Goal: Task Accomplishment & Management: Complete application form

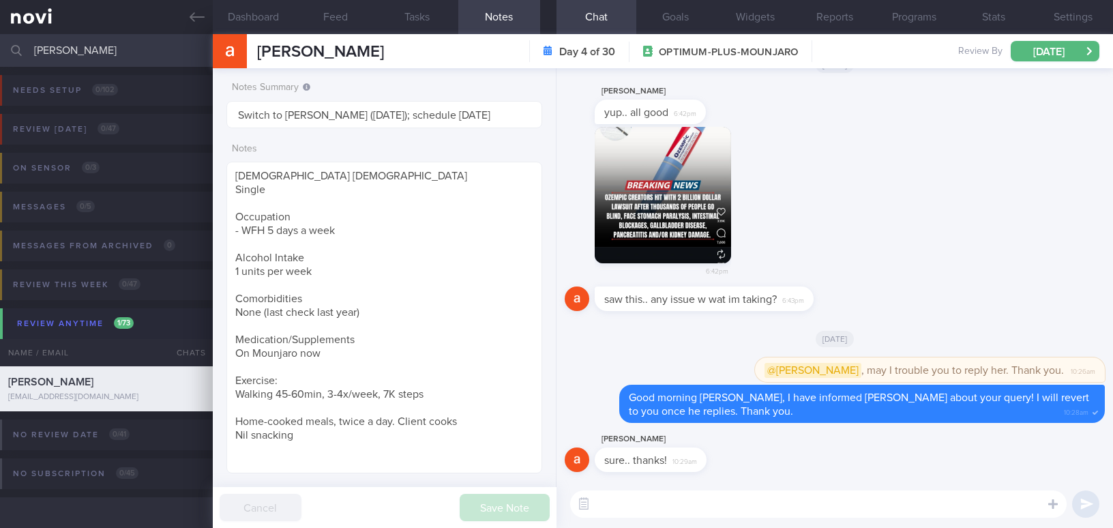
select select "9"
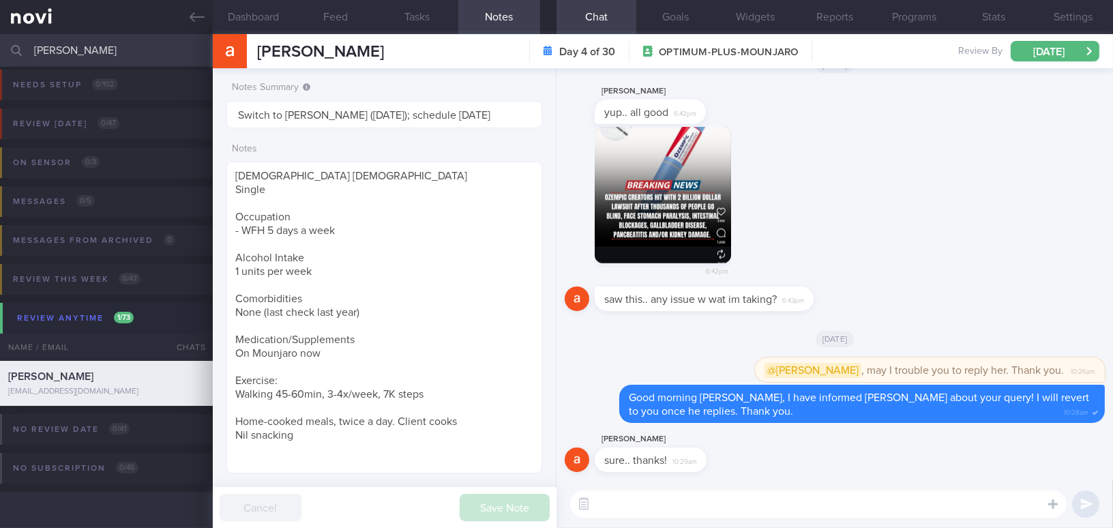
drag, startPoint x: 33, startPoint y: 46, endPoint x: -39, endPoint y: 51, distance: 72.5
click at [0, 51] on html "You are offline! Some functionality will be unavailable Patients New Users Coac…" at bounding box center [556, 264] width 1113 height 528
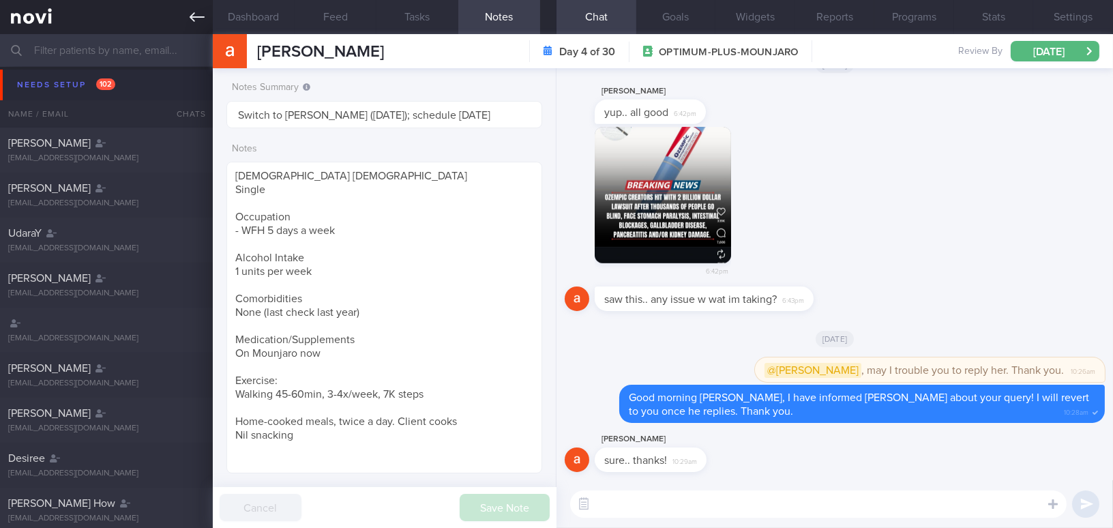
click at [199, 12] on icon at bounding box center [197, 17] width 15 height 15
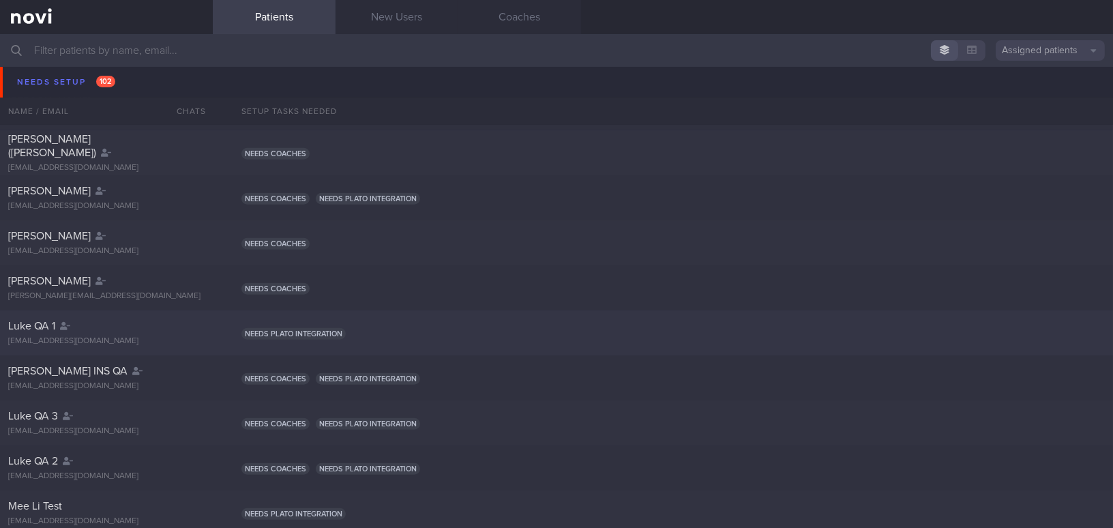
scroll to position [2052, 0]
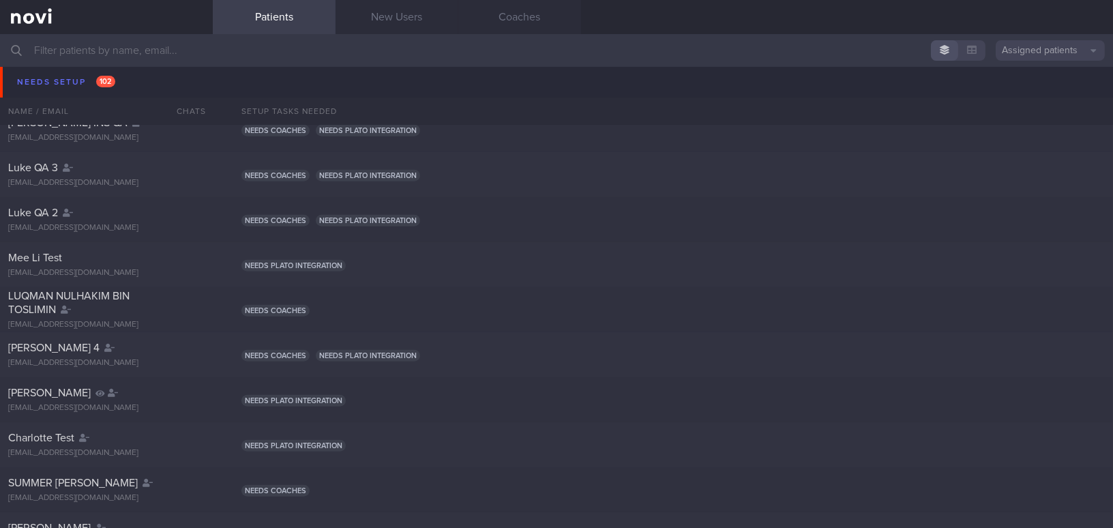
click at [159, 35] on input "text" at bounding box center [556, 50] width 1113 height 33
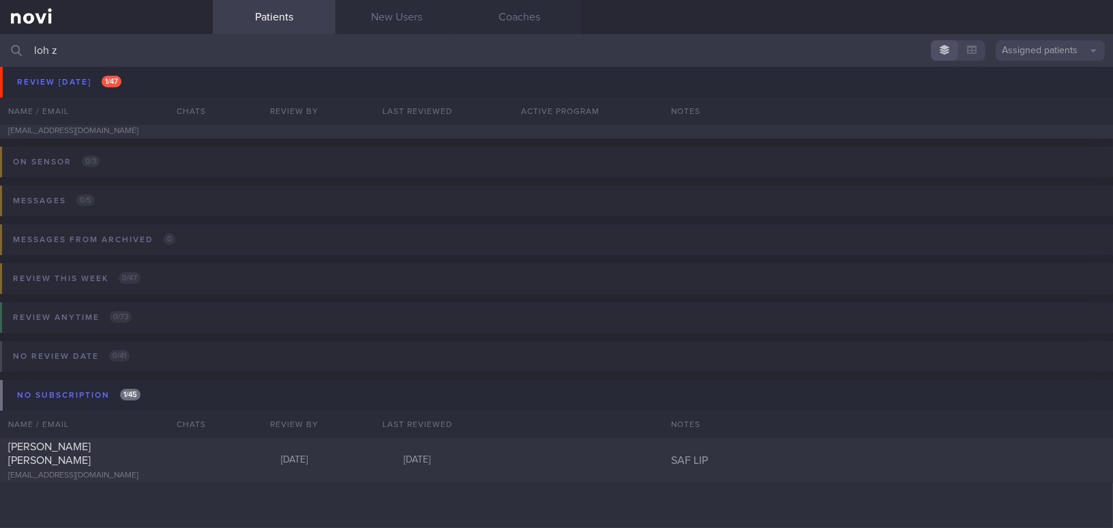
scroll to position [78, 0]
type input "loh zhi"
click at [140, 480] on div "Loh Zhi Wei hy65bfyjc7@privaterelay.appleid.com Today 25 days ago SAF LIP" at bounding box center [556, 461] width 1113 height 45
select select "8"
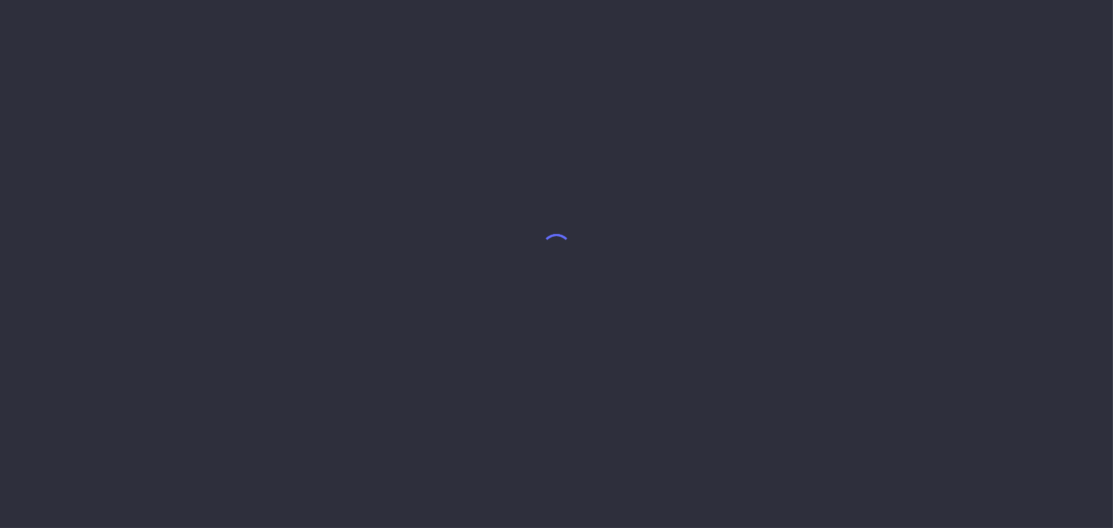
select select "8"
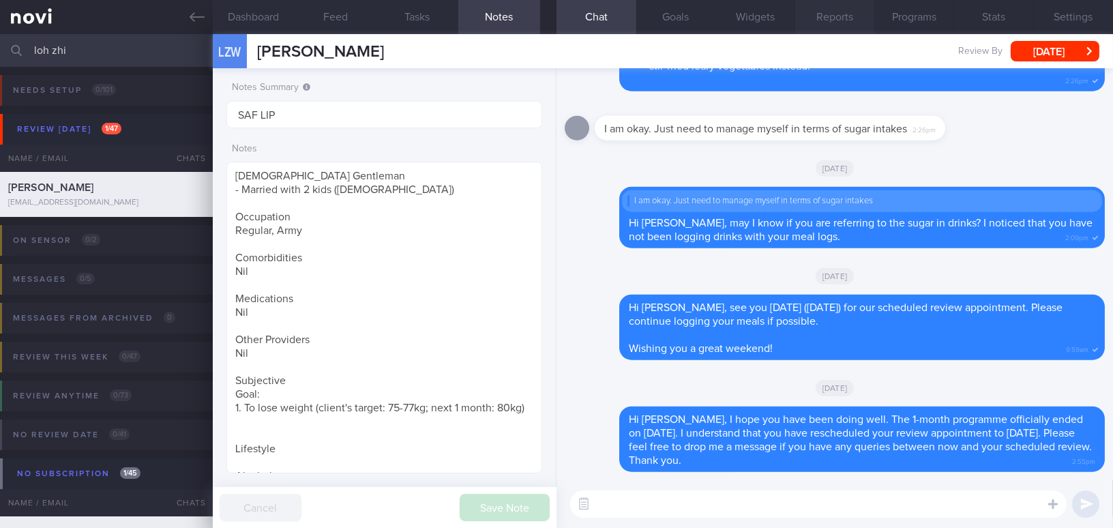
click at [839, 20] on button "Reports" at bounding box center [835, 17] width 80 height 34
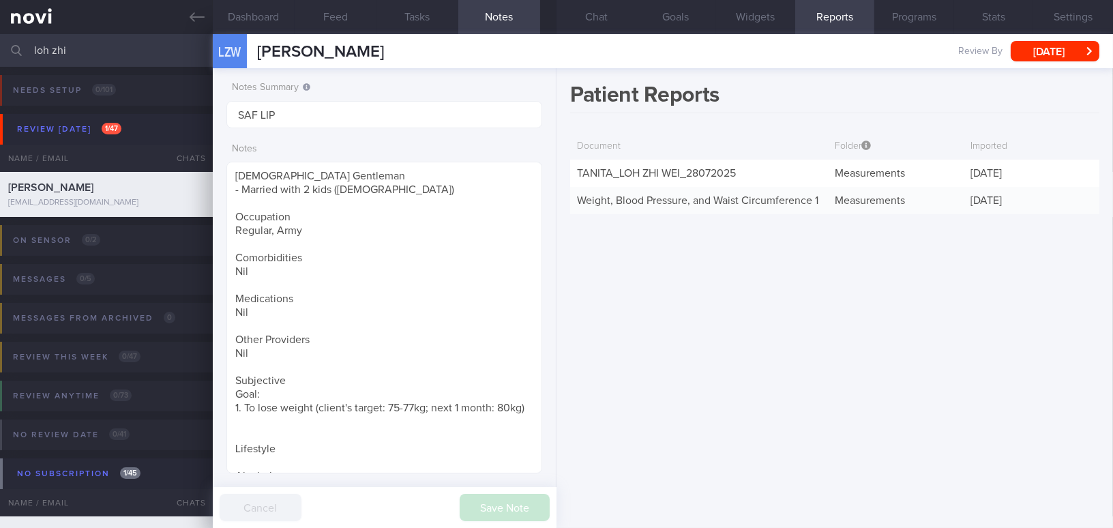
drag, startPoint x: 76, startPoint y: 51, endPoint x: 0, endPoint y: 50, distance: 76.4
click at [0, 50] on input "loh zhi" at bounding box center [556, 50] width 1113 height 33
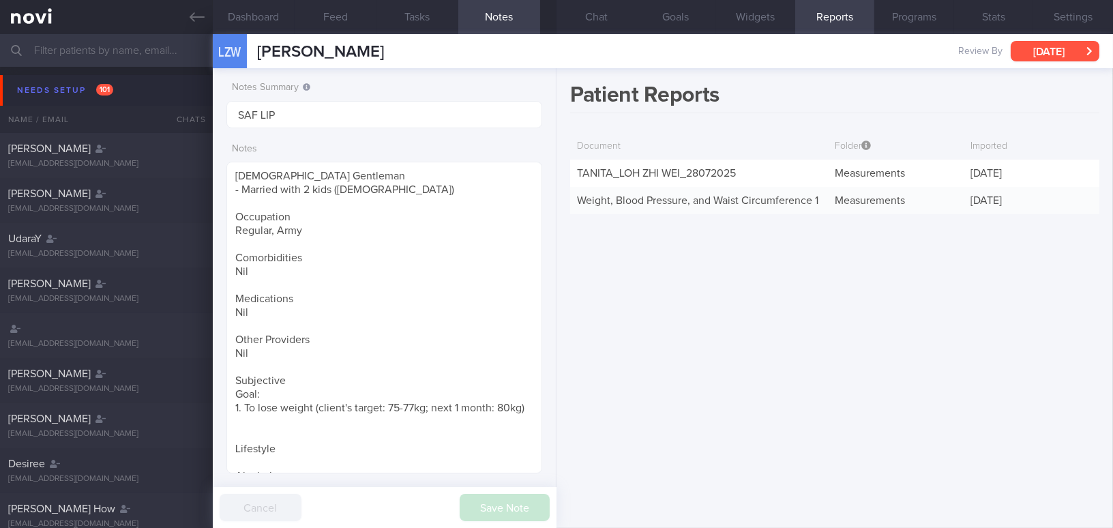
click at [1040, 50] on button "[DATE]" at bounding box center [1055, 51] width 89 height 20
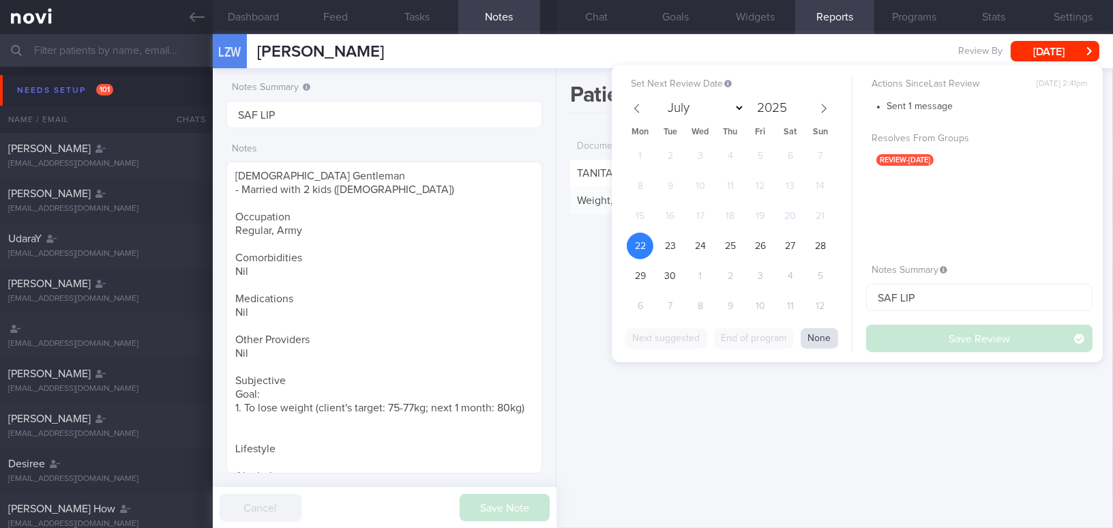
click at [823, 341] on button "None" at bounding box center [820, 338] width 38 height 20
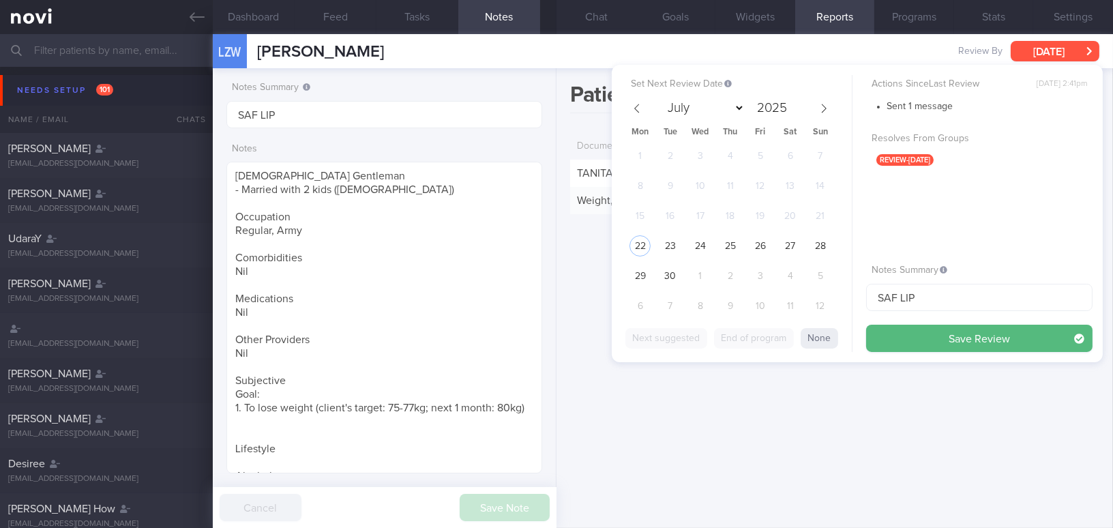
click at [1057, 44] on button "[DATE]" at bounding box center [1055, 51] width 89 height 20
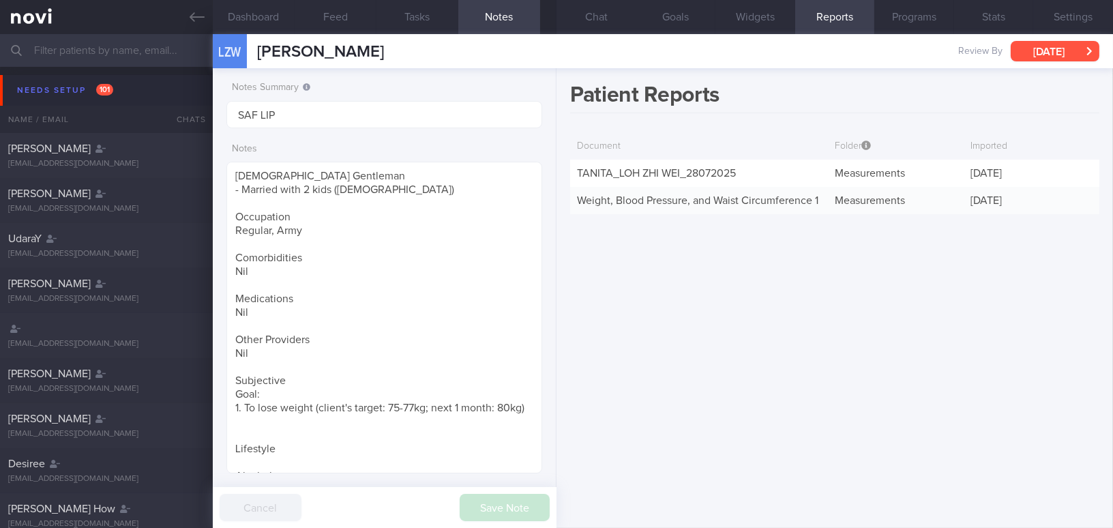
click at [1049, 50] on button "[DATE]" at bounding box center [1055, 51] width 89 height 20
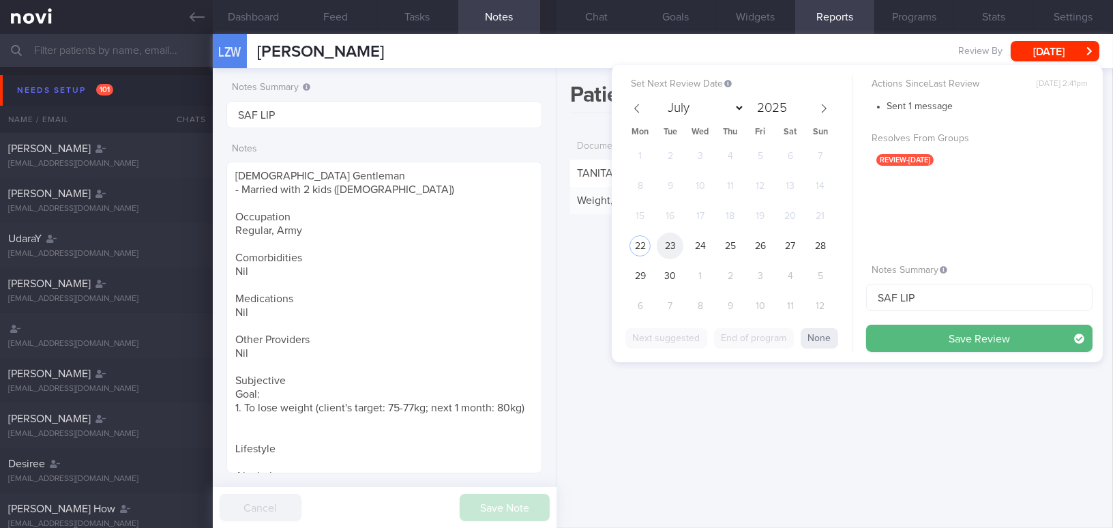
click at [675, 243] on span "23" at bounding box center [670, 246] width 27 height 27
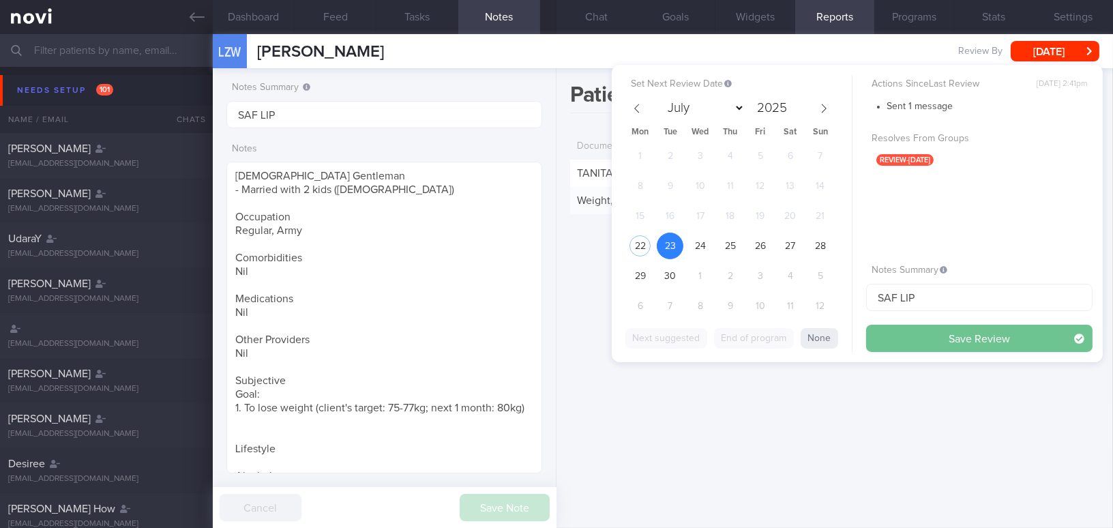
click at [913, 340] on button "Save Review" at bounding box center [979, 338] width 227 height 27
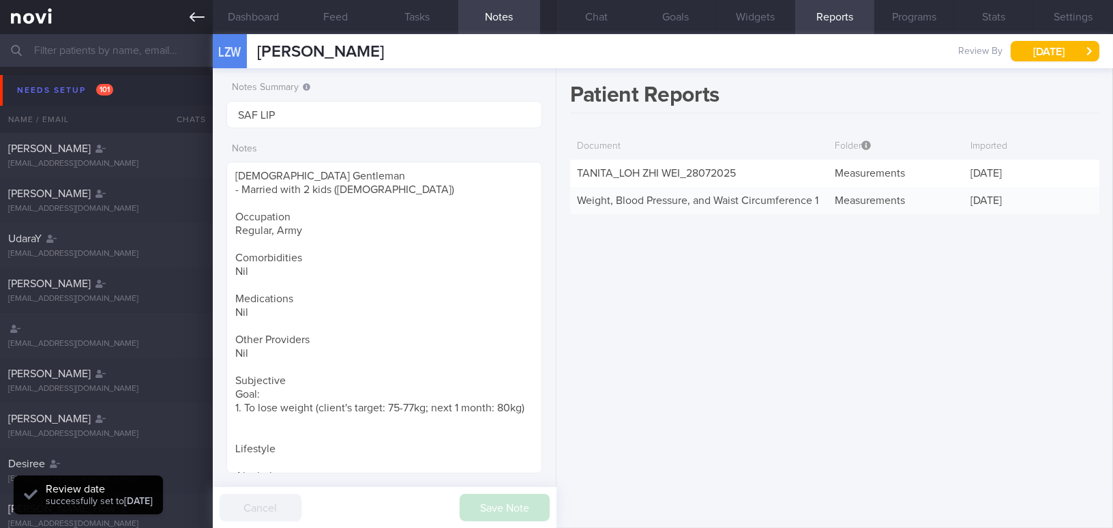
click at [182, 13] on link at bounding box center [106, 17] width 213 height 34
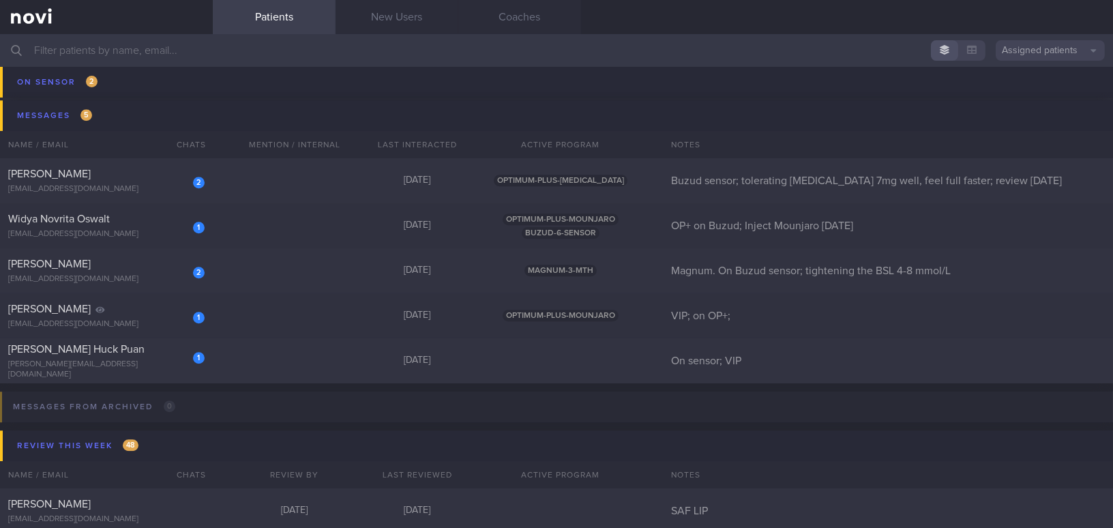
scroll to position [6886, 0]
click at [145, 362] on div "danny@fareastflora.com" at bounding box center [106, 366] width 196 height 20
select select "8"
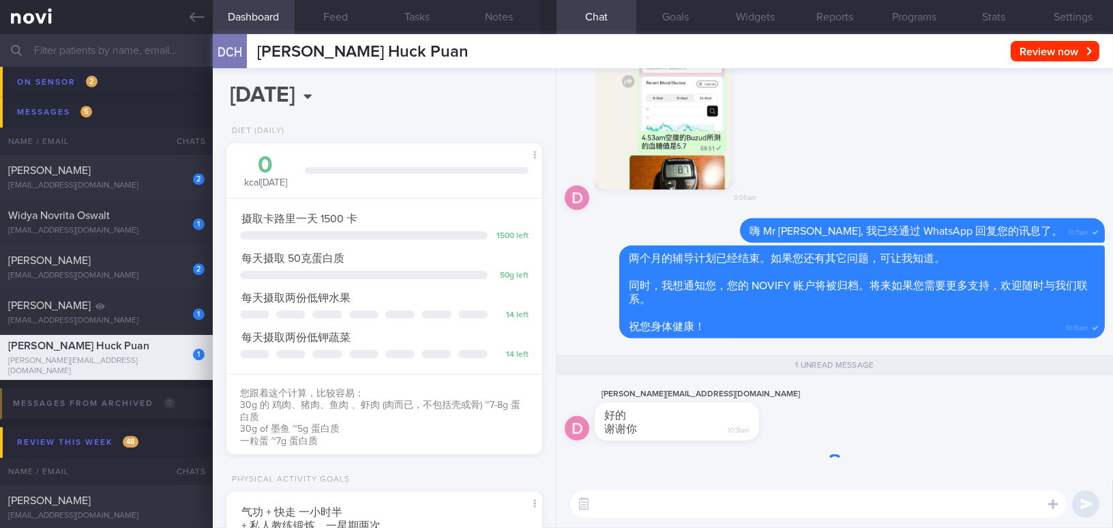
scroll to position [144, 287]
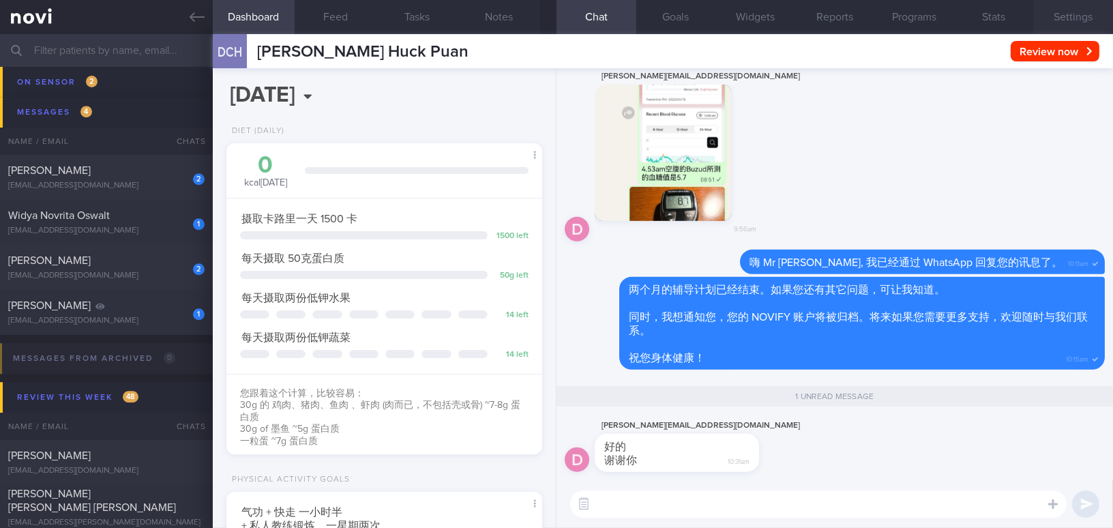
click at [1078, 12] on button "Settings" at bounding box center [1074, 17] width 80 height 34
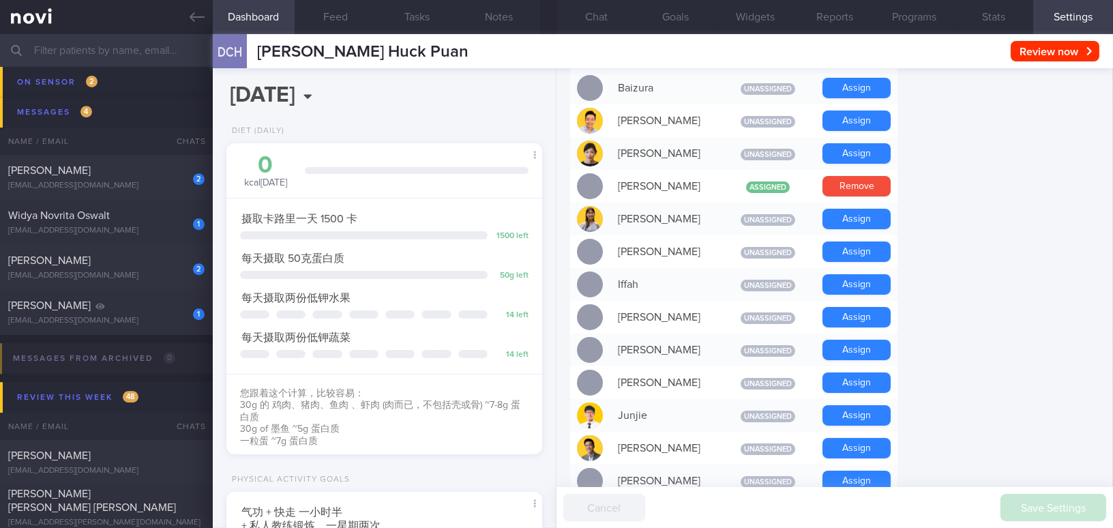
scroll to position [434, 0]
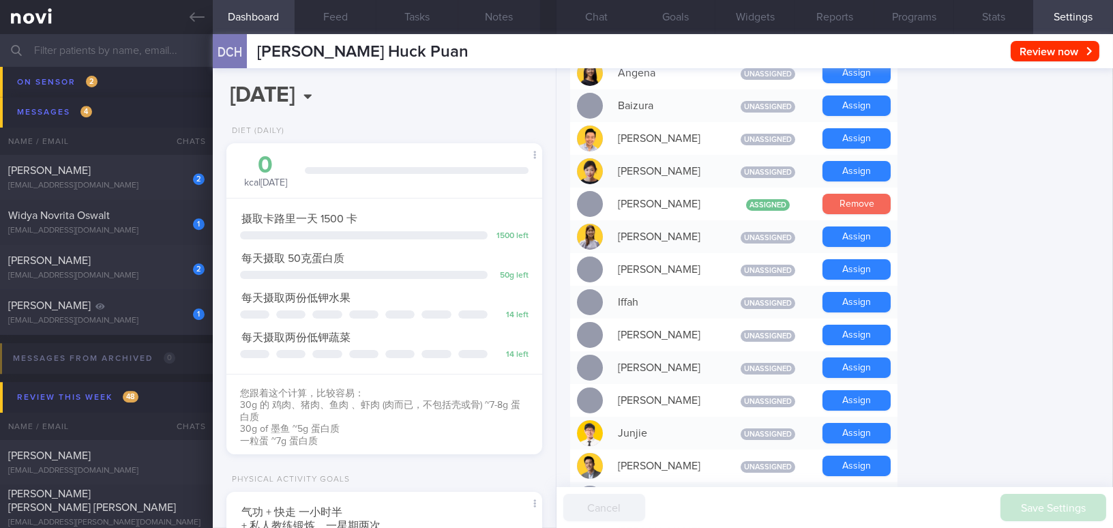
click at [874, 194] on button "Remove" at bounding box center [857, 204] width 68 height 20
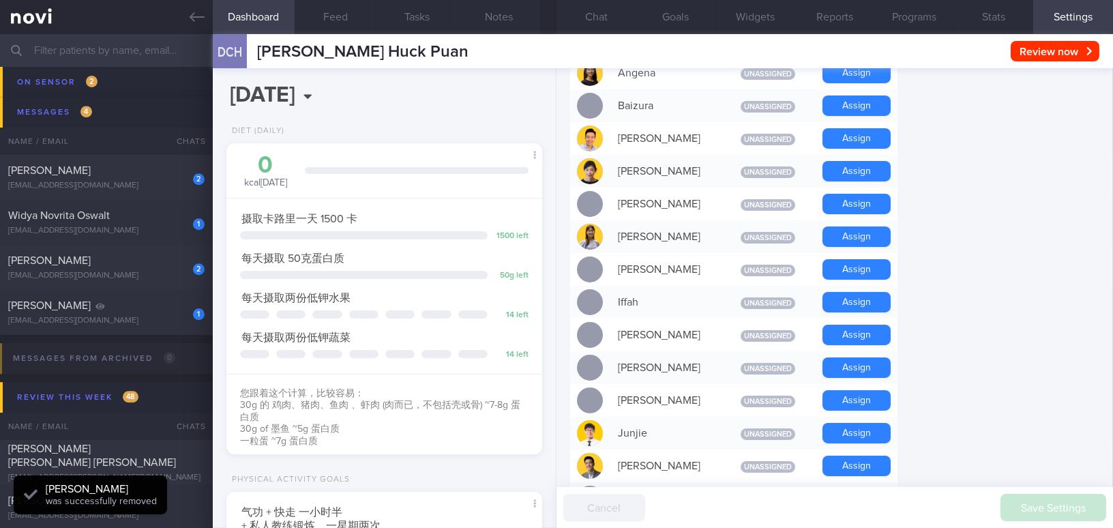
scroll to position [144, 287]
click at [1015, 252] on form "Profile Display Name Danny Cheok Huck Puan Email danny@fareastflora.com Login M…" at bounding box center [834, 515] width 529 height 1631
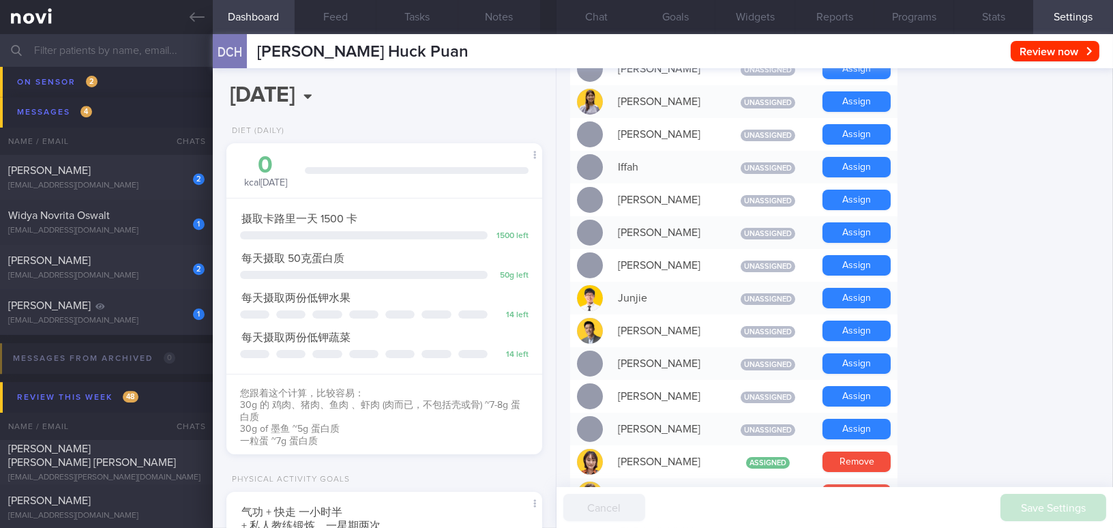
scroll to position [496, 0]
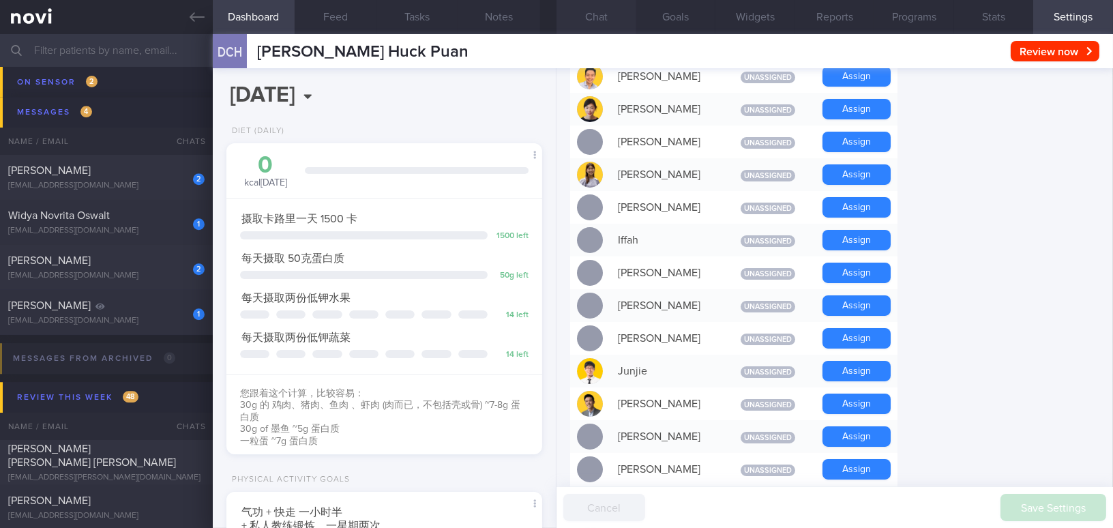
click at [585, 17] on button "Chat" at bounding box center [597, 17] width 80 height 34
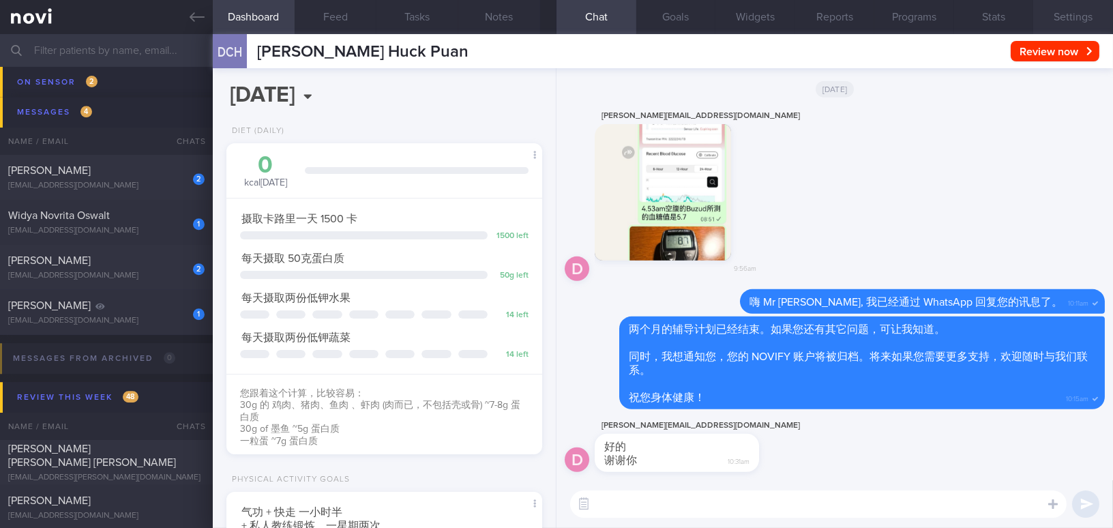
click at [1087, 21] on button "Settings" at bounding box center [1074, 17] width 80 height 34
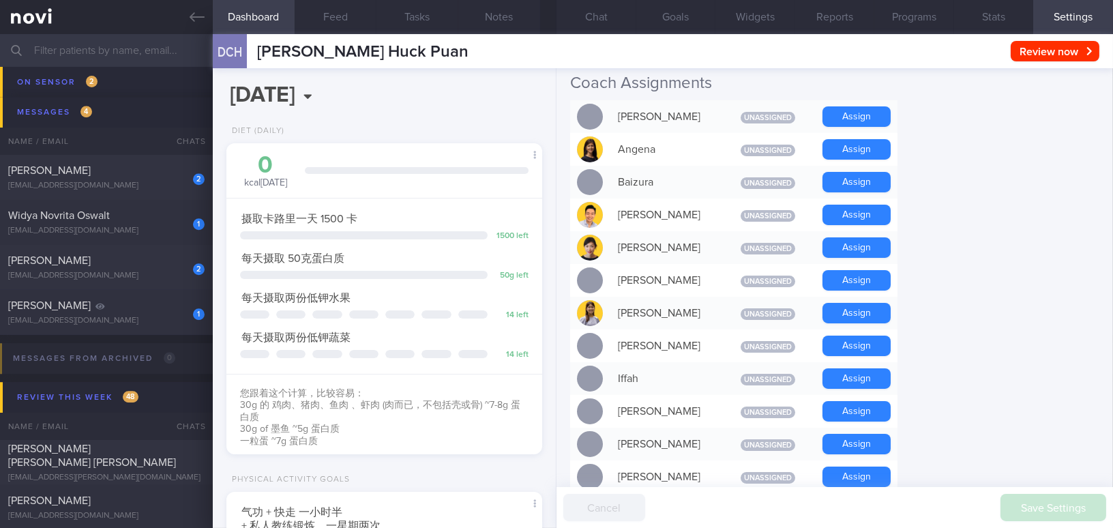
scroll to position [248, 0]
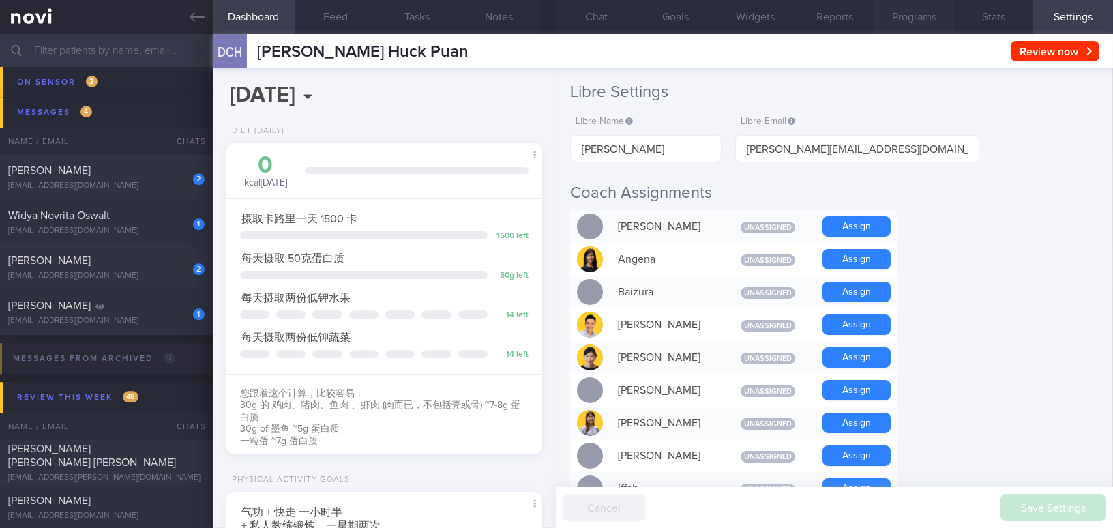
click at [896, 23] on button "Programs" at bounding box center [915, 17] width 80 height 34
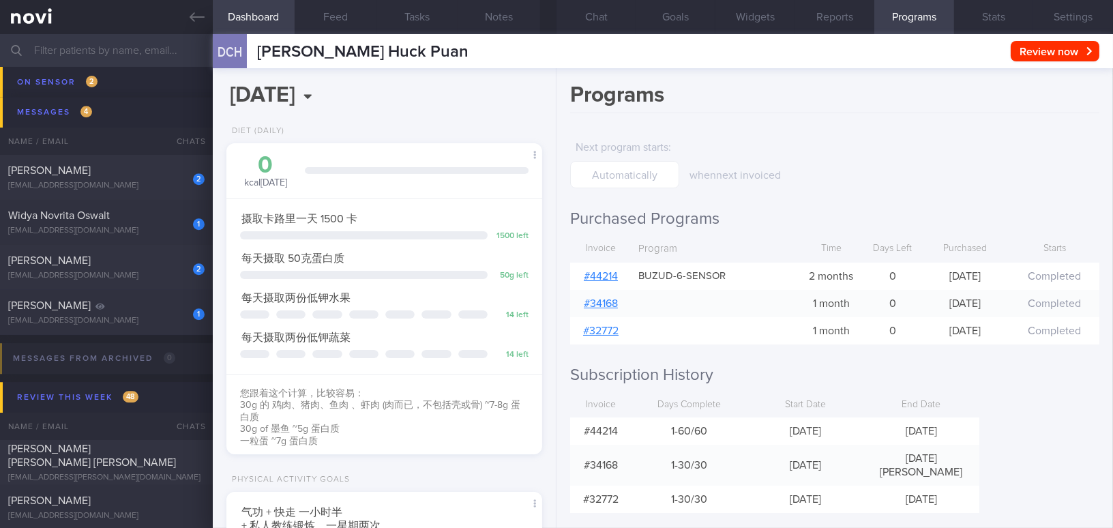
scroll to position [32, 0]
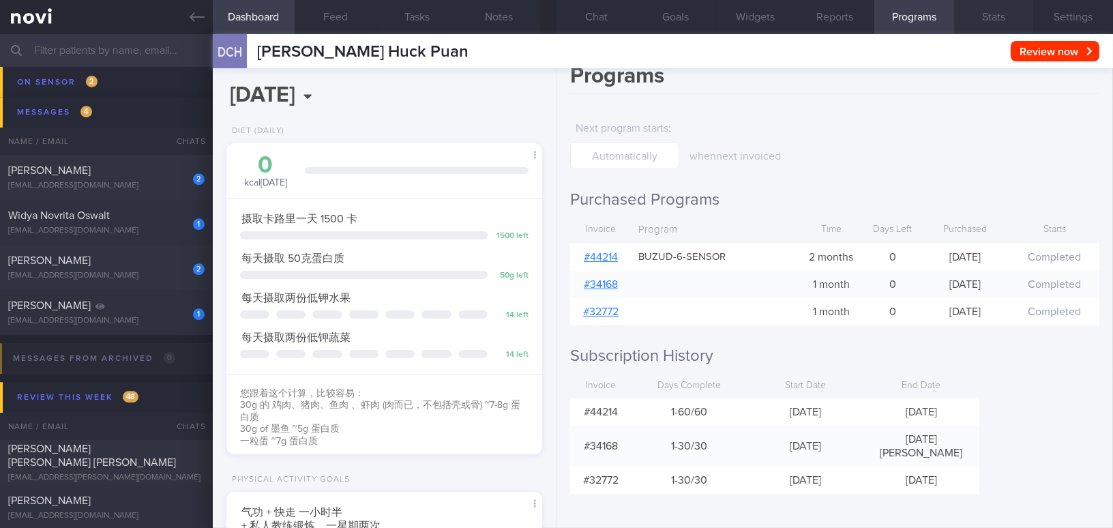
click at [977, 14] on button "Stats" at bounding box center [994, 17] width 80 height 34
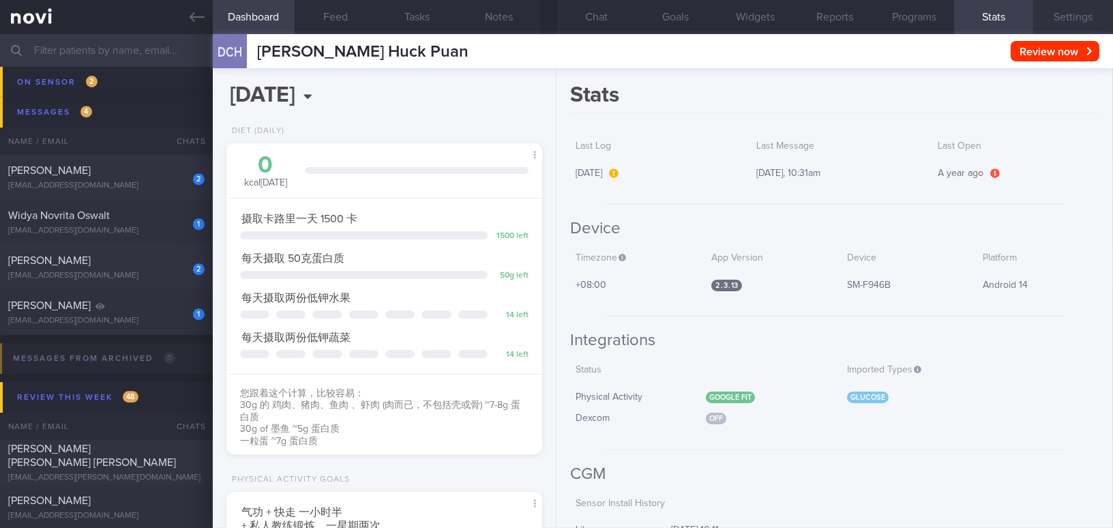
click at [1077, 16] on button "Settings" at bounding box center [1074, 17] width 80 height 34
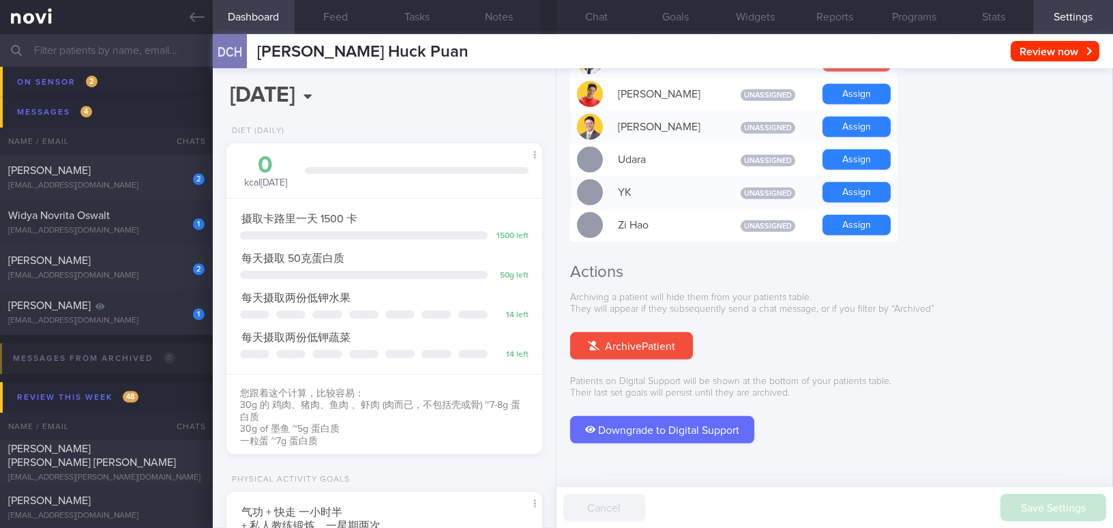
scroll to position [1266, 0]
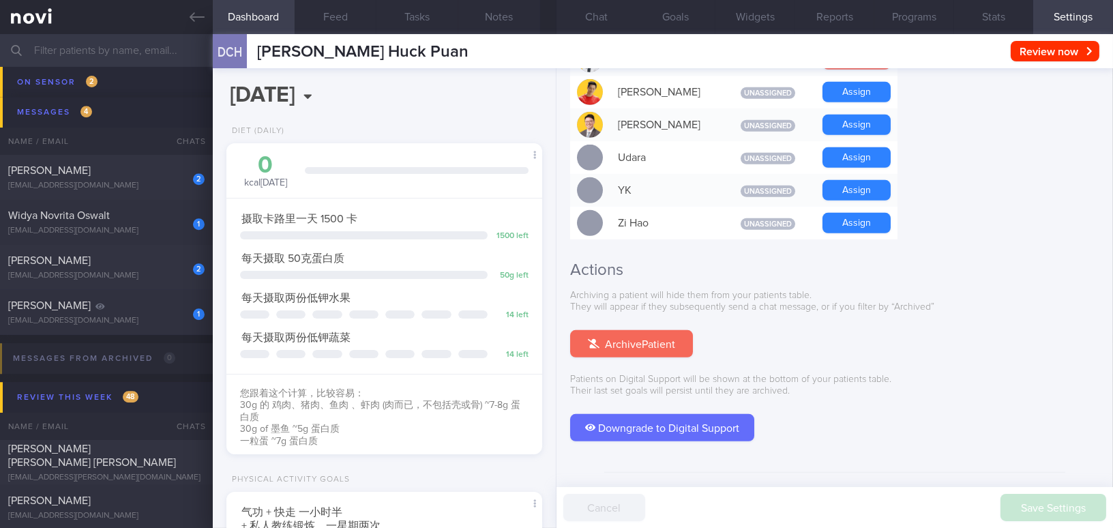
click at [652, 330] on button "Archive Patient" at bounding box center [631, 343] width 123 height 27
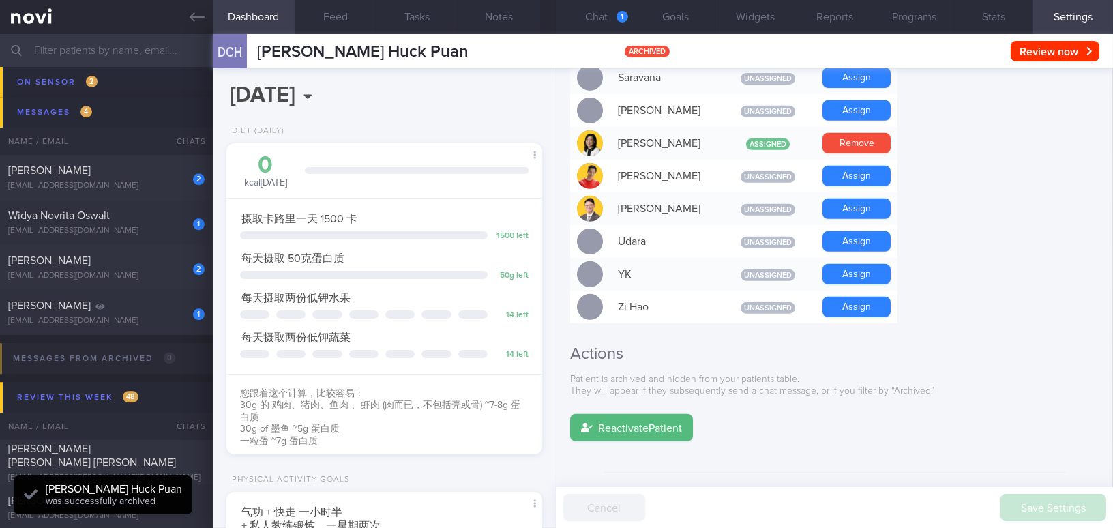
scroll to position [144, 287]
click at [604, 22] on button "Chat 1" at bounding box center [597, 17] width 80 height 34
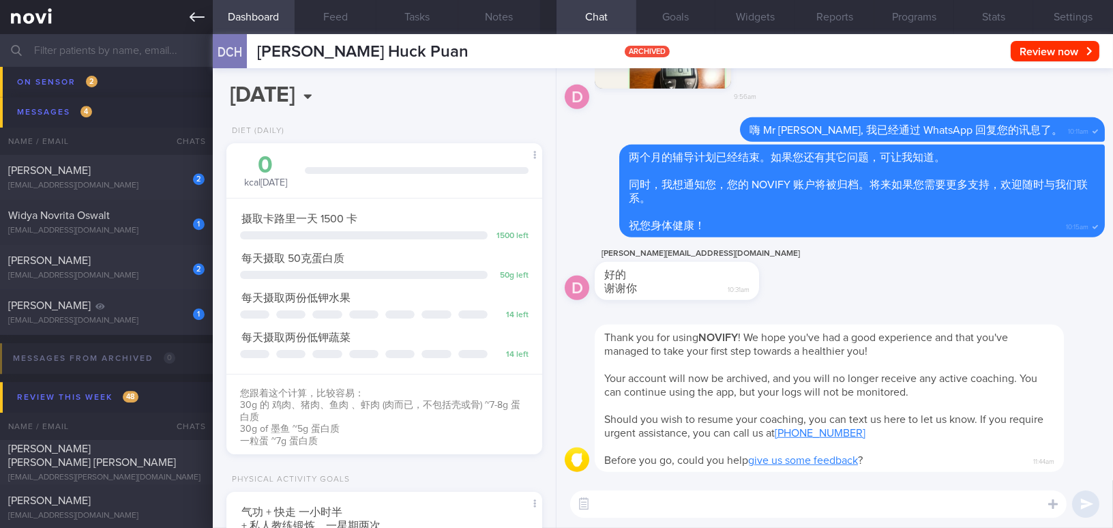
click at [195, 14] on icon at bounding box center [197, 17] width 15 height 15
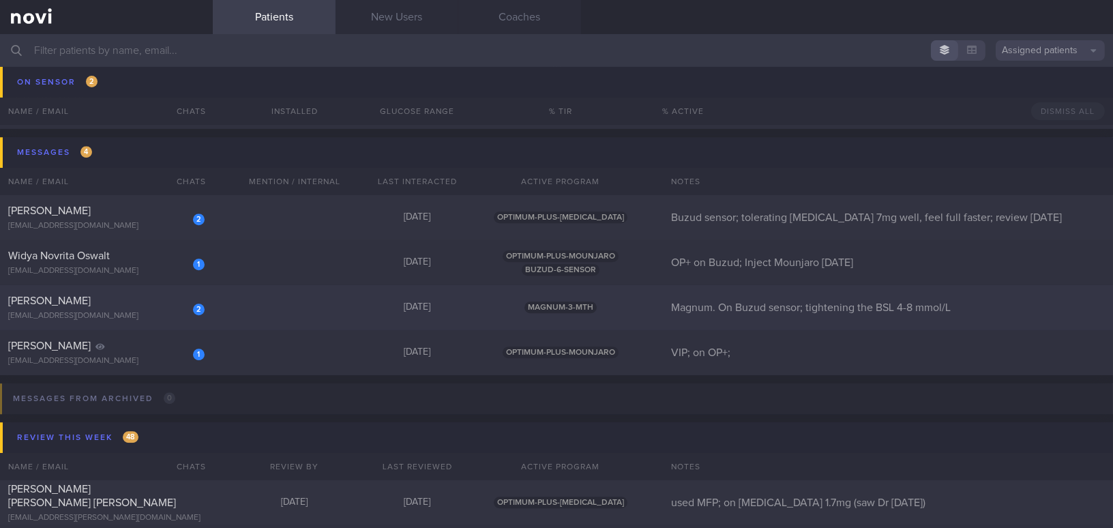
scroll to position [6824, 0]
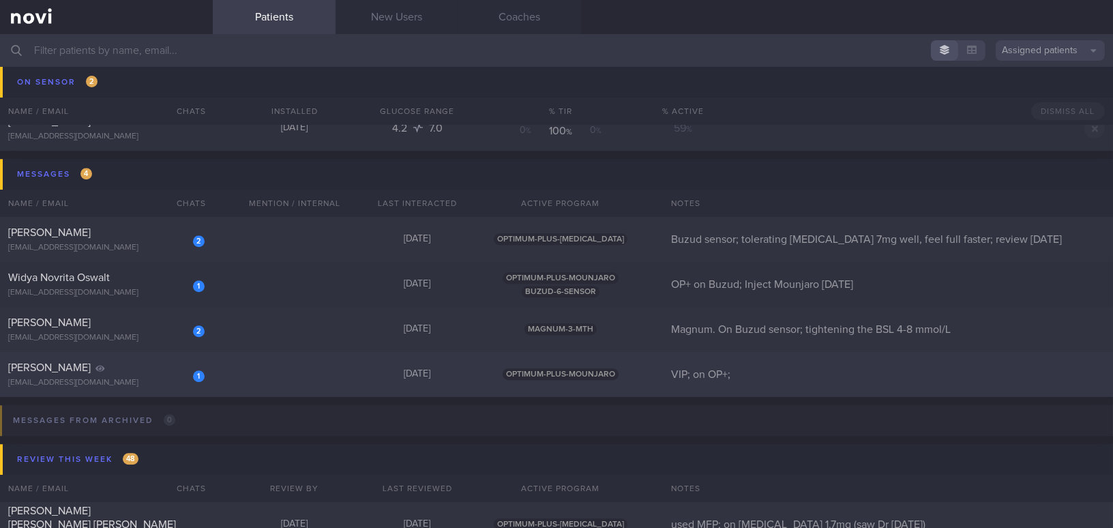
click at [169, 375] on div "1 Sangita Pillai sangitapillai@hotmail.com" at bounding box center [106, 374] width 213 height 27
select select "9"
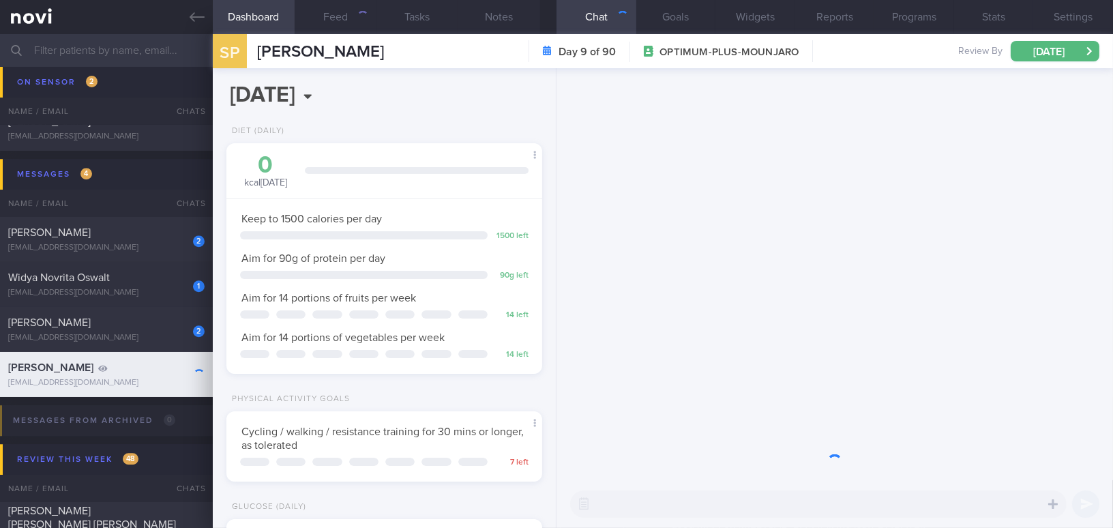
scroll to position [144, 287]
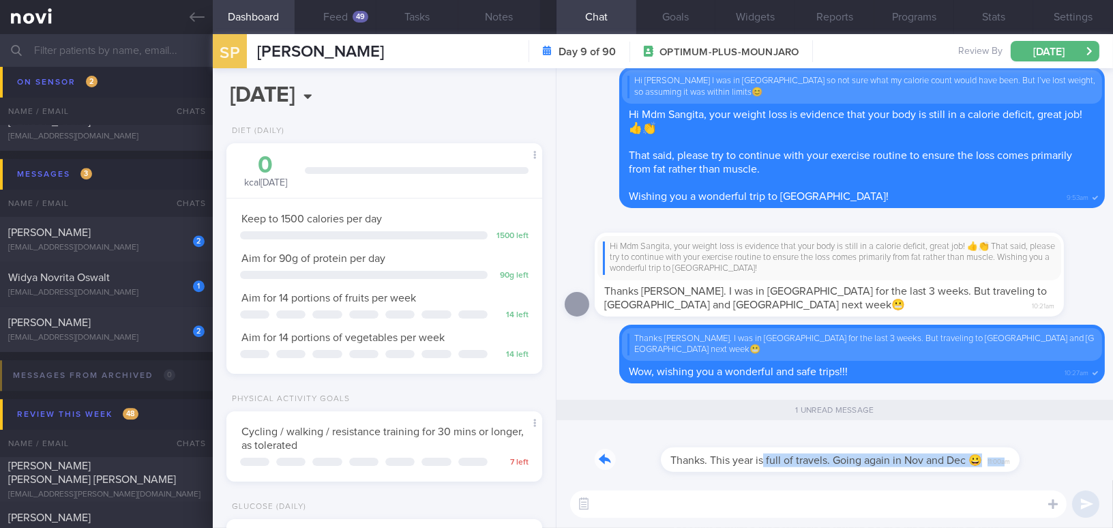
drag, startPoint x: 699, startPoint y: 449, endPoint x: 942, endPoint y: 449, distance: 242.9
click at [942, 449] on div "Thanks. This year is full of travels. Going again in Nov and Dec 😀 11:00am" at bounding box center [795, 451] width 400 height 41
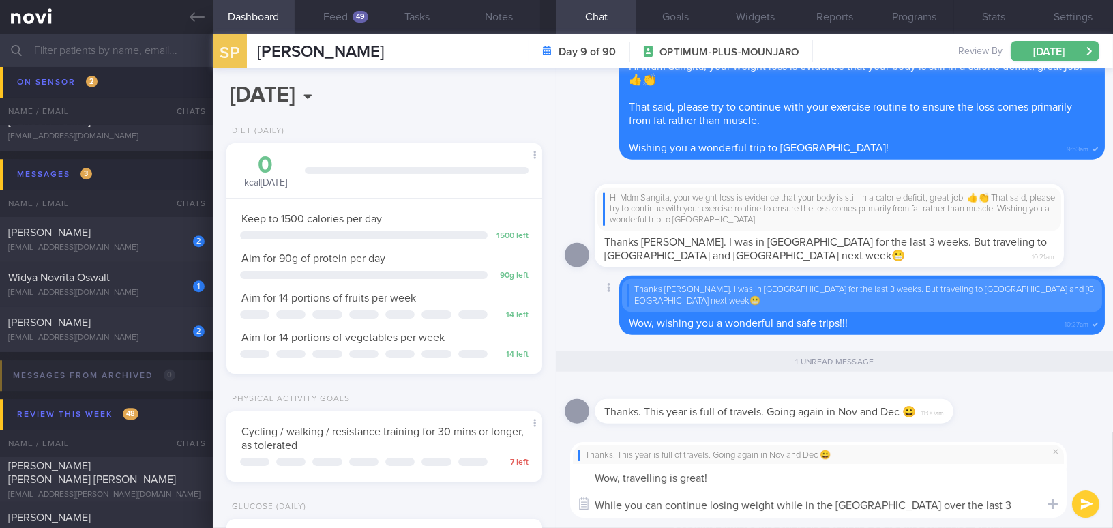
scroll to position [0, 0]
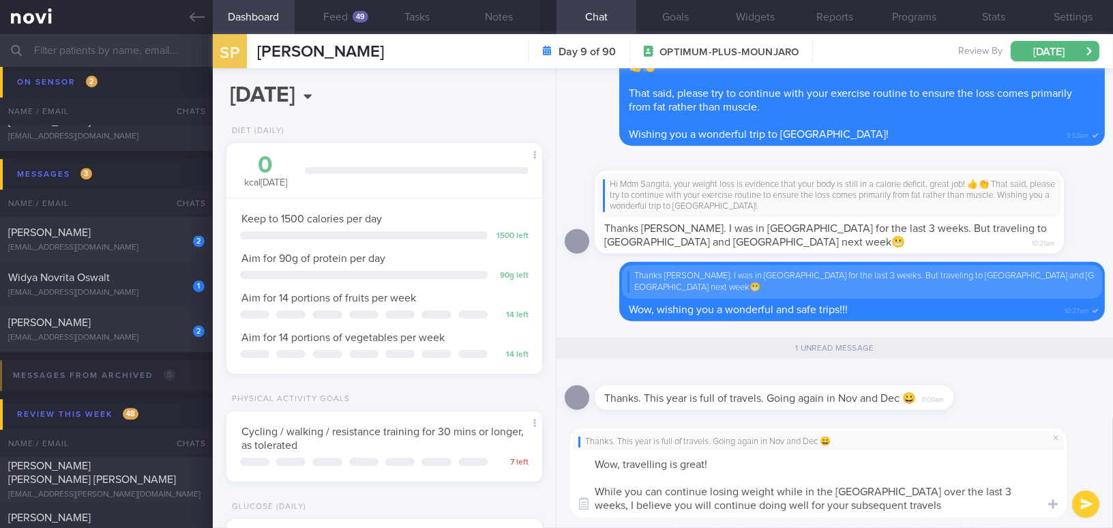
drag, startPoint x: 856, startPoint y: 503, endPoint x: 583, endPoint y: 459, distance: 276.5
click at [583, 459] on textarea "Wow, travelling is great! While you can continue losing weight while in the Ind…" at bounding box center [818, 484] width 497 height 68
click at [755, 500] on textarea "Wow, travelling is great! While you can continue losing weight while in the Ind…" at bounding box center [818, 484] width 497 height 68
drag, startPoint x: 857, startPoint y: 508, endPoint x: 420, endPoint y: 439, distance: 442.1
click at [420, 439] on div "Dashboard Feed 49 Tasks Notes Chat 1 Goals Widgets Reports Programs Stats Setti…" at bounding box center [663, 281] width 901 height 494
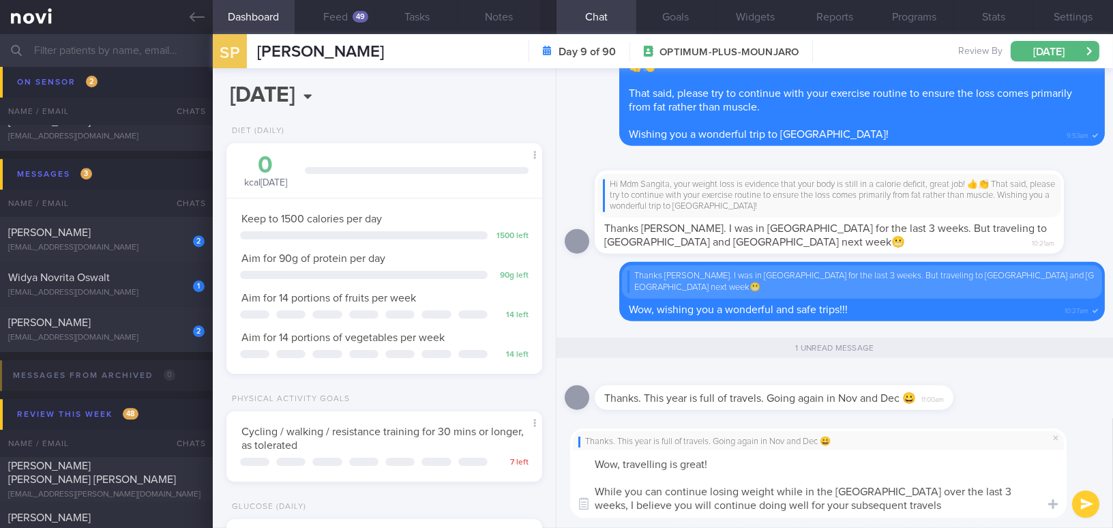
paste textarea "While you’ve managed to lose weight in India over the past three weeks, I belie…"
drag, startPoint x: 880, startPoint y: 490, endPoint x: 908, endPoint y: 491, distance: 28.0
click at [908, 491] on textarea "Wow, travelling is great! While you’ve managed to lose weight in India over the…" at bounding box center [818, 484] width 497 height 68
click at [994, 488] on textarea "Wow, travelling is great! While you’ve managed to lose weight in India over the…" at bounding box center [818, 484] width 497 height 68
click at [652, 490] on textarea "Wow, travelling is great! While you’ve managed to lose weight in India over the…" at bounding box center [818, 484] width 497 height 68
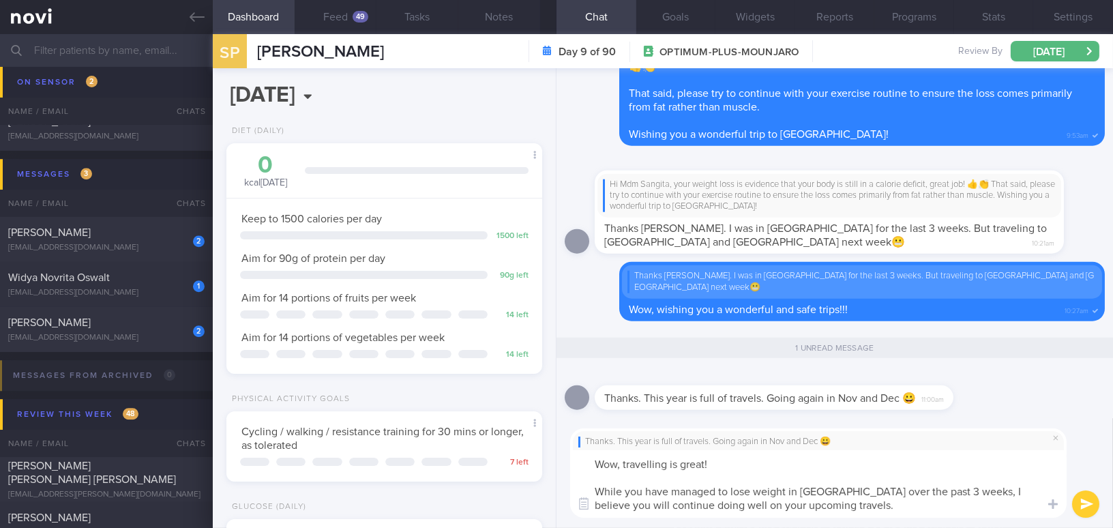
type textarea "Wow, travelling is great! While you have managed to lose weight in India over t…"
click at [1083, 503] on button "submit" at bounding box center [1085, 504] width 27 height 27
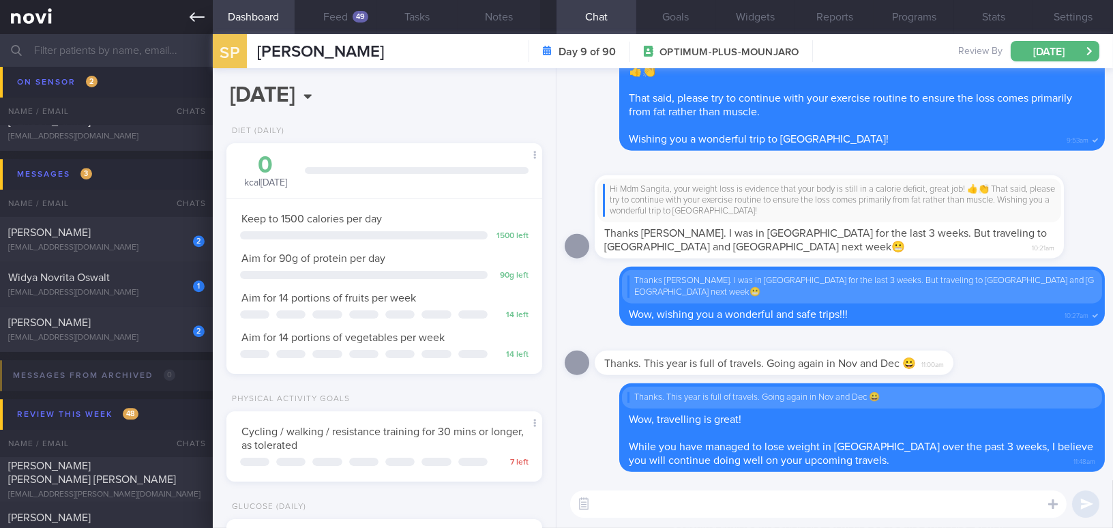
click at [197, 16] on icon at bounding box center [197, 17] width 15 height 15
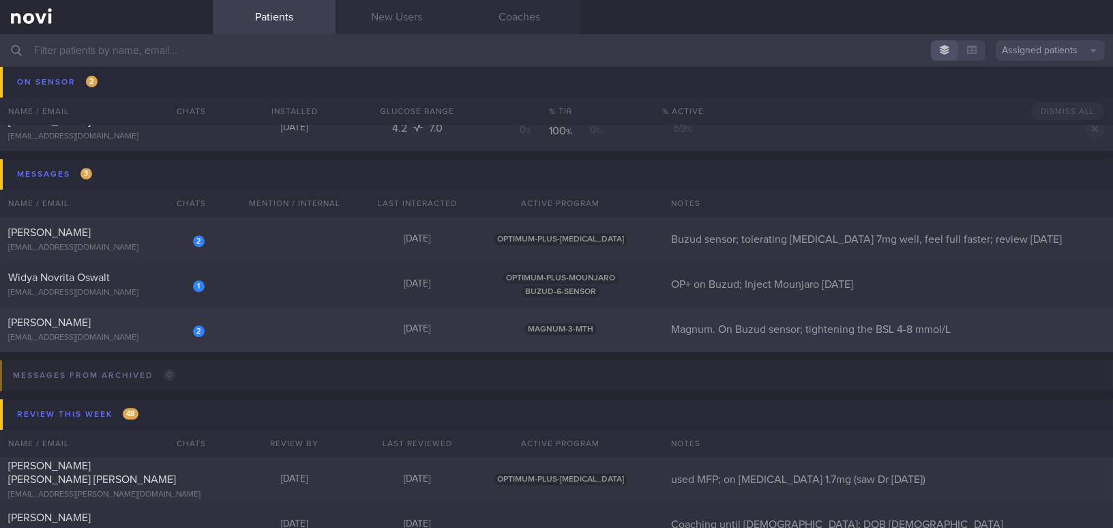
click at [134, 325] on div "Huang Chih-Yi" at bounding box center [104, 323] width 193 height 14
select select "8"
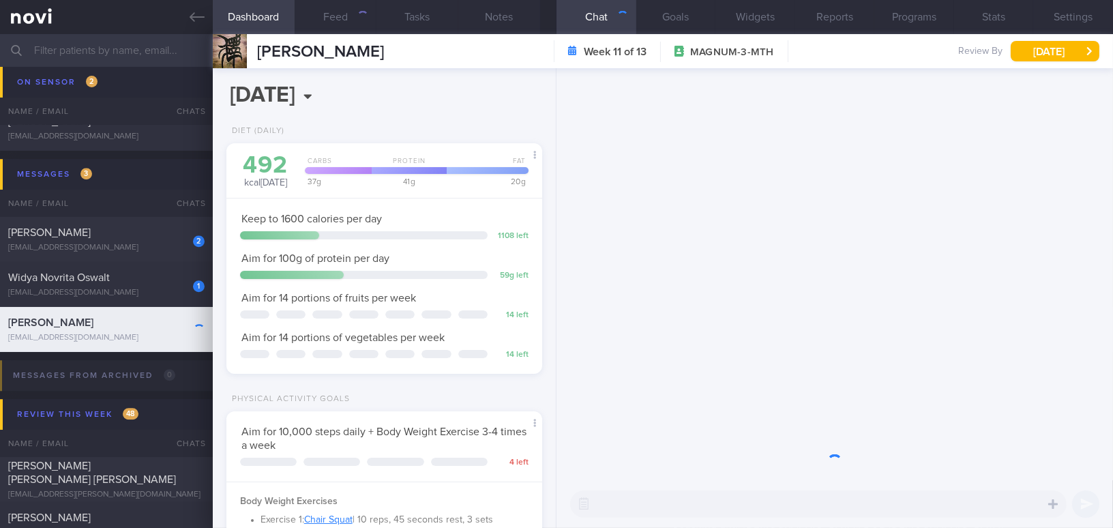
scroll to position [160, 282]
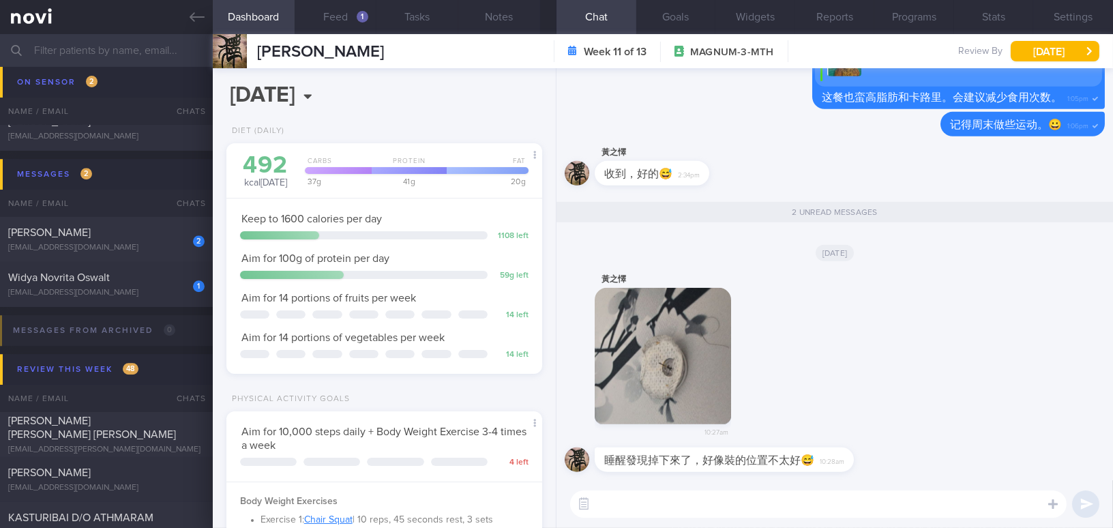
click at [647, 507] on textarea at bounding box center [818, 504] width 497 height 27
paste textarea "-Sensor PIN number: can be fund under Devices -Sensor error message or issue sh…"
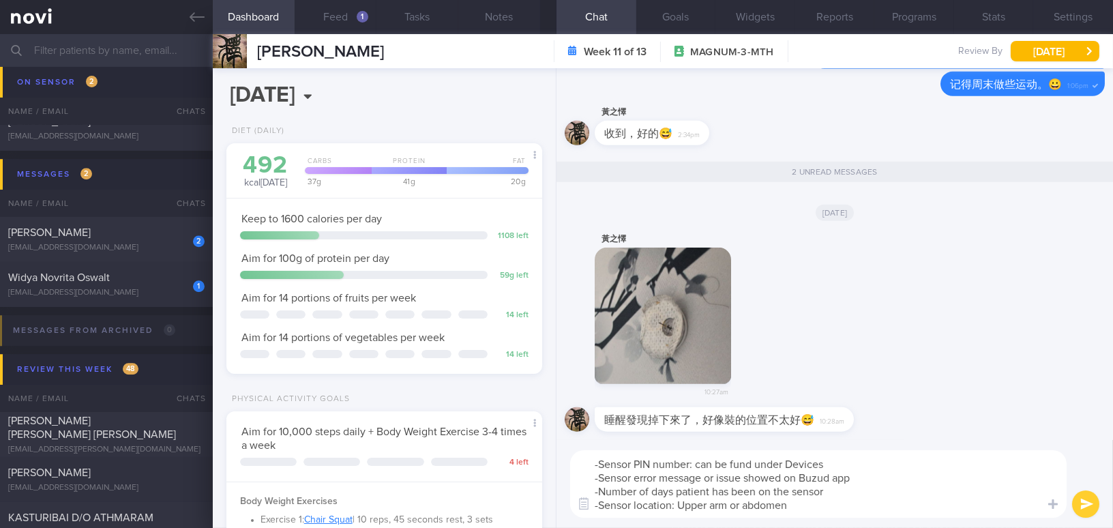
drag, startPoint x: 696, startPoint y: 463, endPoint x: 826, endPoint y: 462, distance: 129.6
click at [826, 462] on textarea "-Sensor PIN number: can be fund under Devices -Sensor error message or issue sh…" at bounding box center [818, 484] width 497 height 68
paste textarea "222222YH6J"
click at [598, 461] on textarea "-Sensor PIN number: 222222YH6J -Sensor error message or issue showed on Buzud a…" at bounding box center [818, 484] width 497 height 68
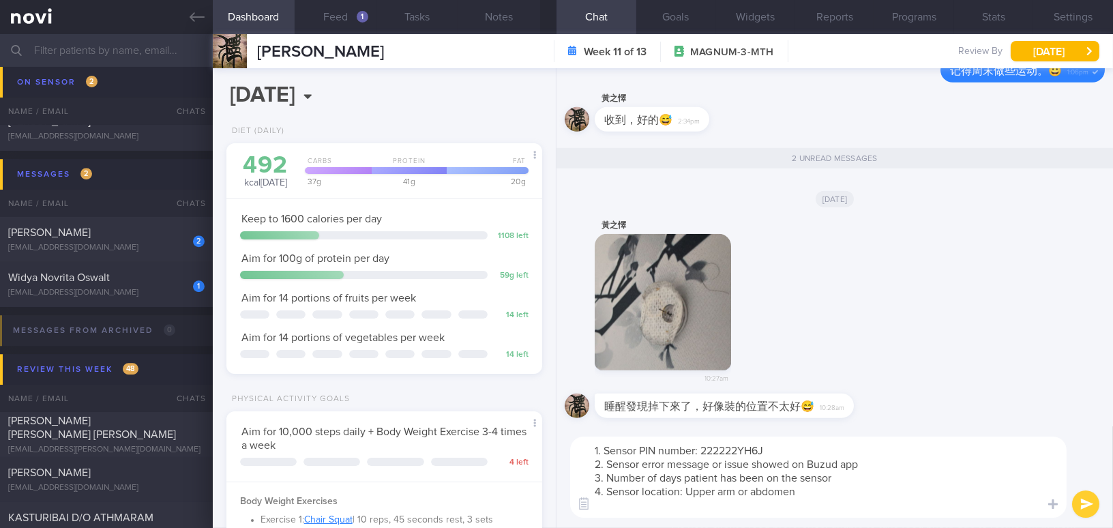
click at [844, 491] on textarea "1. Sensor PIN number: 222222YH6J 2. Sensor error message or issue showed on Buz…" at bounding box center [818, 477] width 497 height 81
click at [688, 506] on textarea "1. Sensor PIN number: 222222YH6J 2. Sensor error message or issue showed on Buz…" at bounding box center [818, 477] width 497 height 81
click at [836, 507] on textarea "1. Sensor PIN number: 222222YH6J 2. Sensor error message or issue showed on Buz…" at bounding box center [818, 477] width 497 height 81
click at [881, 477] on textarea "1. Sensor PIN number: 222222YH6J 2. Sensor error message or issue showed on Buz…" at bounding box center [818, 477] width 497 height 81
click at [656, 448] on textarea "1. Sensor PIN number: 222222YH6J 2. Sensor error message or issue showed on Buz…" at bounding box center [818, 477] width 497 height 81
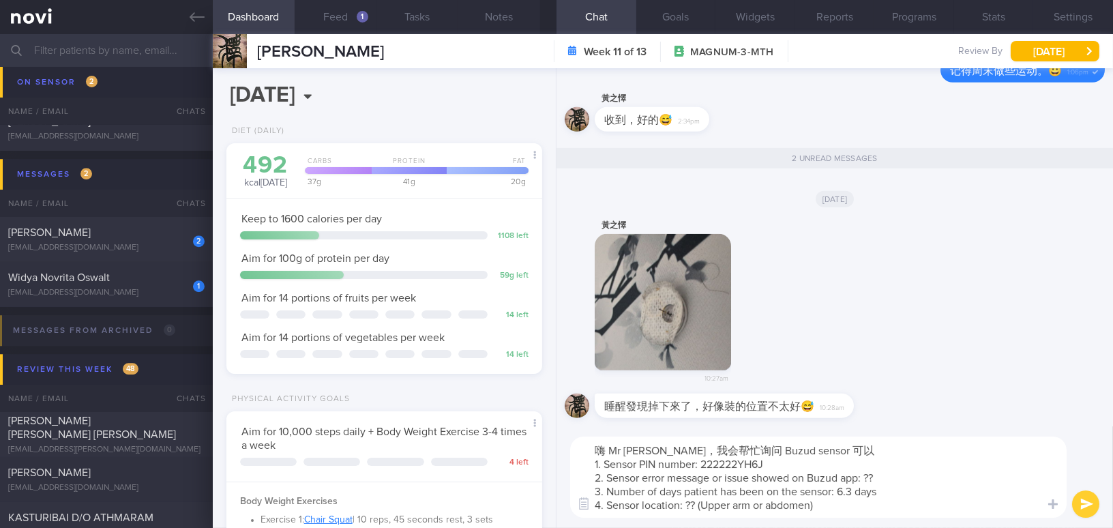
drag, startPoint x: 768, startPoint y: 450, endPoint x: 803, endPoint y: 445, distance: 35.2
click at [803, 445] on textarea "嗨 Mr Huang，我会帮忙询问 Buzud sensor 可以 1. Sensor PIN number: 222222YH6J 2. Sensor er…" at bounding box center [818, 477] width 497 height 81
click at [813, 443] on textarea "嗨 Mr Huang，我会帮忙询问 Buzud 可以 1. Sensor PIN number: 222222YH6J 2. Sensor error mes…" at bounding box center [818, 477] width 497 height 81
paste textarea "更换传感器吗"
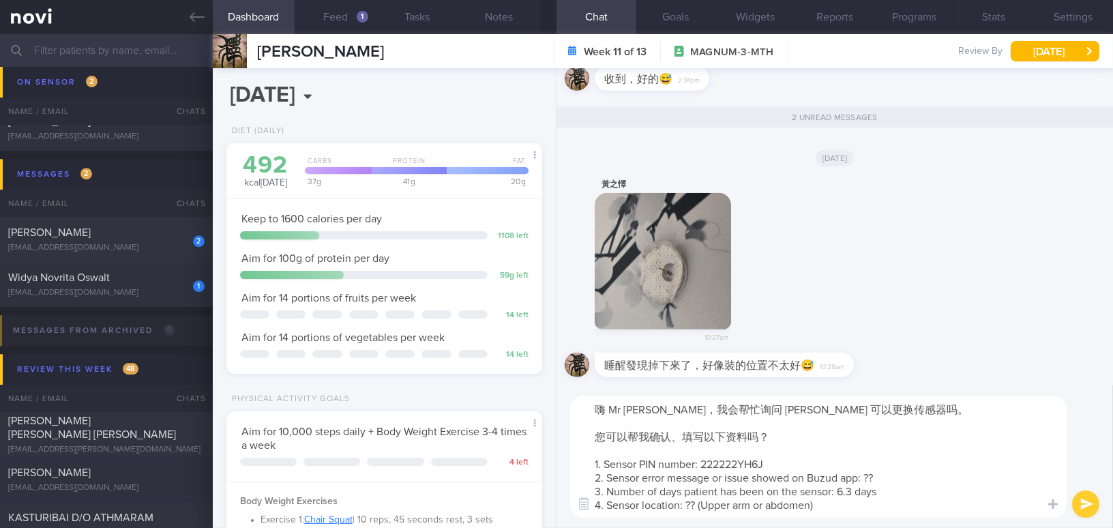
click at [672, 440] on textarea "嗨 Mr Huang，我会帮忙询问 Buzud 可以更换传感器吗。 您可以帮我确认、填写以下资料吗？ 1. Sensor PIN number: 222222…" at bounding box center [818, 457] width 497 height 122
type textarea "嗨 Mr Huang，我会帮忙询问 Buzud 可以更换传感器吗。 您可以帮我确认 （、填写以下资料吗？ 1. Sensor PIN number: 2222…"
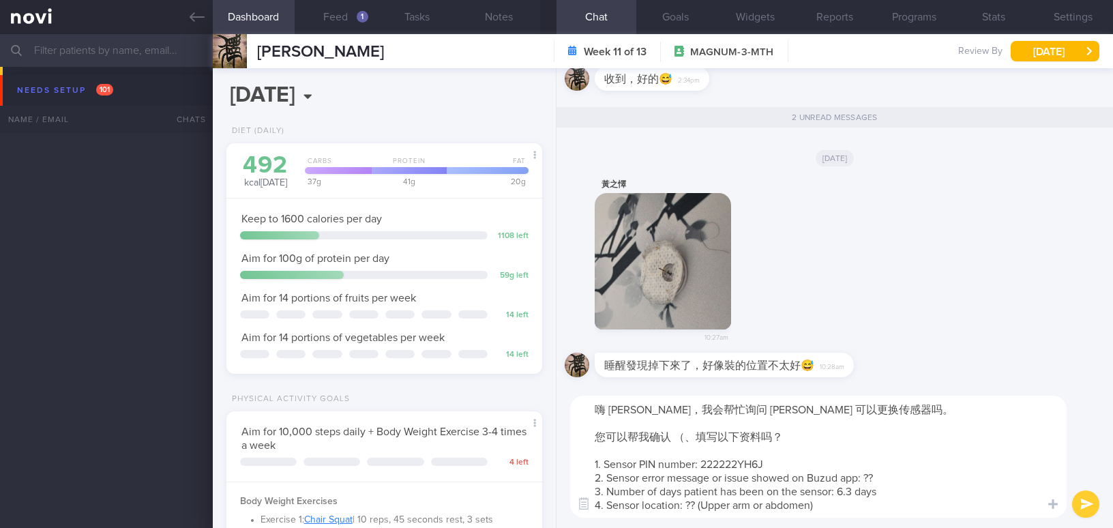
select select "8"
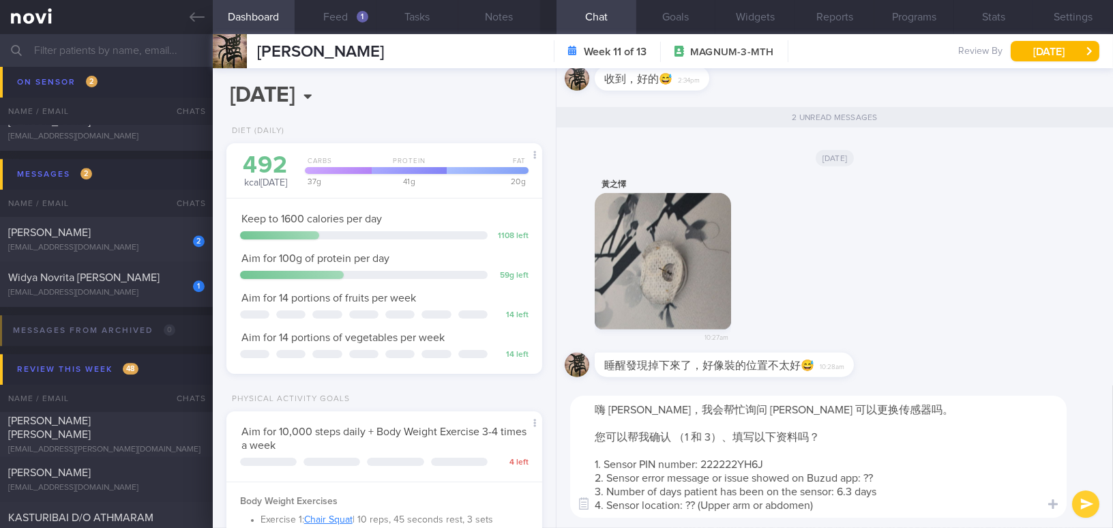
click at [754, 437] on textarea "嗨 Mr Huang，我会帮忙询问 Buzud 可以更换传感器吗。 您可以帮我确认 （1 和 3）、填写以下资料吗？ 1. Sensor PIN number…" at bounding box center [818, 457] width 497 height 122
type textarea "嗨 Mr Huang，我会帮忙询问 Buzud 可以更换传感器吗。 您可以帮我确认 （1 和 3）、填写 （2 & 4） 以下资料吗？ 1. Sensor P…"
click at [1083, 507] on button "submit" at bounding box center [1085, 504] width 27 height 27
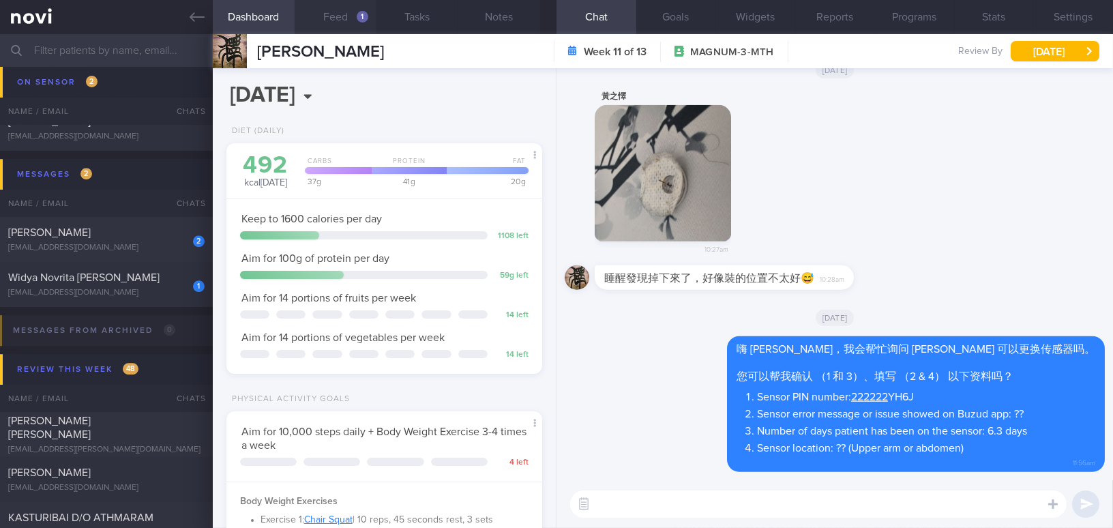
click at [340, 18] on button "Feed 1" at bounding box center [336, 17] width 82 height 34
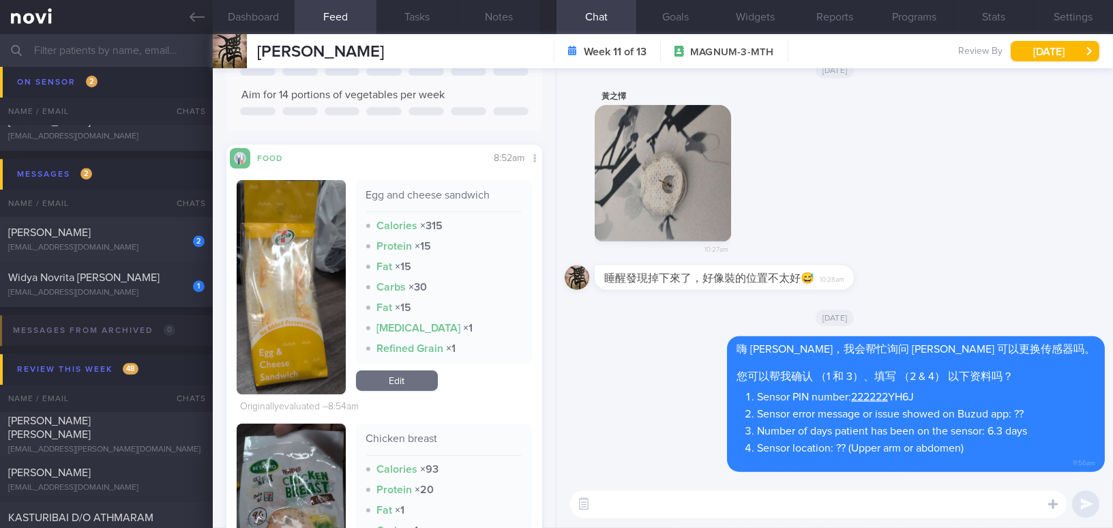
scroll to position [248, 0]
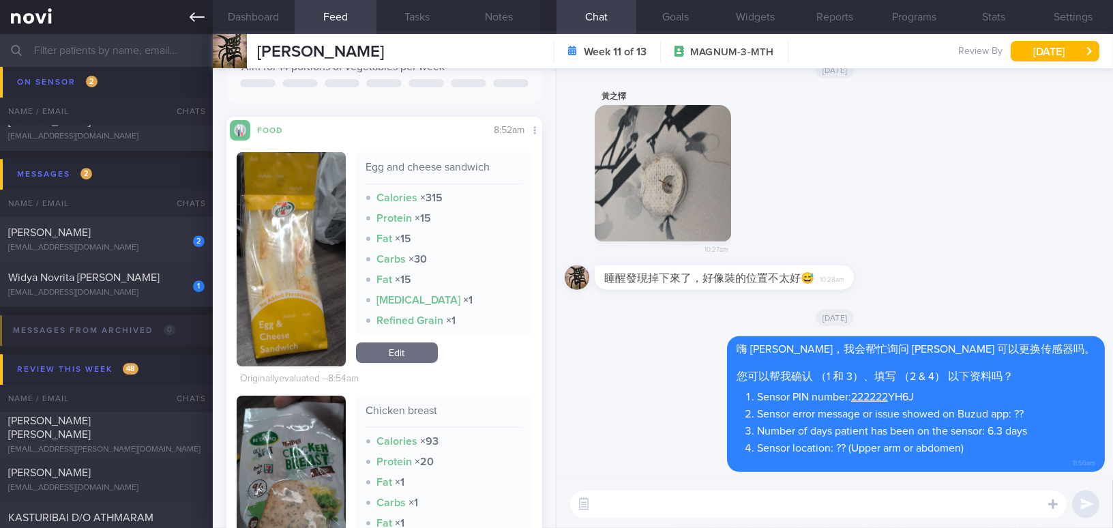
click at [190, 25] on link at bounding box center [106, 17] width 213 height 34
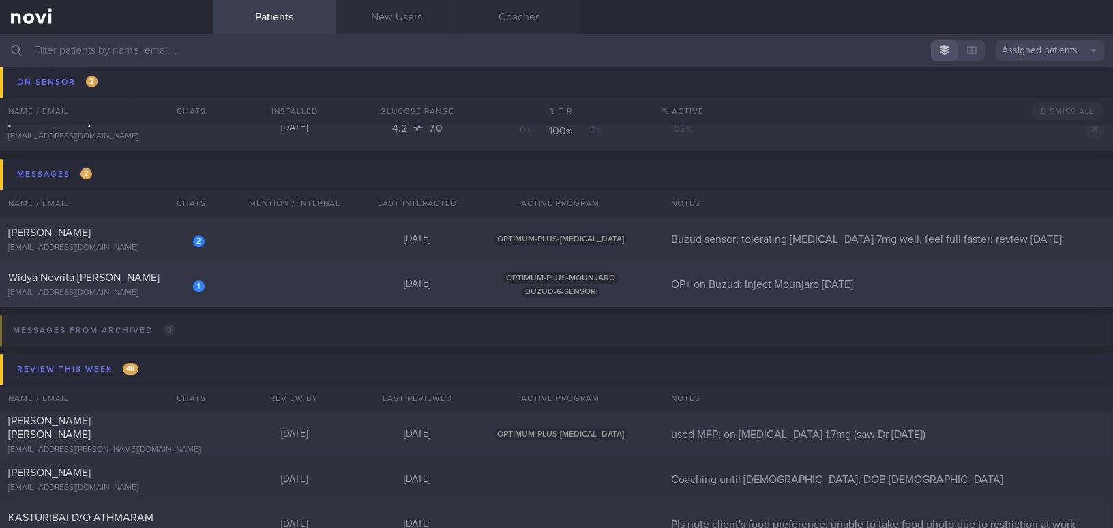
click at [143, 278] on div "Widya Novrita Oswalt" at bounding box center [104, 278] width 193 height 14
select select "8"
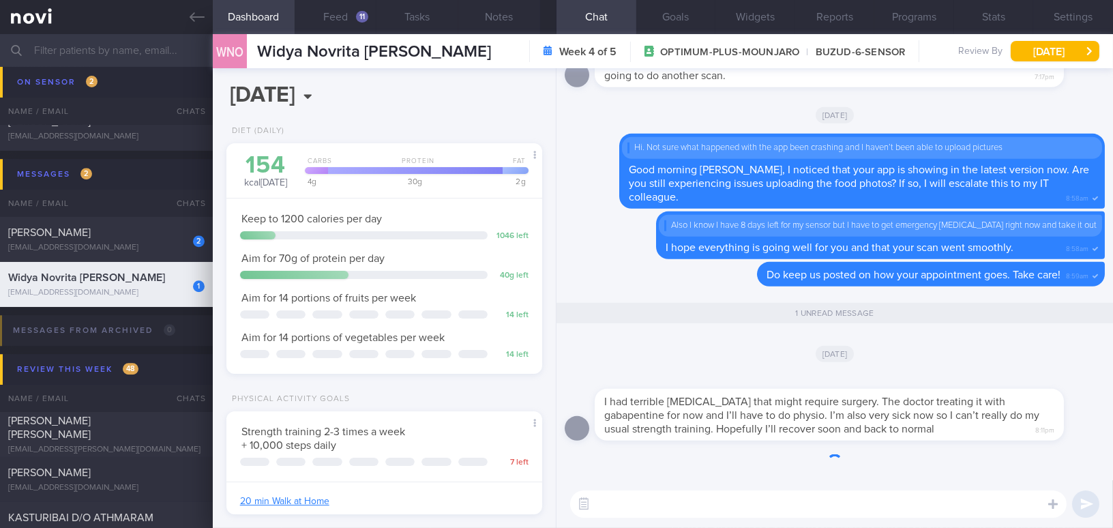
scroll to position [144, 287]
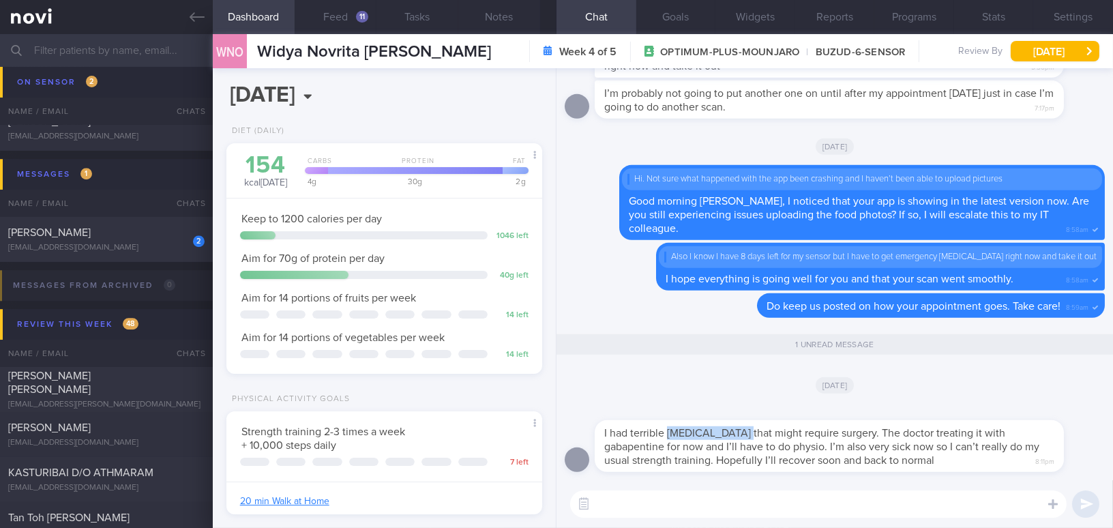
drag, startPoint x: 670, startPoint y: 433, endPoint x: 737, endPoint y: 429, distance: 66.9
click at [737, 429] on span "I had terrible herniated disc that might require surgery. The doctor treating i…" at bounding box center [821, 447] width 435 height 38
copy span "herniated disc"
click at [637, 391] on div "Yesterday" at bounding box center [835, 385] width 540 height 38
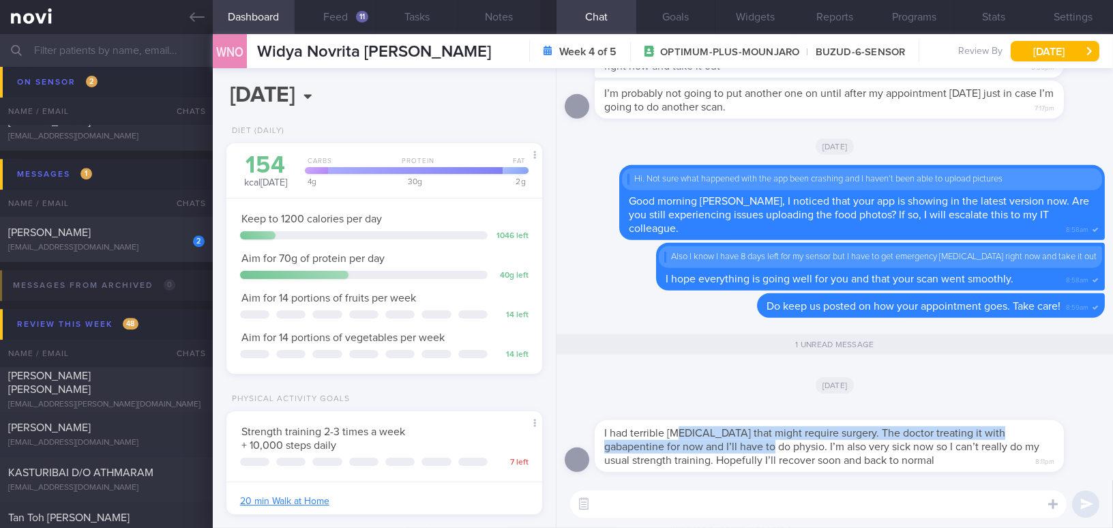
drag, startPoint x: 681, startPoint y: 428, endPoint x: 776, endPoint y: 443, distance: 96.0
click at [776, 443] on span "I had terrible herniated disc that might require surgery. The doctor treating i…" at bounding box center [821, 447] width 435 height 38
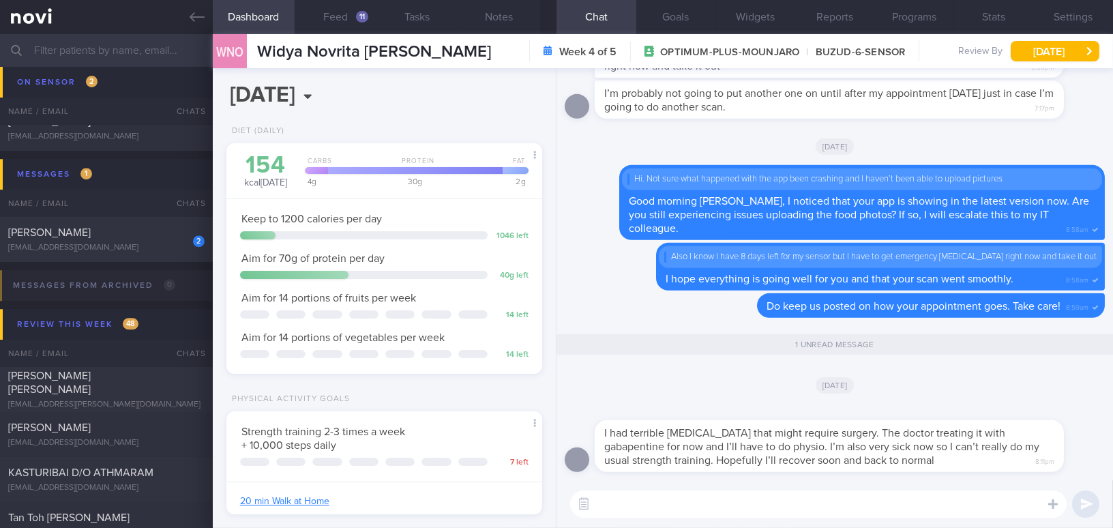
click at [746, 409] on div at bounding box center [850, 412] width 510 height 16
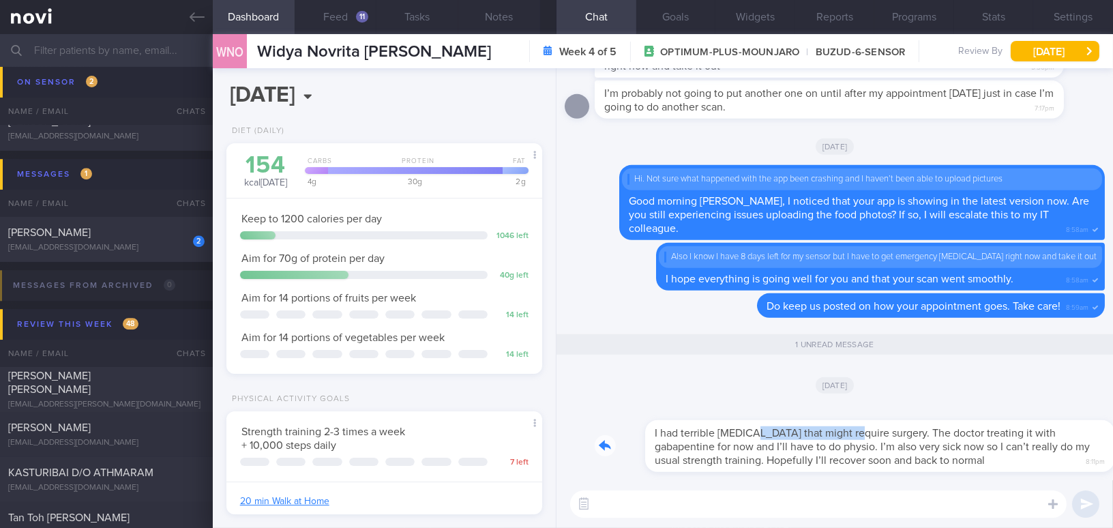
drag, startPoint x: 701, startPoint y: 422, endPoint x: 798, endPoint y: 424, distance: 96.2
click at [798, 424] on div "I had terrible herniated disc that might require surgery. The doctor treating i…" at bounding box center [850, 438] width 510 height 68
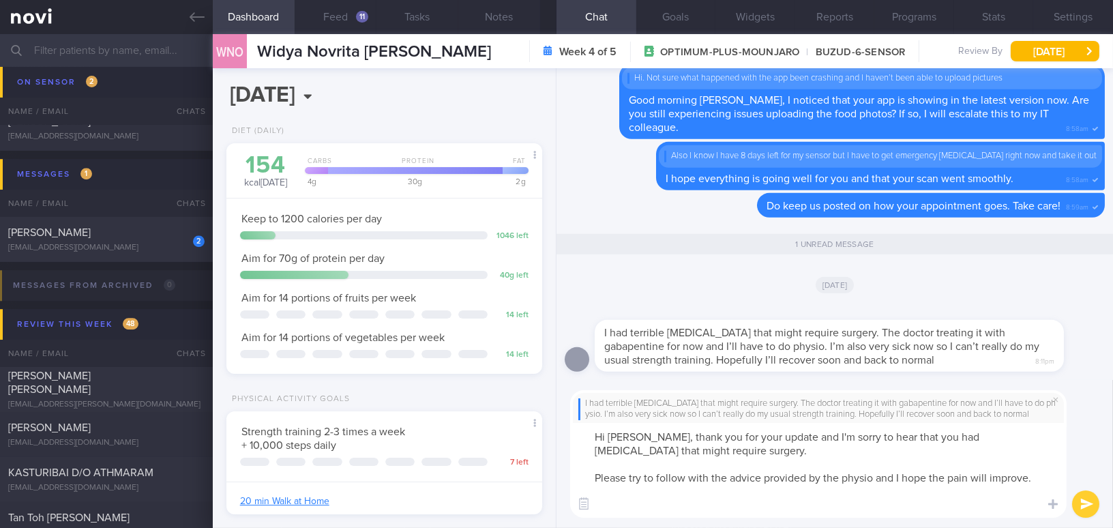
scroll to position [0, 0]
click at [356, 23] on button "Feed 11" at bounding box center [336, 17] width 82 height 34
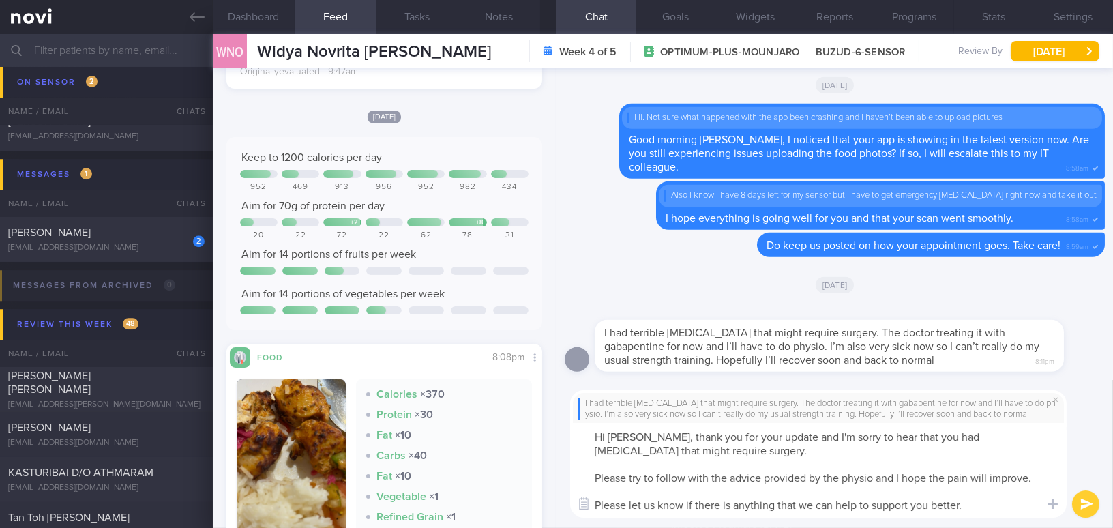
scroll to position [558, 0]
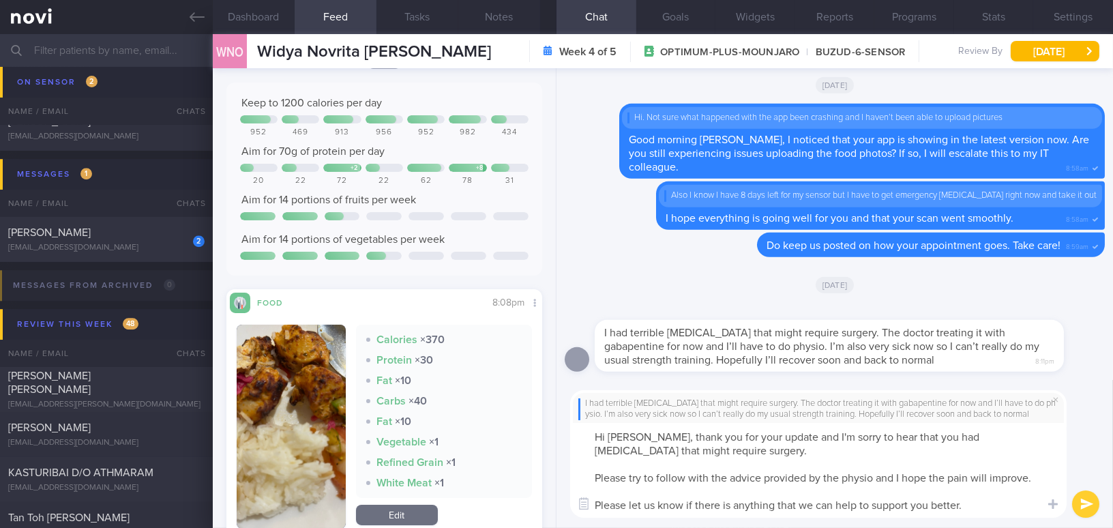
click at [293, 378] on button "button" at bounding box center [291, 427] width 109 height 204
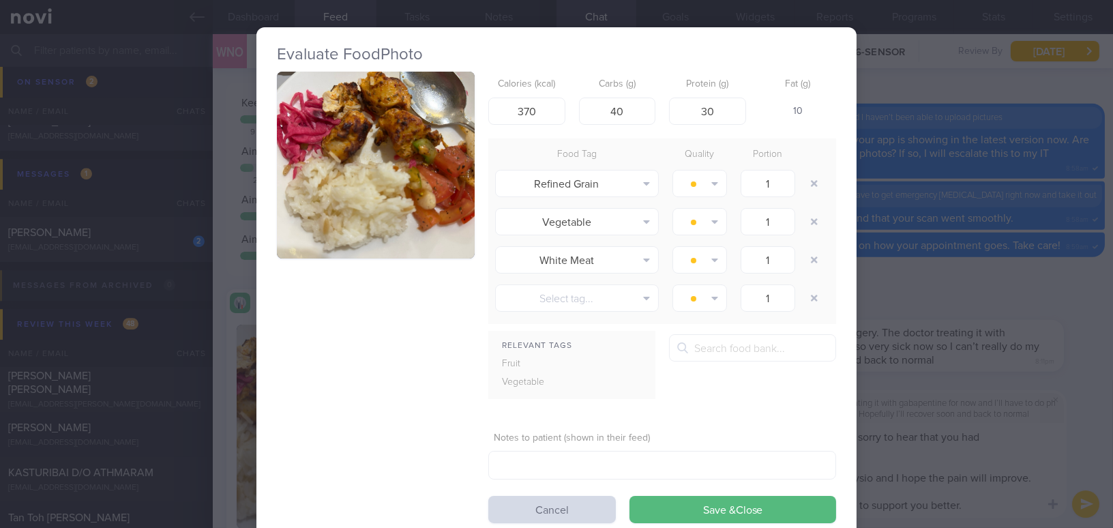
click at [972, 289] on div "Evaluate Food Photo Calories (kcal) 370 Carbs (g) 40 Protein (g) 30 Fat (g) 10 …" at bounding box center [556, 264] width 1113 height 528
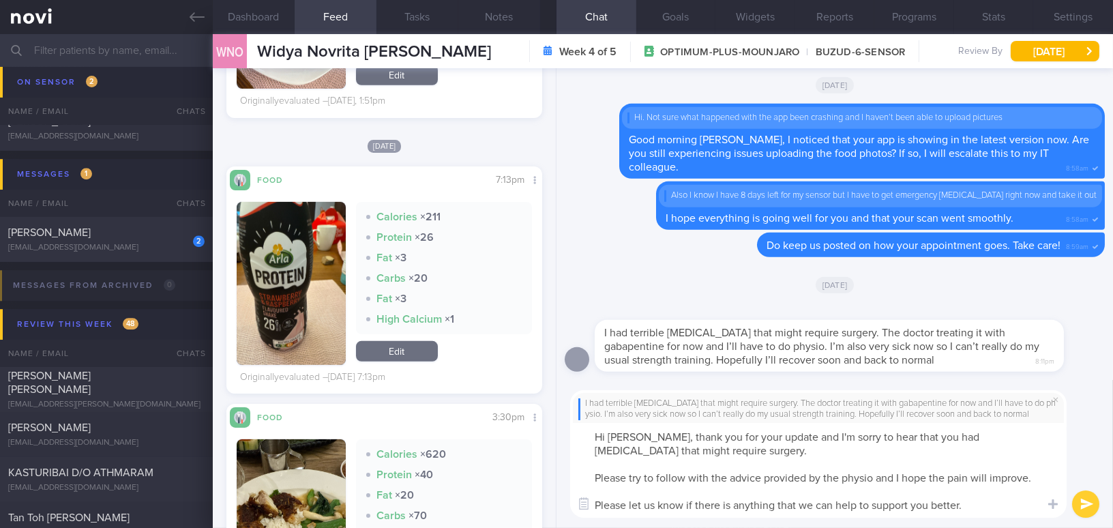
scroll to position [1426, 0]
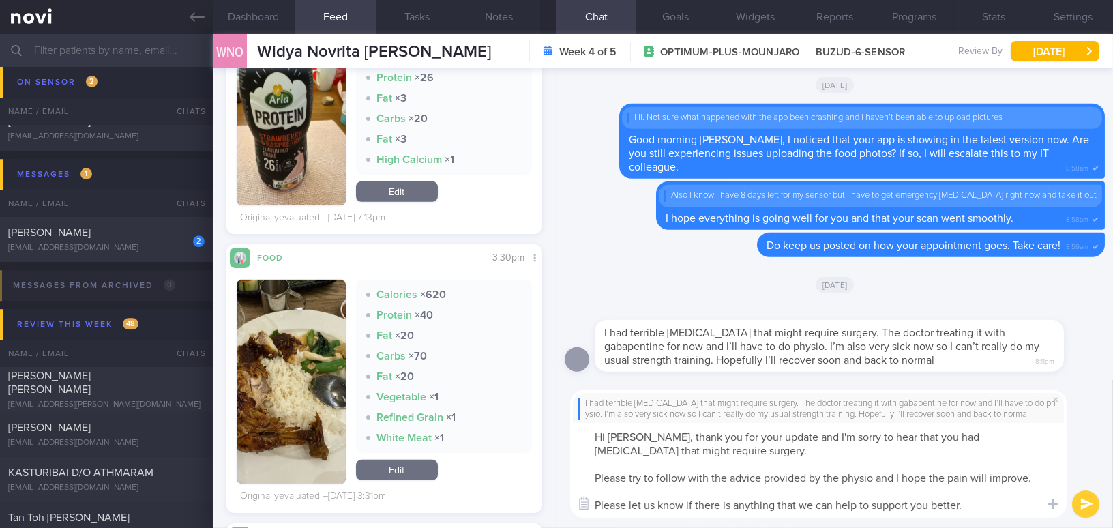
drag, startPoint x: 643, startPoint y: 433, endPoint x: 966, endPoint y: 502, distance: 330.0
click at [966, 502] on textarea "Hi Widya, thank you for your update and I'm sorry to hear that you had herniate…" at bounding box center [818, 470] width 497 height 95
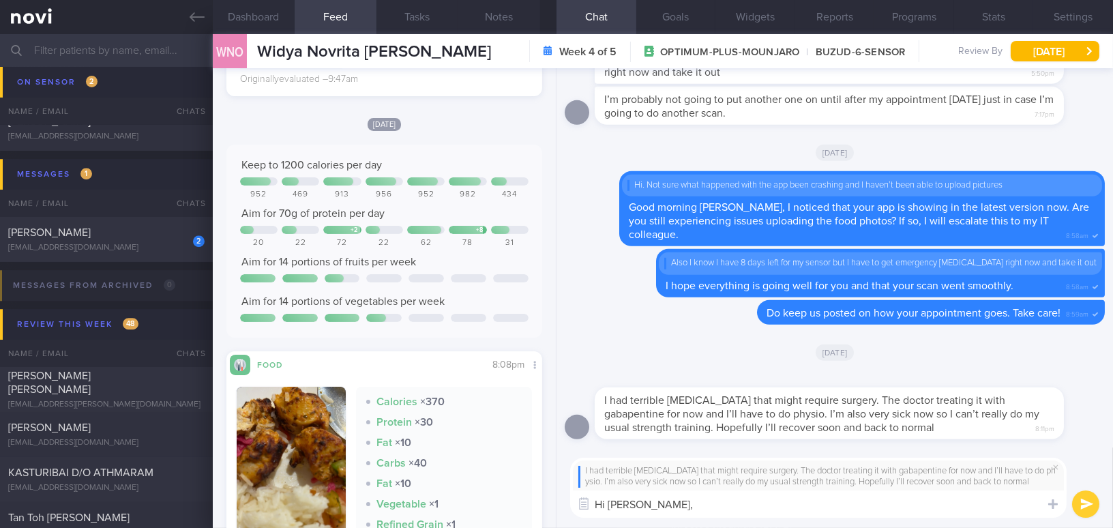
scroll to position [248, 0]
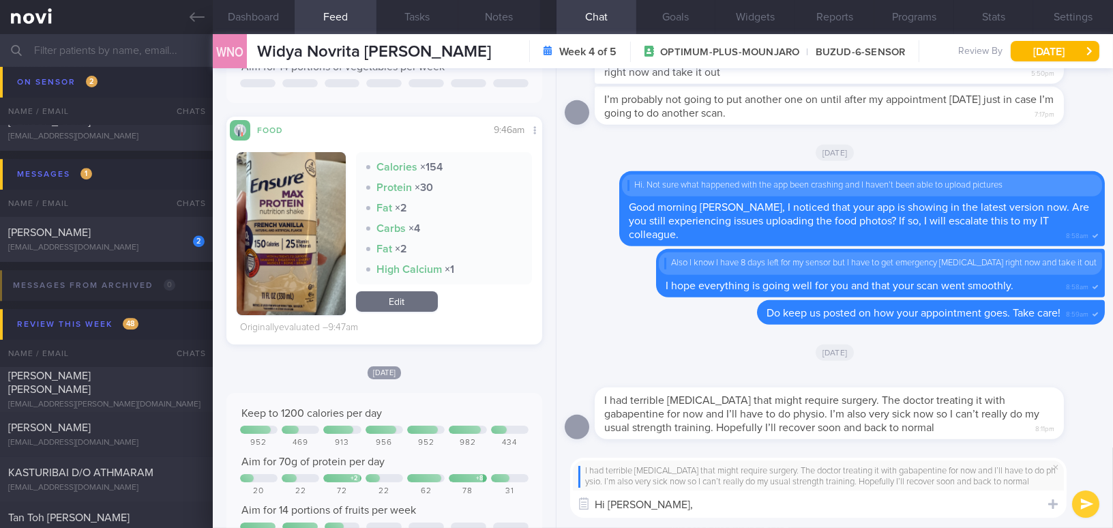
paste textarea "Thank you for your update, and I’m sorry to hear that you have a herniated disc…"
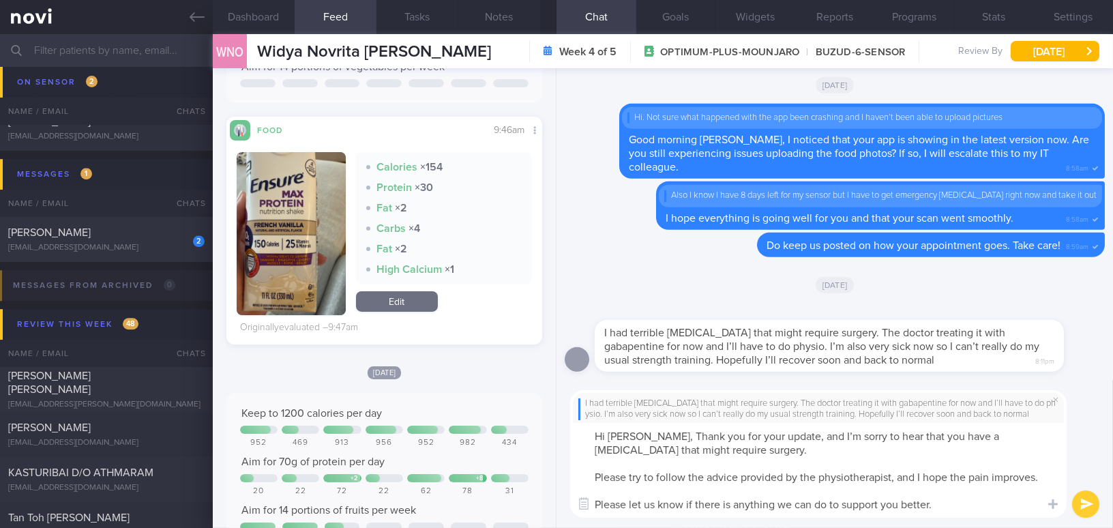
scroll to position [0, 0]
click at [650, 430] on textarea "Hi Widya, Thank you for your update, and I’m sorry to hear that you have a hern…" at bounding box center [818, 470] width 497 height 95
click at [768, 433] on textarea "Hi Widya, thank you for your update, and I’m sorry to hear that you have a hern…" at bounding box center [818, 470] width 497 height 95
drag, startPoint x: 849, startPoint y: 476, endPoint x: 891, endPoint y: 476, distance: 41.6
click at [891, 476] on textarea "Hi Widya, thank you for your update and I’m sorry to hear that you have a herni…" at bounding box center [818, 470] width 497 height 95
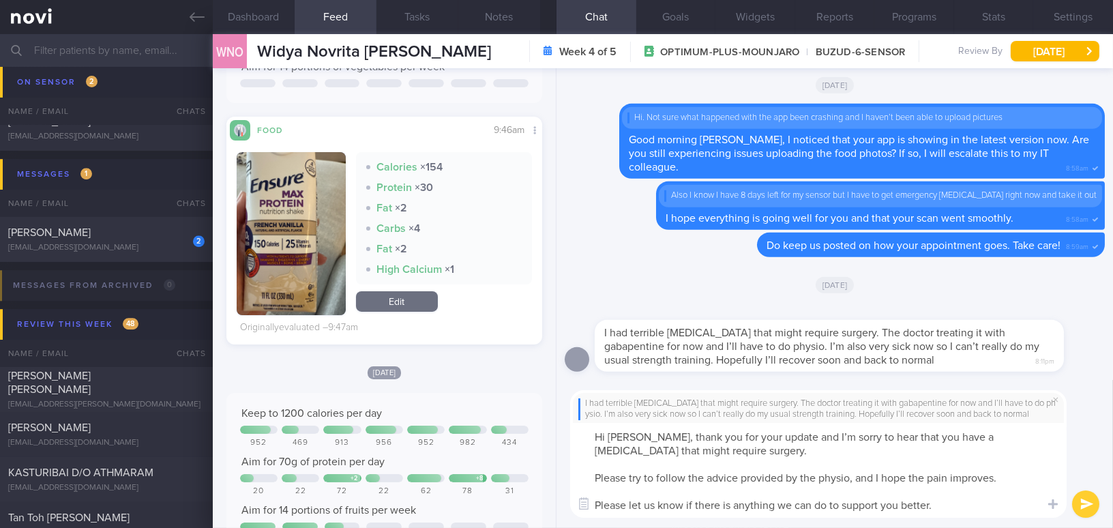
click at [854, 480] on textarea "Hi Widya, thank you for your update and I’m sorry to hear that you have a herni…" at bounding box center [818, 470] width 497 height 95
drag, startPoint x: 961, startPoint y: 508, endPoint x: 714, endPoint y: 495, distance: 248.0
click at [714, 495] on textarea "Hi Widya, thank you for your update and I’m sorry to hear that you have a herni…" at bounding box center [818, 470] width 497 height 95
click at [990, 503] on textarea "Hi Widya, thank you for your update and I’m sorry to hear that you have a herni…" at bounding box center [818, 470] width 497 height 95
type textarea "Hi Widya, thank you for your update and I’m sorry to hear that you have a herni…"
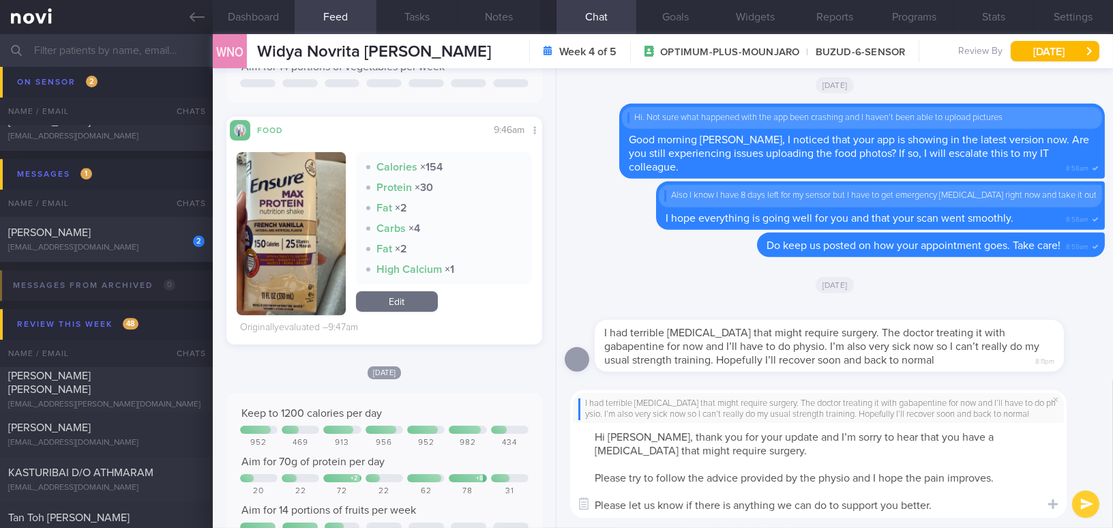
click at [1079, 503] on button "submit" at bounding box center [1085, 504] width 27 height 27
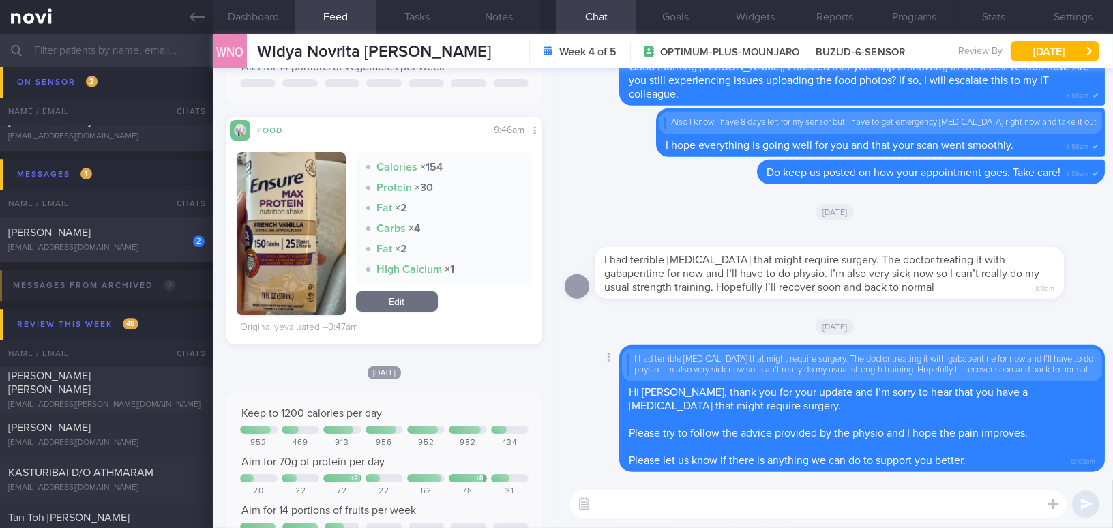
paste textarea "I see that your meals have been well-balanced so far—keep it up!"
click at [858, 503] on textarea "I see that your meals have been well-balanced so far—keep it up!" at bounding box center [818, 504] width 497 height 27
type textarea "I see that your meals have been well-balanced so far, keep it up!"
click at [1091, 499] on button "submit" at bounding box center [1085, 504] width 27 height 27
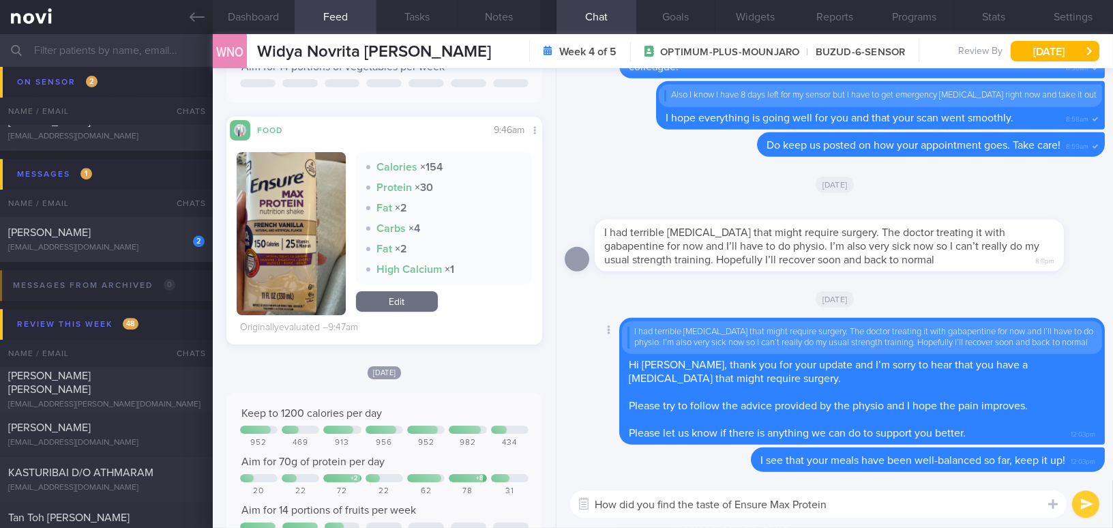
type textarea "How did you find the taste of Ensure Max Protein?"
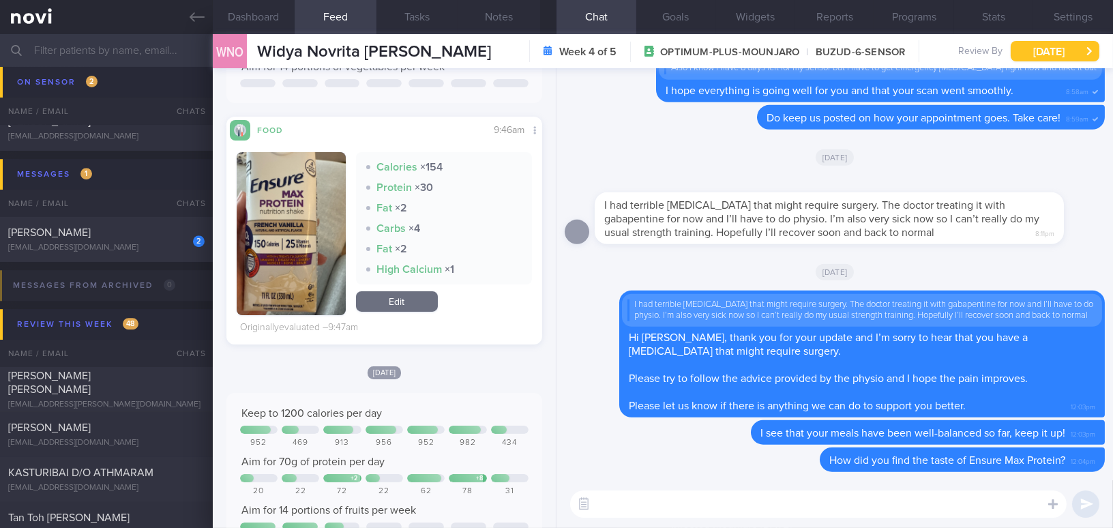
click at [1072, 52] on button "Tue, 23 Sep" at bounding box center [1055, 51] width 89 height 20
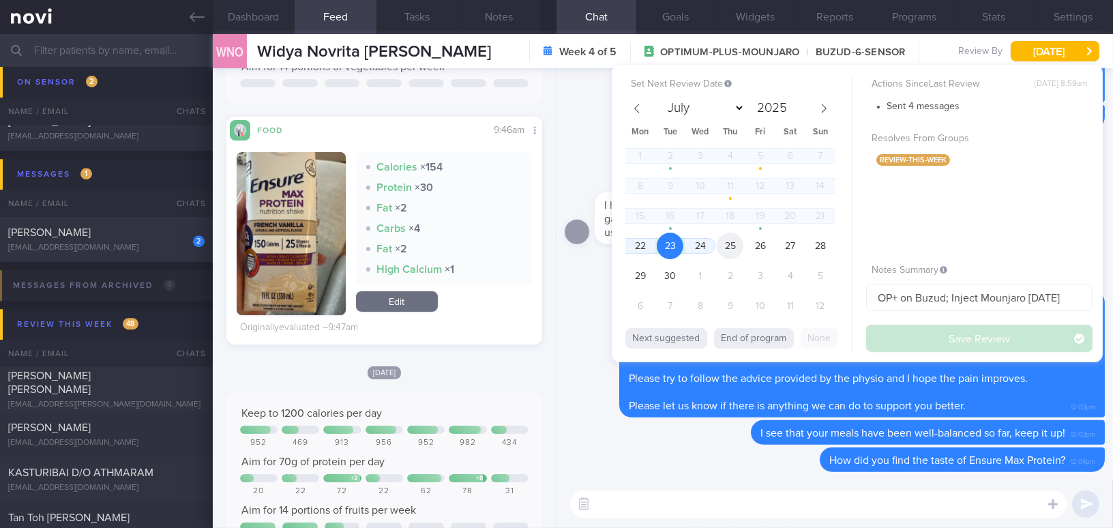
click at [743, 245] on span "25" at bounding box center [730, 246] width 27 height 27
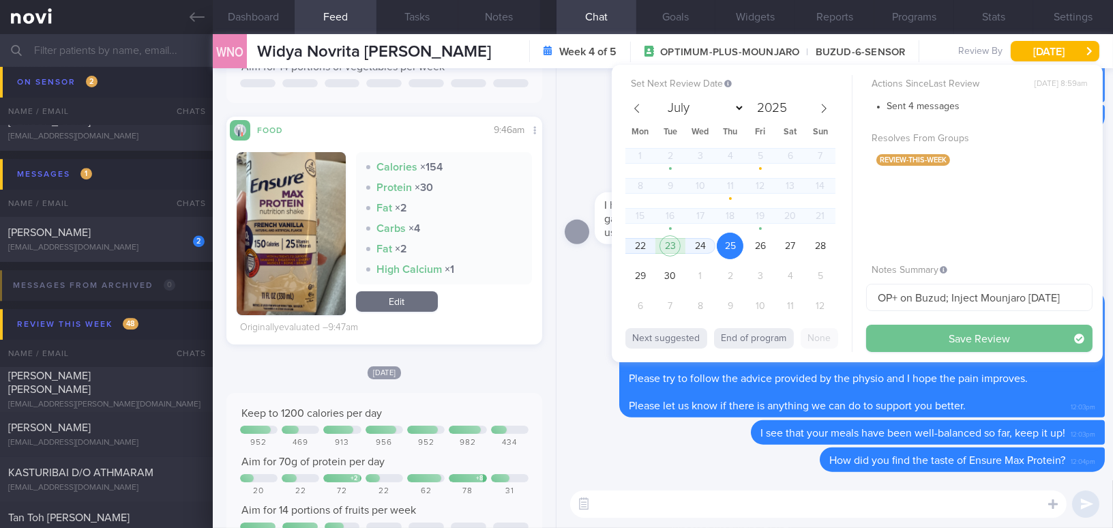
click at [943, 333] on button "Save Review" at bounding box center [979, 338] width 227 height 27
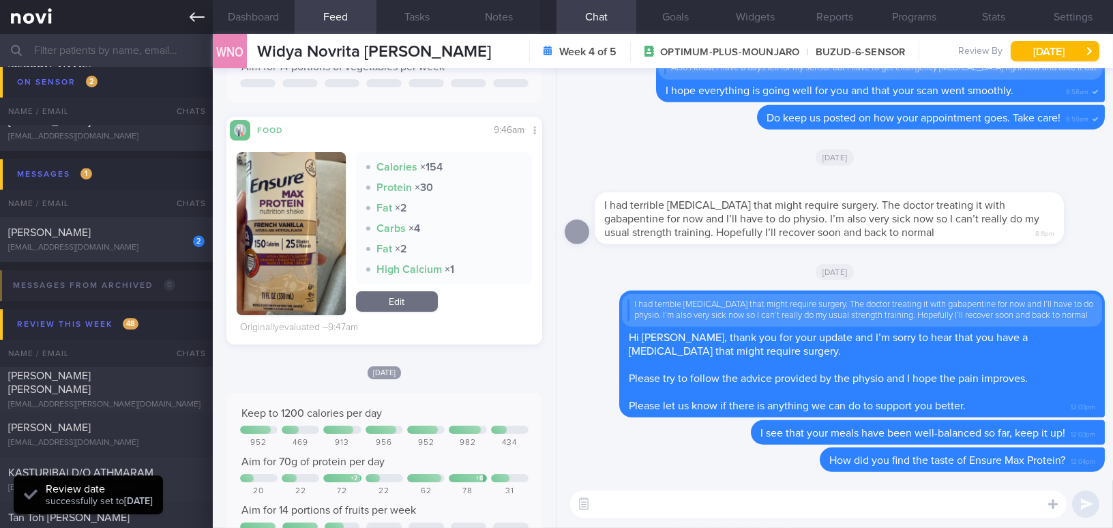
scroll to position [144, 287]
click at [192, 14] on icon at bounding box center [197, 17] width 15 height 15
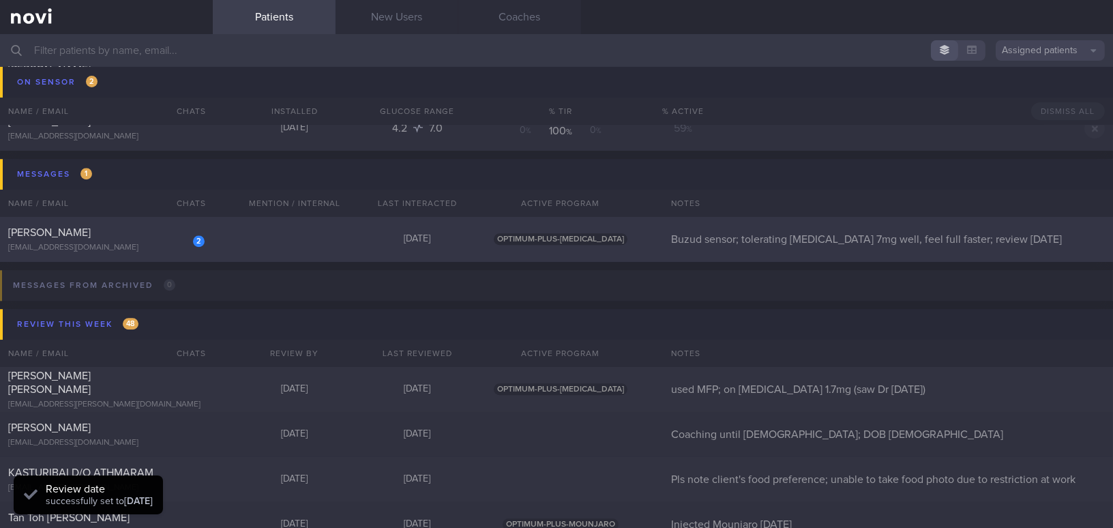
click at [143, 248] on div "[EMAIL_ADDRESS][DOMAIN_NAME]" at bounding box center [106, 248] width 196 height 10
select select "8"
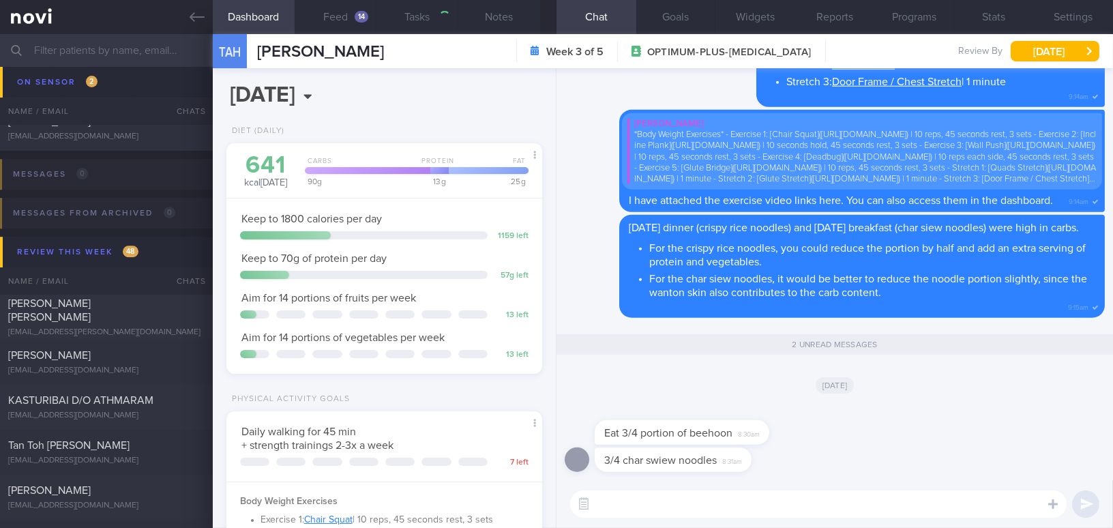
scroll to position [144, 287]
click at [336, 18] on button "Feed 14" at bounding box center [336, 17] width 82 height 34
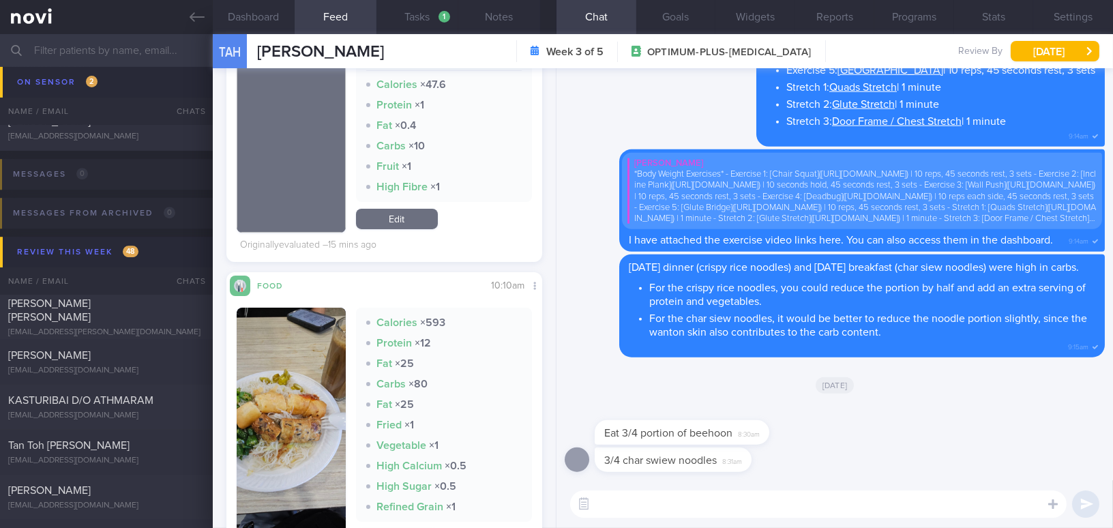
scroll to position [372, 0]
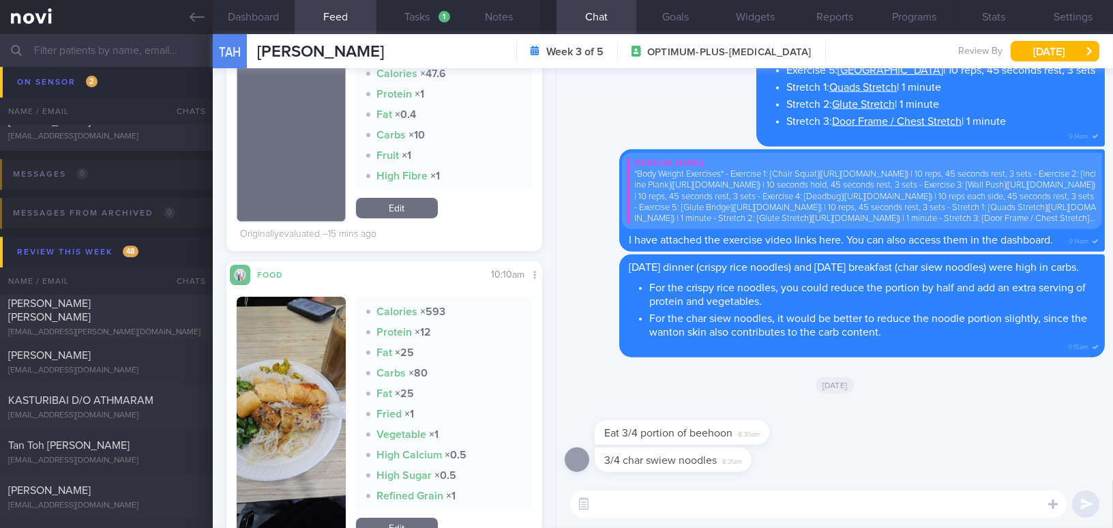
click at [268, 375] on button "button" at bounding box center [291, 419] width 109 height 245
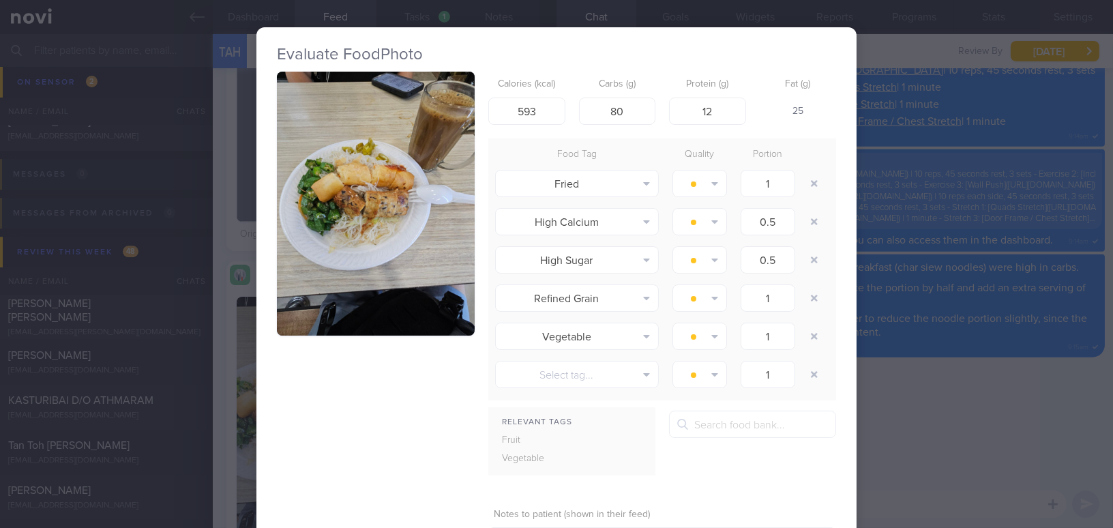
click at [315, 261] on button "button" at bounding box center [376, 204] width 198 height 264
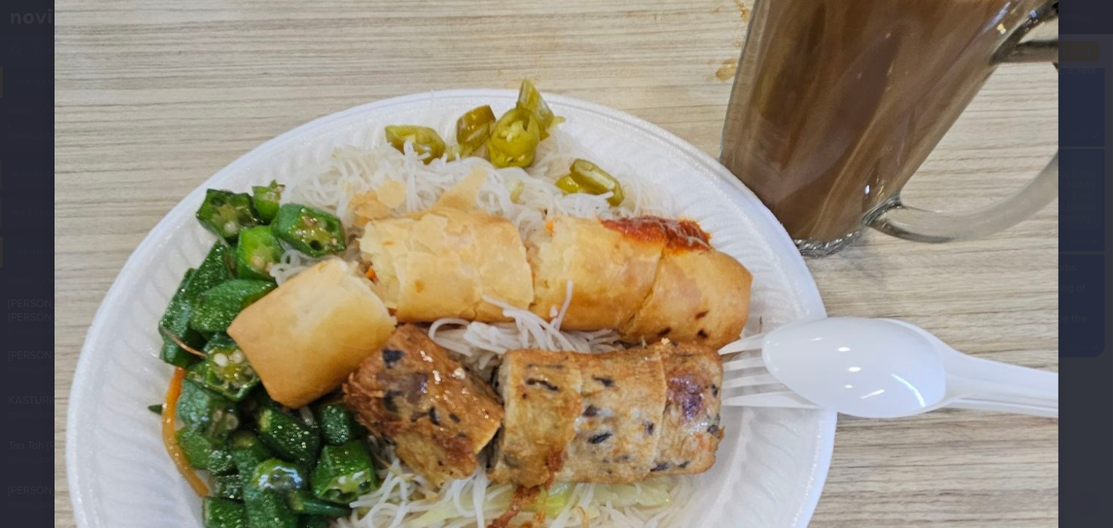
scroll to position [434, 0]
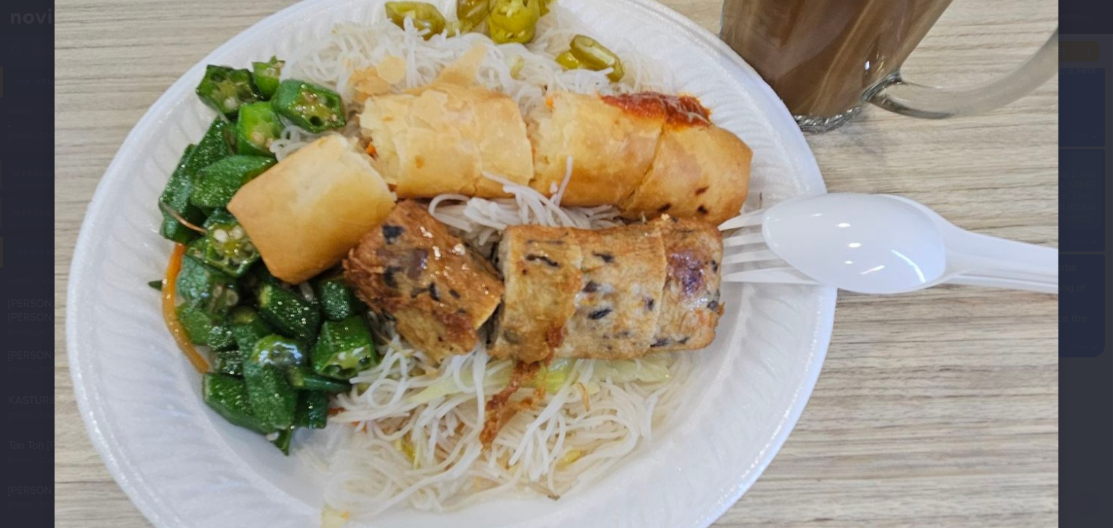
click at [457, 237] on img at bounding box center [557, 290] width 1004 height 1339
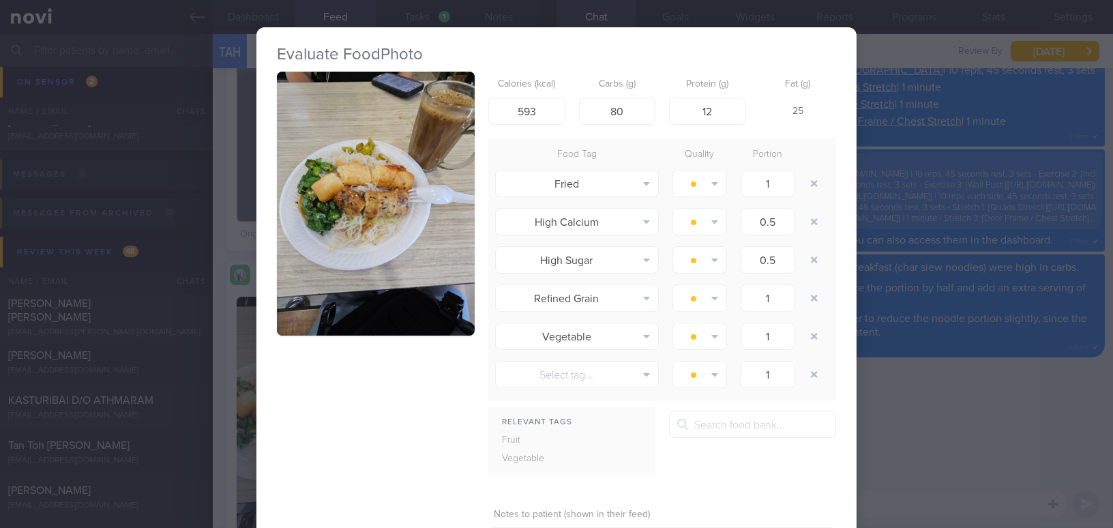
click at [914, 416] on div "Evaluate Food Photo Calories (kcal) 593 Carbs (g) 80 Protein (g) 12 Fat (g) 25 …" at bounding box center [556, 264] width 1113 height 528
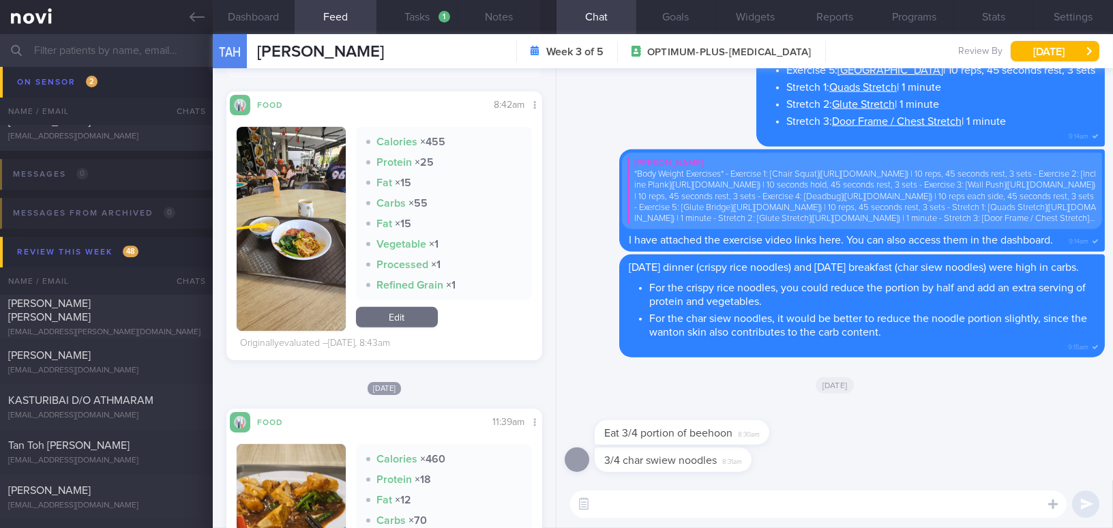
scroll to position [1116, 0]
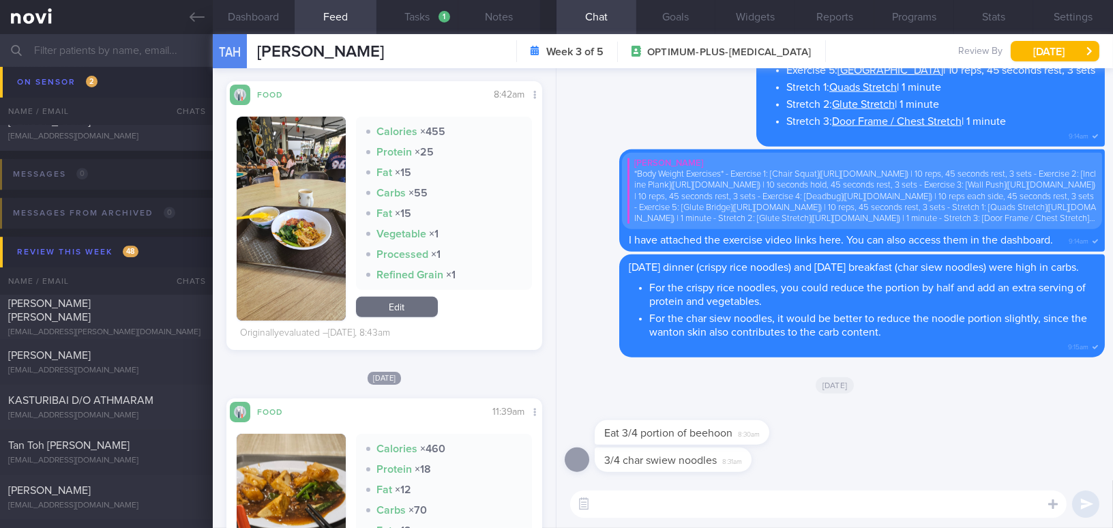
click at [315, 233] on button "button" at bounding box center [291, 219] width 109 height 204
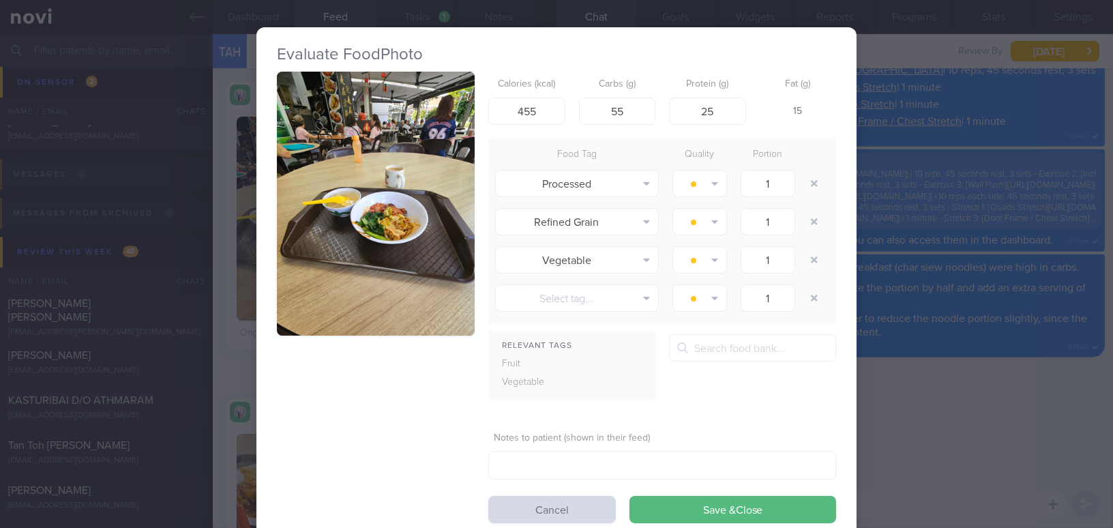
click at [327, 179] on button "button" at bounding box center [376, 204] width 198 height 264
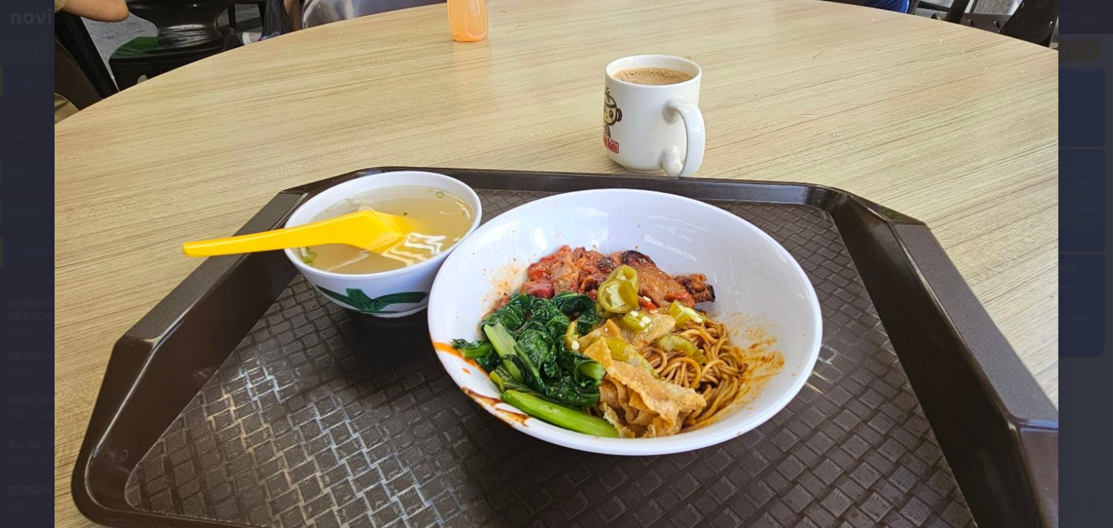
scroll to position [496, 0]
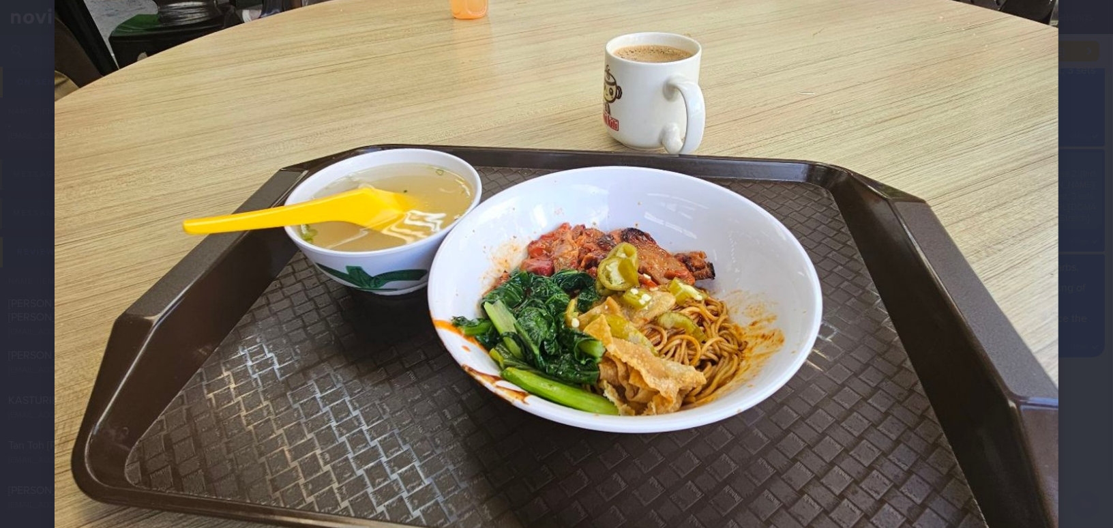
click at [755, 325] on img at bounding box center [557, 228] width 1004 height 1339
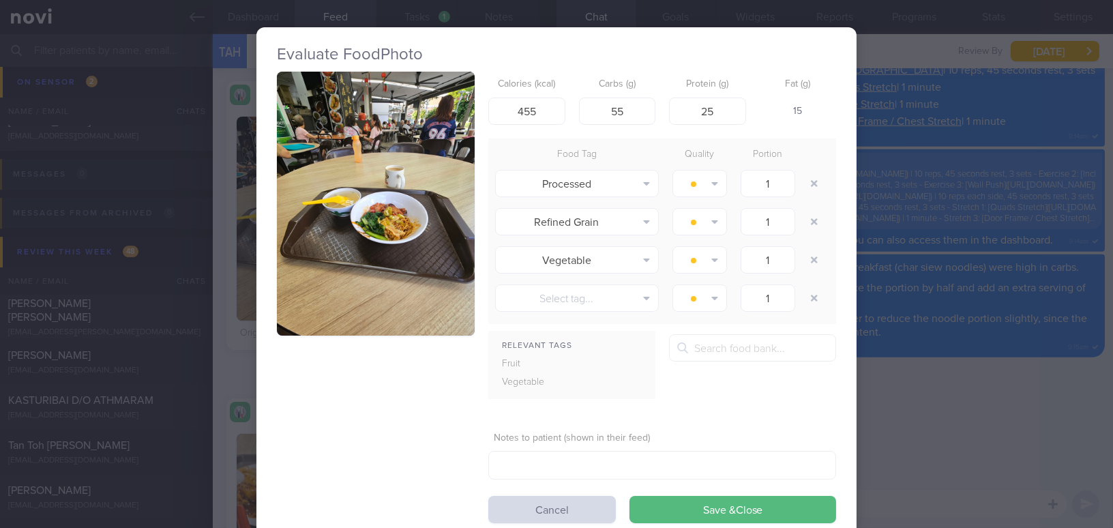
click at [959, 403] on div "Evaluate Food Photo Calories (kcal) 455 Carbs (g) 55 Protein (g) 25 Fat (g) 15 …" at bounding box center [556, 264] width 1113 height 528
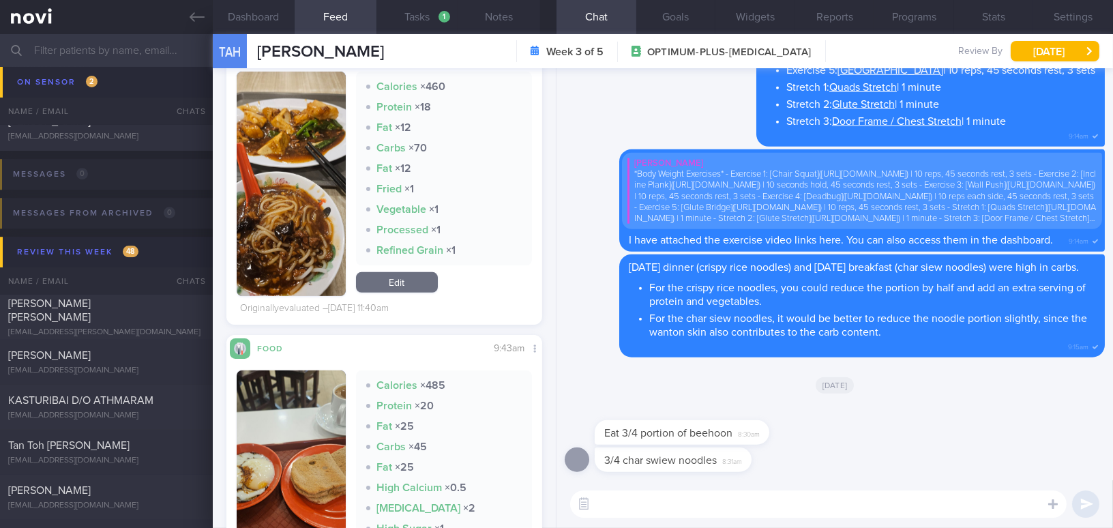
scroll to position [1550, 0]
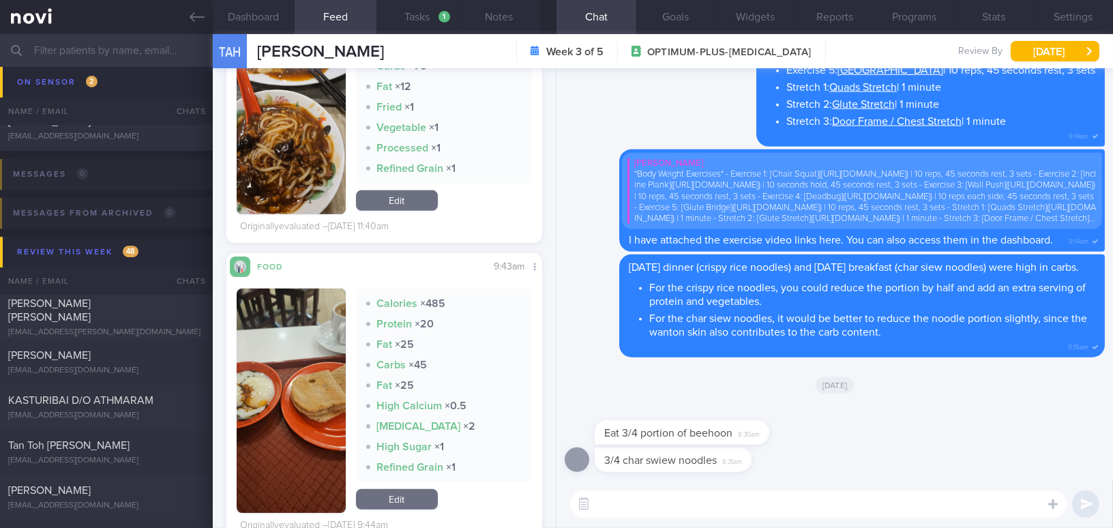
click at [640, 499] on textarea at bounding box center [818, 504] width 497 height 27
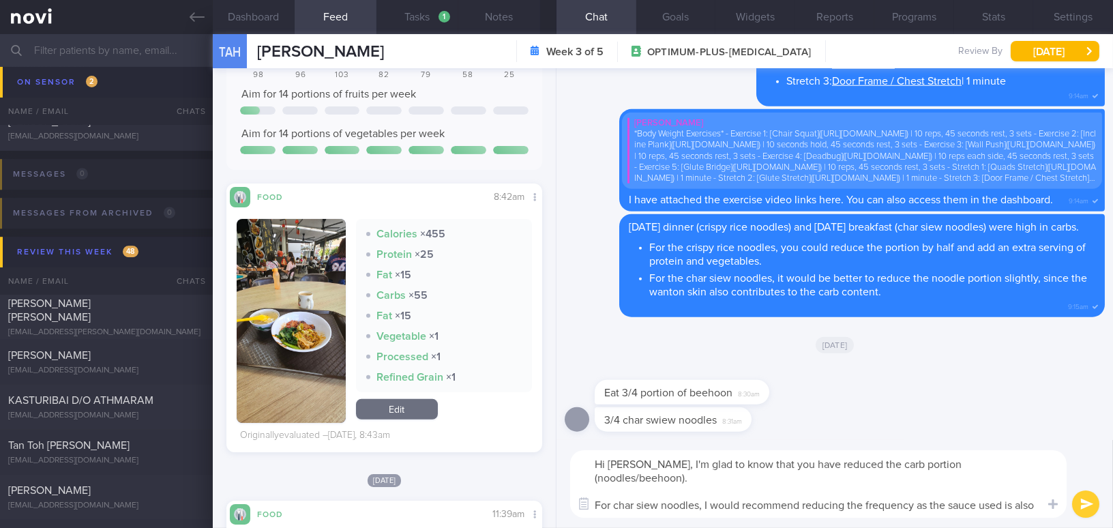
scroll to position [992, 0]
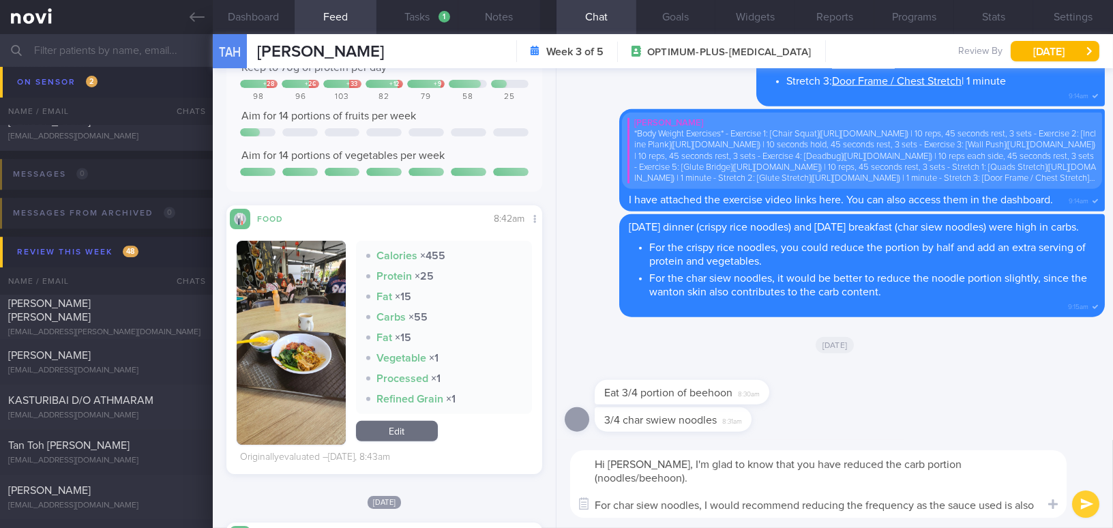
click at [274, 370] on button "button" at bounding box center [291, 343] width 109 height 204
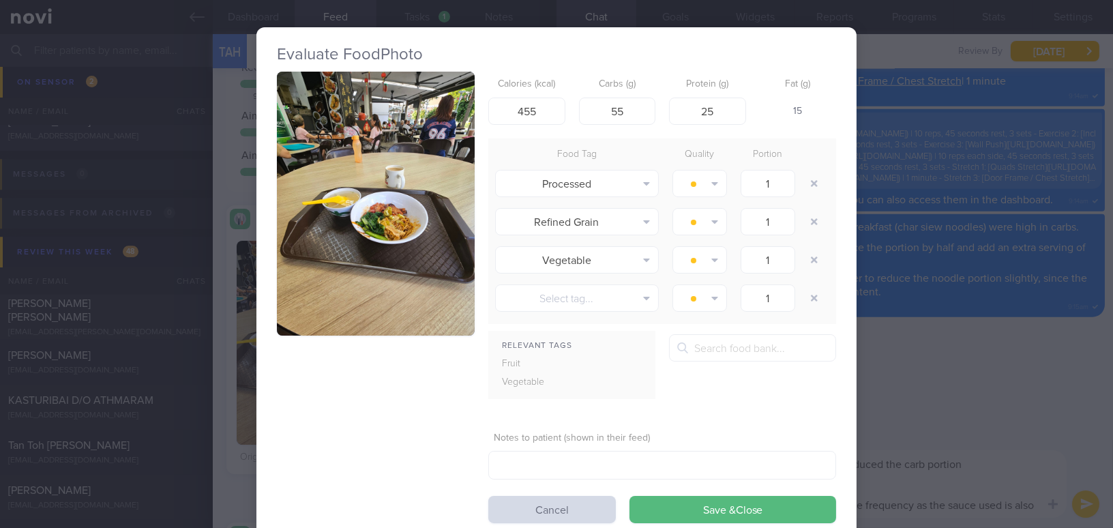
click at [338, 262] on button "button" at bounding box center [376, 204] width 198 height 264
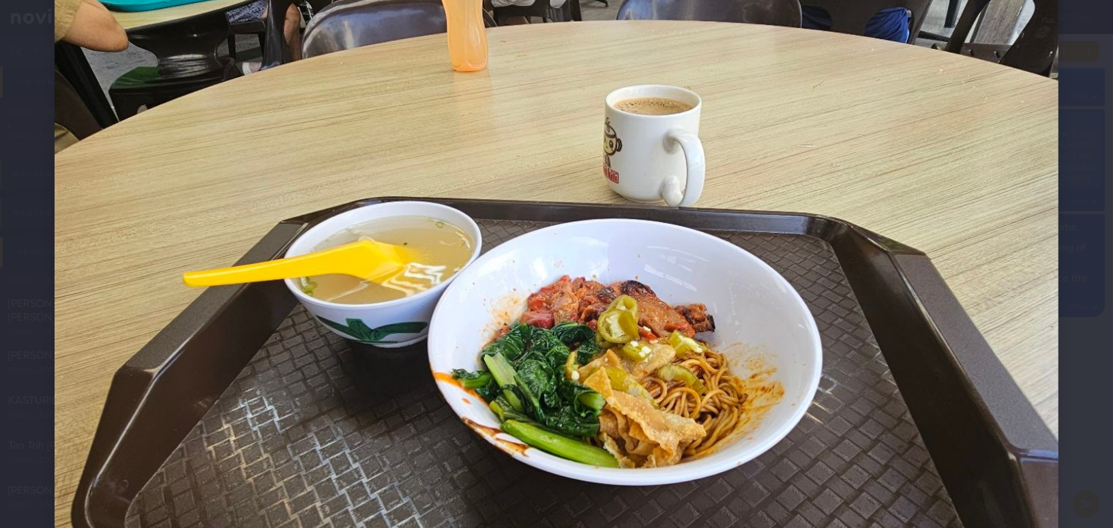
scroll to position [558, 0]
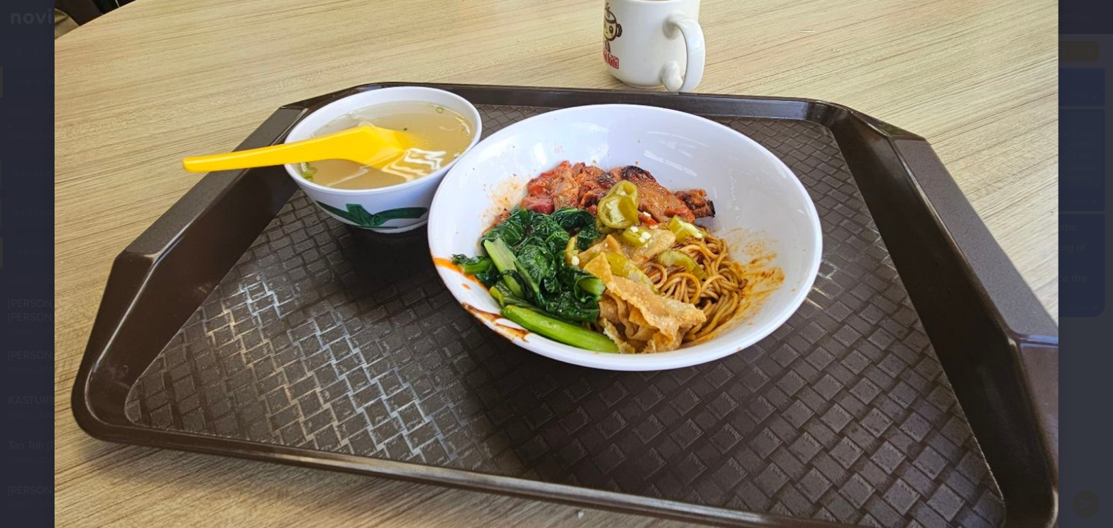
click at [818, 428] on img at bounding box center [557, 166] width 1004 height 1339
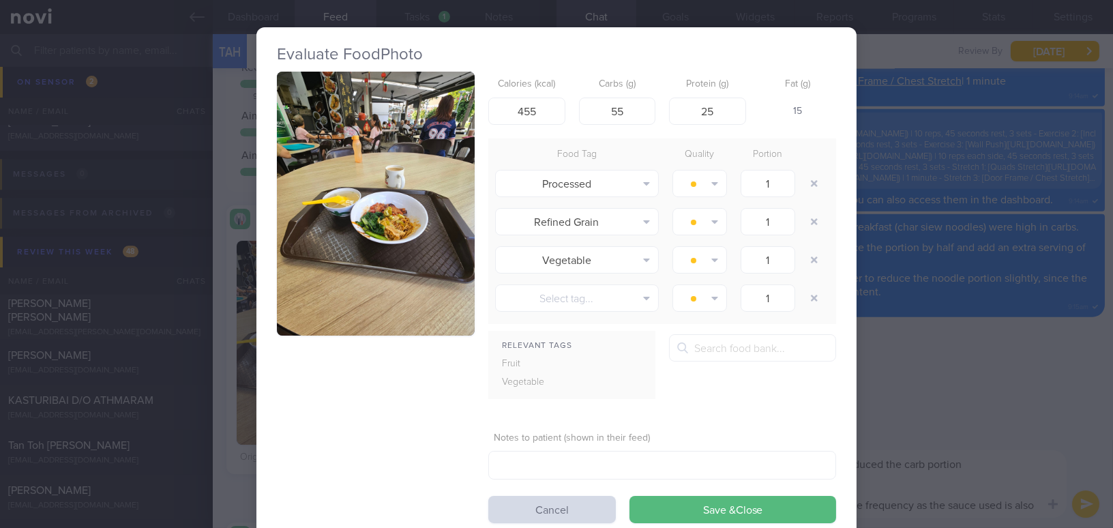
click at [923, 488] on div "Evaluate Food Photo Calories (kcal) 455 Carbs (g) 55 Protein (g) 25 Fat (g) 15 …" at bounding box center [556, 264] width 1113 height 528
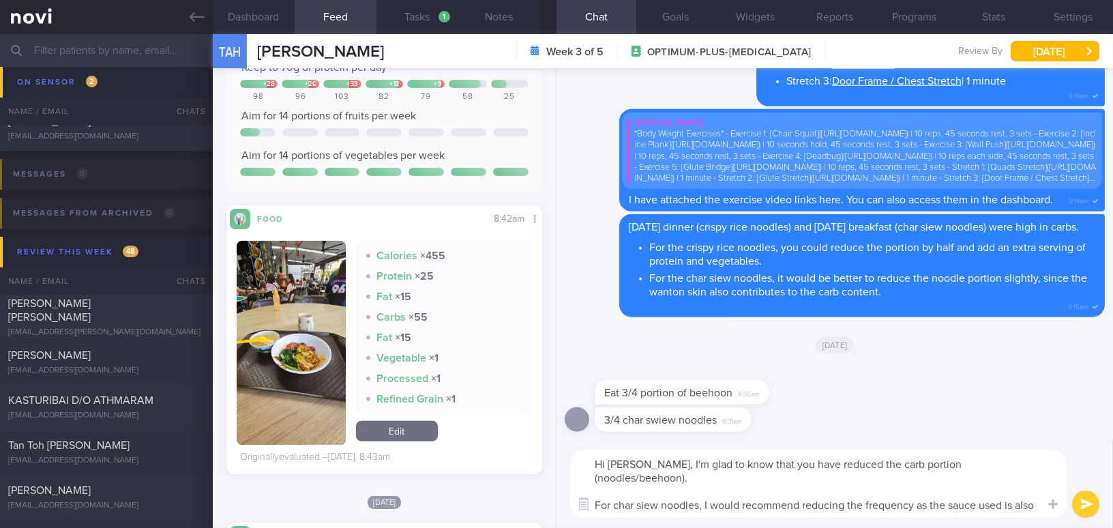
click at [659, 491] on textarea "Hi Mr Tan, I'm glad to know that you have reduced the carb portion (noodles/bee…" at bounding box center [818, 484] width 497 height 68
click at [701, 505] on textarea "Hi Mr Tan, I'm glad to know that you have reduced the carb portion (noodles/bee…" at bounding box center [818, 484] width 497 height 68
drag, startPoint x: 685, startPoint y: 504, endPoint x: 941, endPoint y: 510, distance: 255.9
click at [941, 510] on textarea "Hi Mr Tan, I'm glad to know that you have reduced the carb portion (noodles/bee…" at bounding box center [818, 484] width 497 height 68
drag, startPoint x: 646, startPoint y: 463, endPoint x: 1004, endPoint y: 514, distance: 361.8
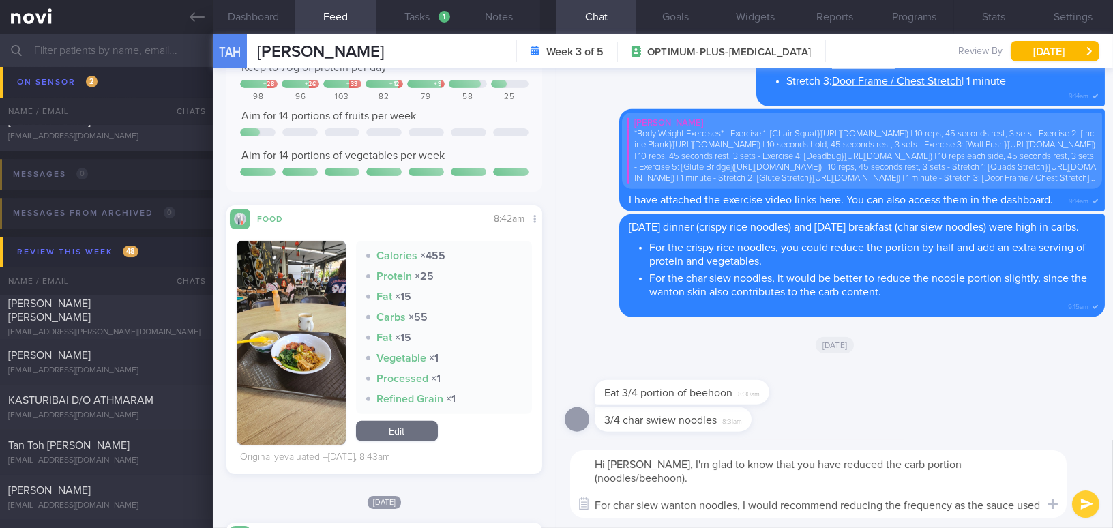
click at [1004, 514] on textarea "Hi Mr Tan, I'm glad to know that you have reduced the carb portion (noodles/bee…" at bounding box center [818, 484] width 497 height 68
click at [665, 484] on textarea "Hi Mr Tan, I'm glad to know that you have reduced the carb portion (noodles/bee…" at bounding box center [818, 484] width 497 height 68
drag, startPoint x: 644, startPoint y: 465, endPoint x: 1005, endPoint y: 521, distance: 365.2
click at [1005, 521] on div "Hi Mr Tan, I'm glad to know that you have reduced the carb portion (noodles/bee…" at bounding box center [835, 484] width 557 height 88
paste textarea "’m glad to hear that you have reduced your carb portions (noodles/beehoon). For…"
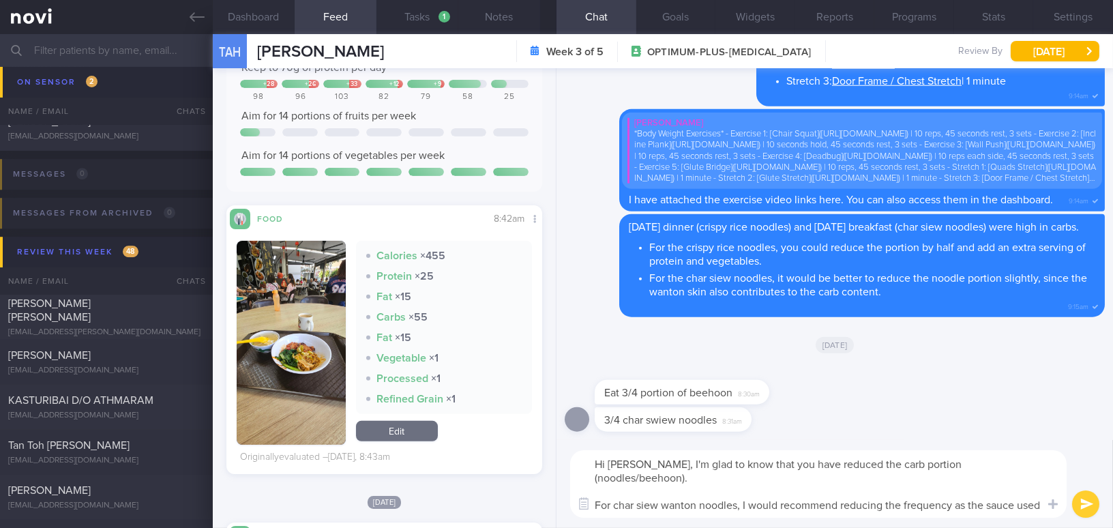
type textarea "Hi Mr Tan, I’m glad to hear that you have reduced your carb portions (noodles/b…"
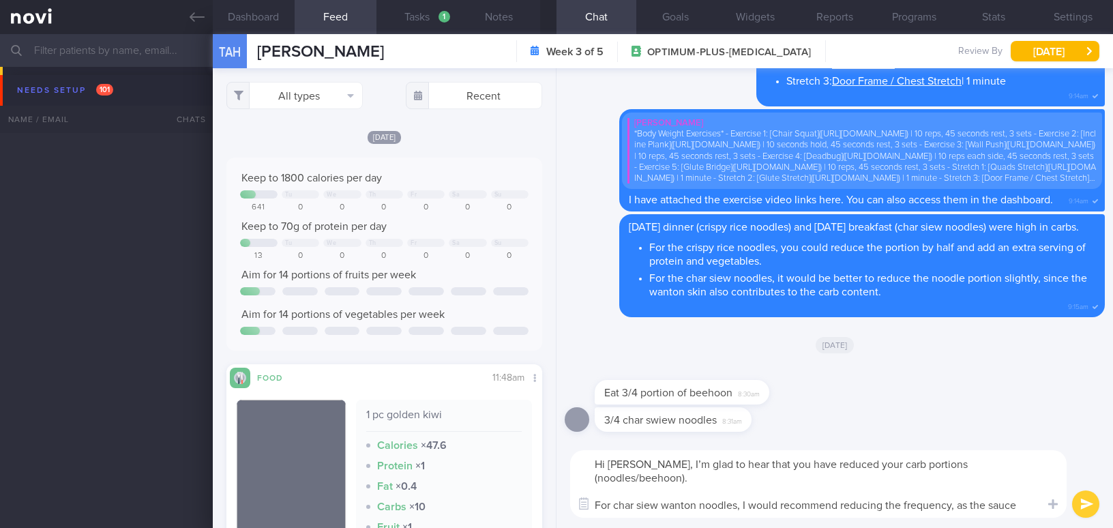
select select "8"
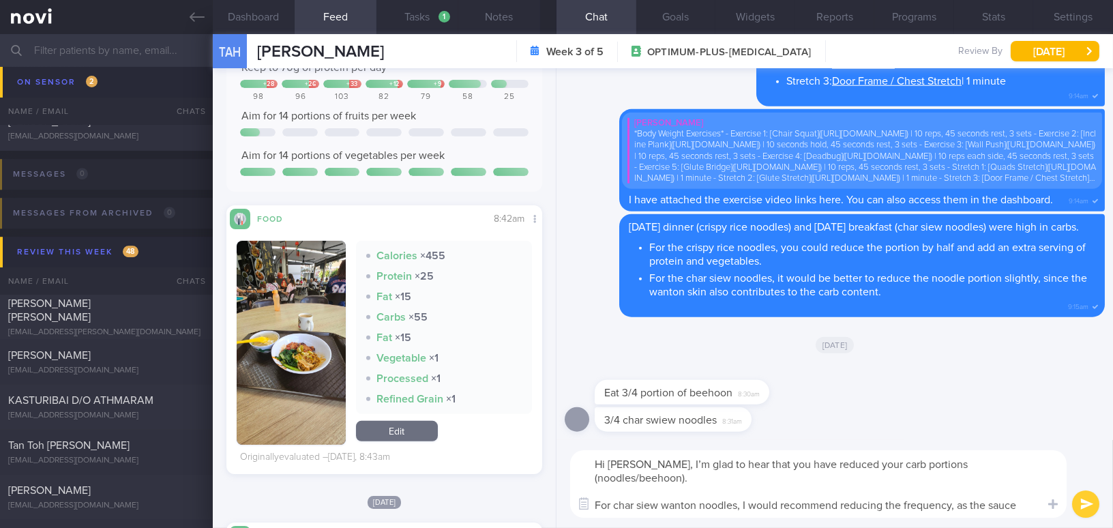
scroll to position [13, 0]
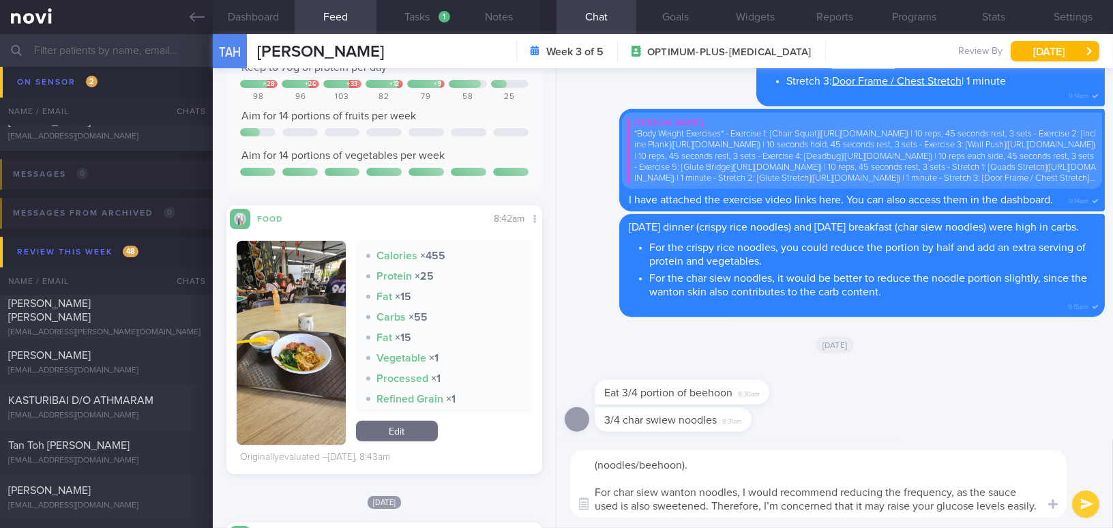
type textarea "Hi Mr Tan, I’m glad to hear that you have reduced your carb portions (noodles/b…"
click at [1087, 503] on button "submit" at bounding box center [1085, 504] width 27 height 27
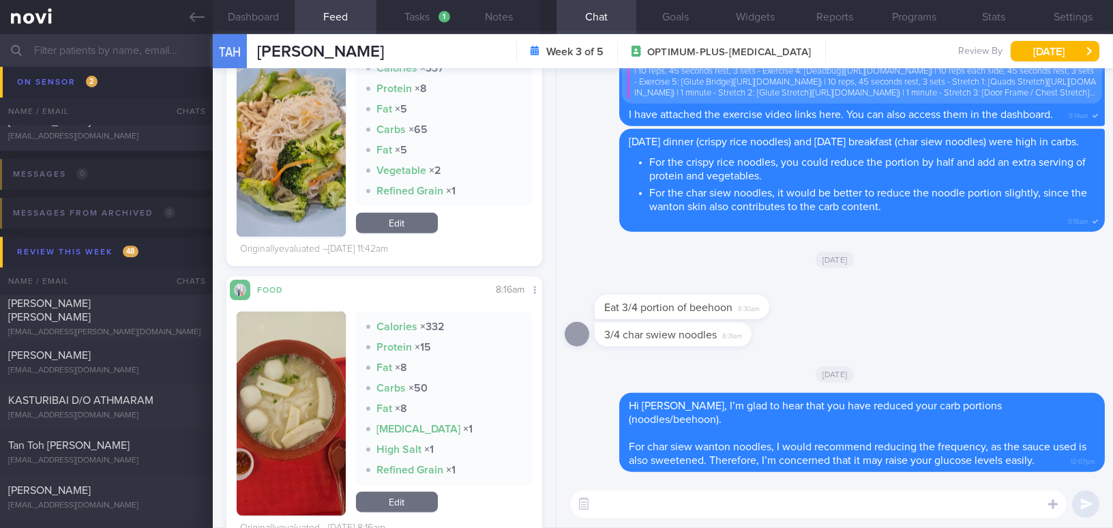
scroll to position [2977, 0]
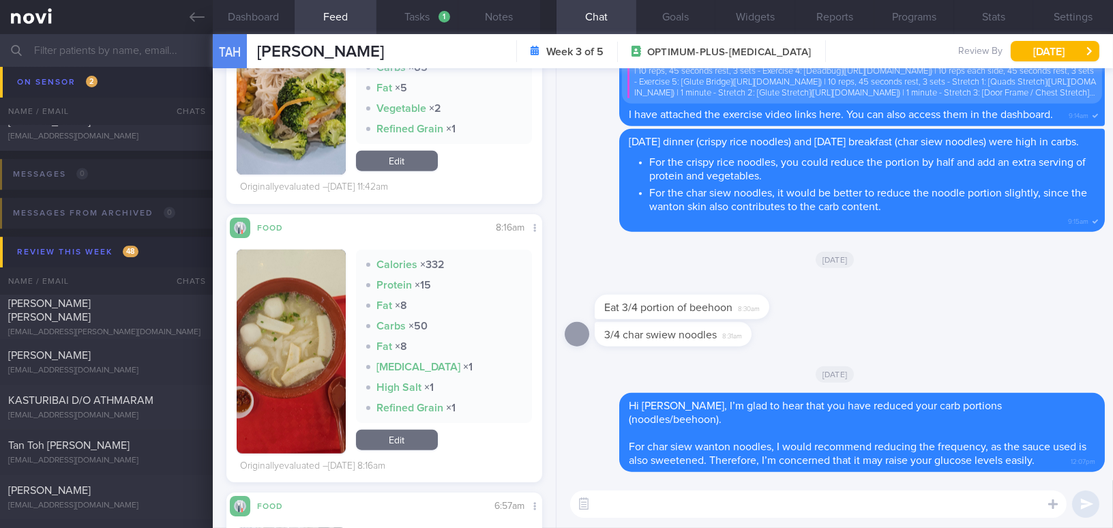
click at [304, 332] on button "button" at bounding box center [291, 352] width 109 height 204
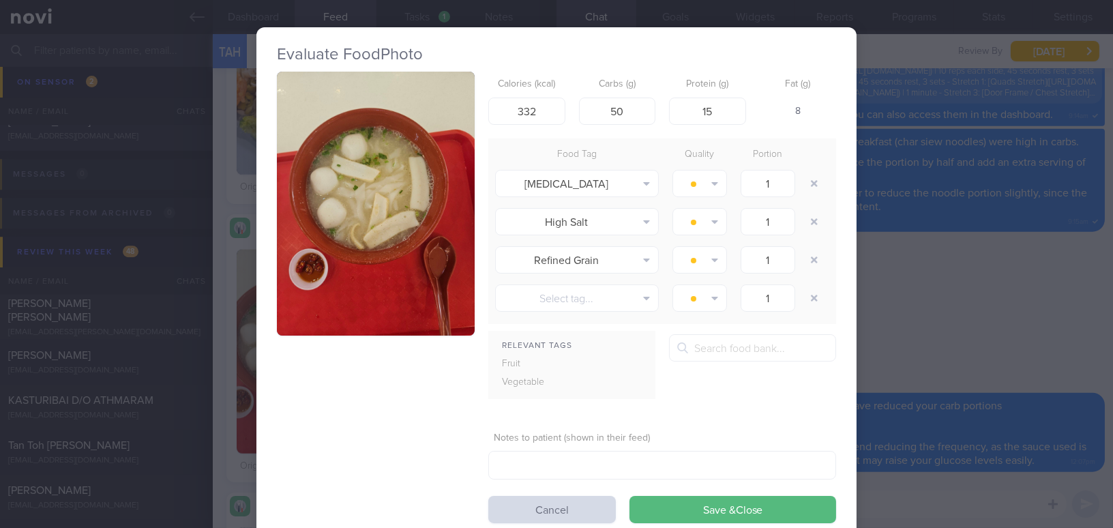
click at [337, 254] on button "button" at bounding box center [376, 204] width 198 height 264
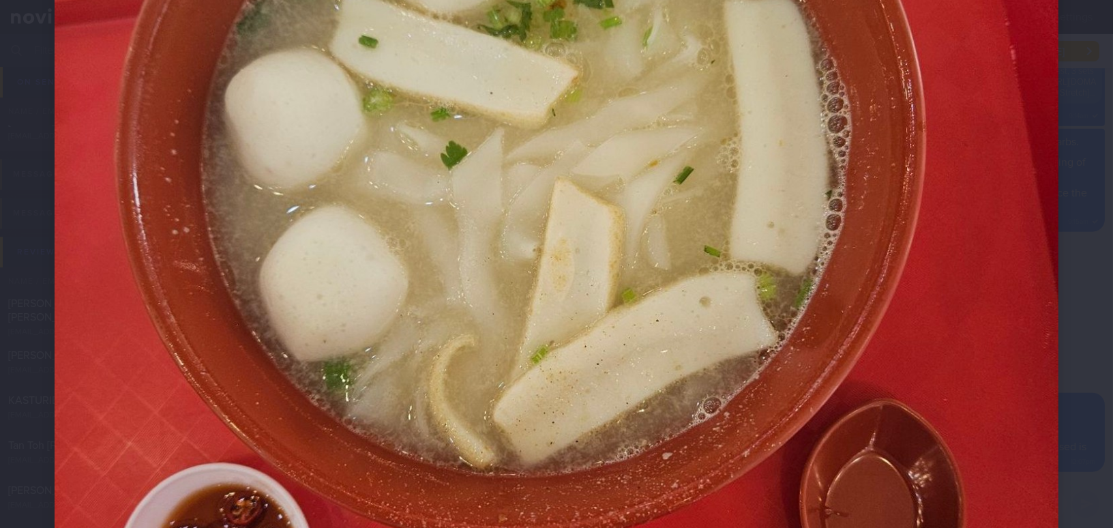
scroll to position [496, 0]
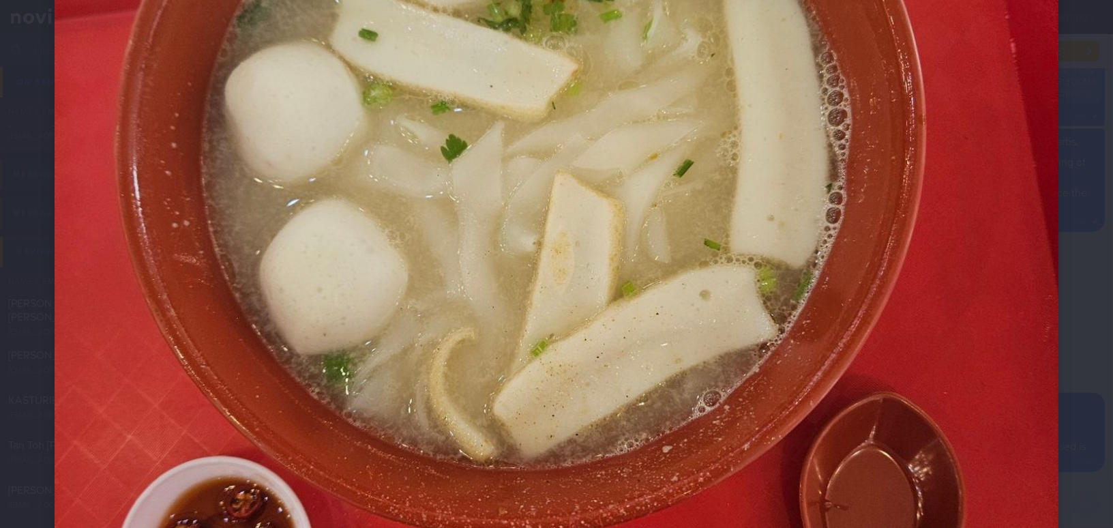
click at [684, 319] on img at bounding box center [557, 228] width 1004 height 1339
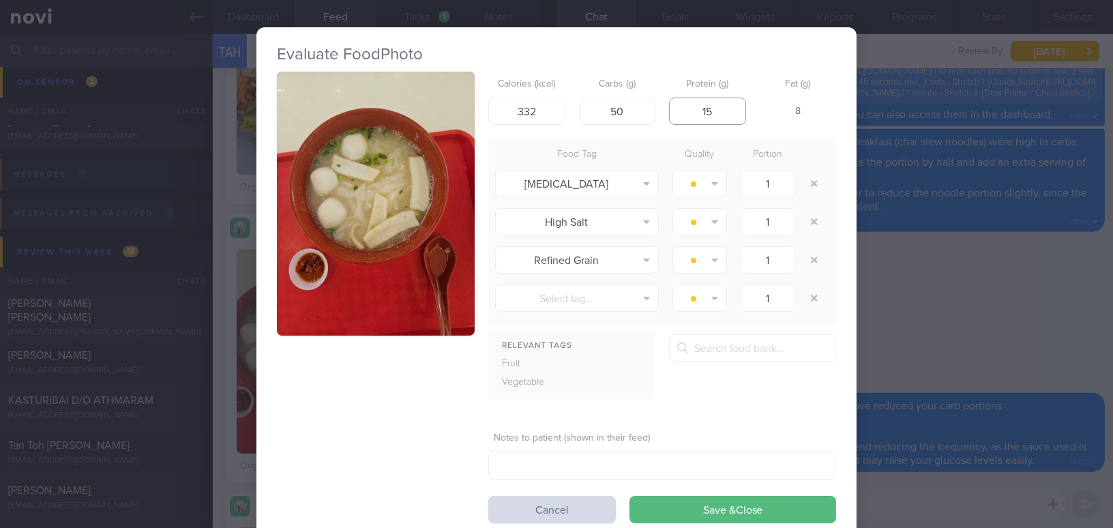
drag, startPoint x: 709, startPoint y: 113, endPoint x: 684, endPoint y: 113, distance: 25.2
click at [684, 113] on input "15" at bounding box center [707, 111] width 77 height 27
drag, startPoint x: 537, startPoint y: 113, endPoint x: 481, endPoint y: 116, distance: 56.0
click at [481, 116] on div "Calories (kcal) 332 Carbs (g) 50 Protein (g) 15 Fat (g) 8 Food Tag Quality Port…" at bounding box center [556, 298] width 559 height 452
type input "300"
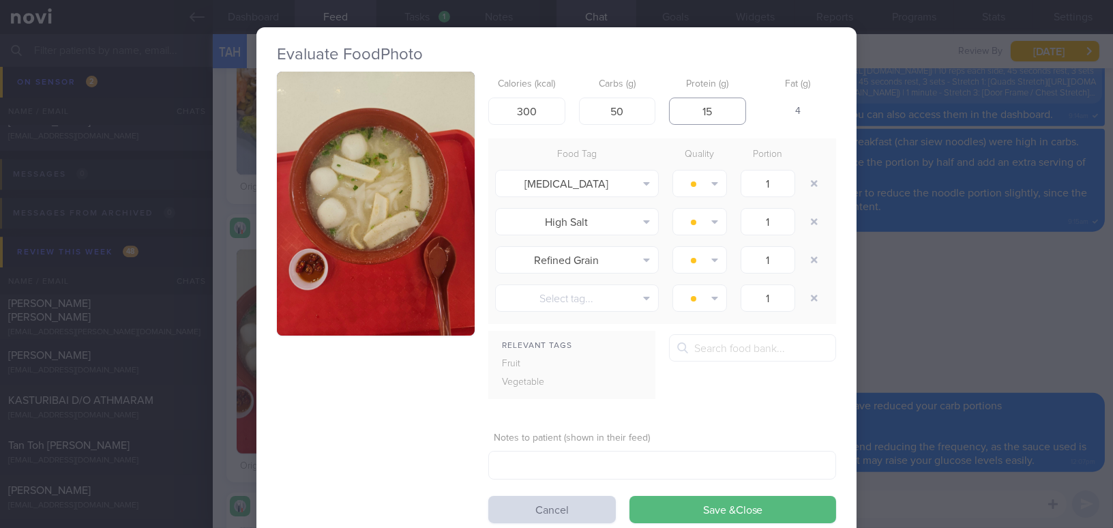
drag, startPoint x: 716, startPoint y: 113, endPoint x: 652, endPoint y: 110, distance: 64.9
click at [652, 110] on div "Calories (kcal) 300 Carbs (g) 50 Protein (g) 15 Fat (g) 4" at bounding box center [662, 99] width 348 height 54
type input "10"
click at [734, 508] on button "Save & Close" at bounding box center [733, 509] width 207 height 27
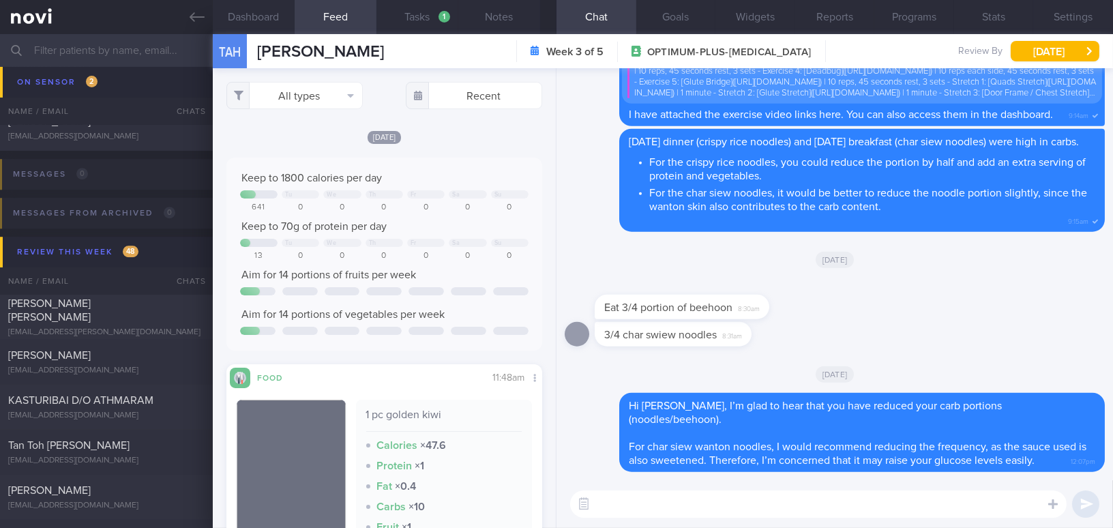
click at [123, 55] on input "text" at bounding box center [556, 50] width 1113 height 33
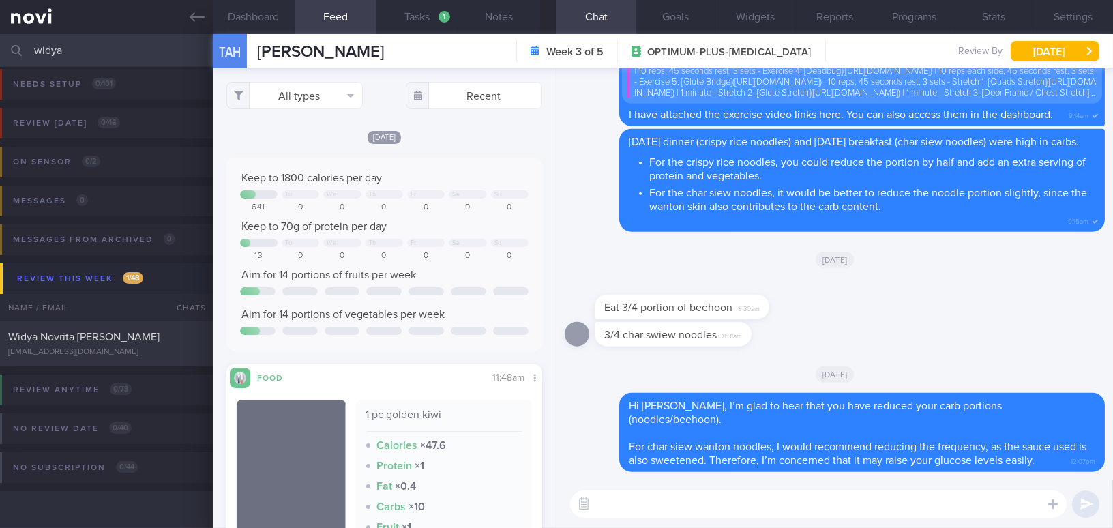
scroll to position [5, 0]
type input "widya"
click at [133, 338] on div "Widya Novrita Oswalt" at bounding box center [104, 338] width 193 height 14
type input "OP+ on Buzud; Inject Mounjaro on Friday"
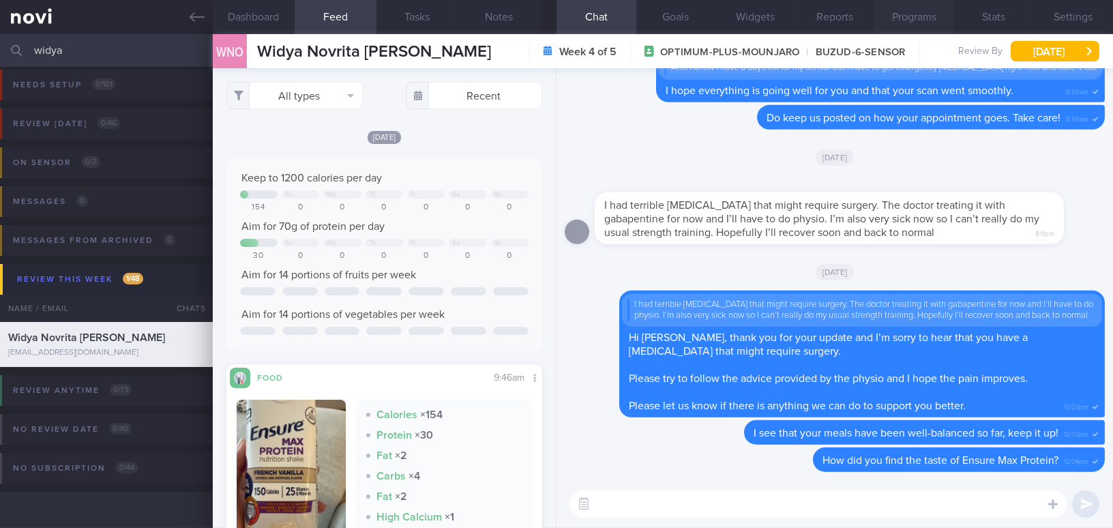
click at [929, 20] on button "Programs" at bounding box center [915, 17] width 80 height 34
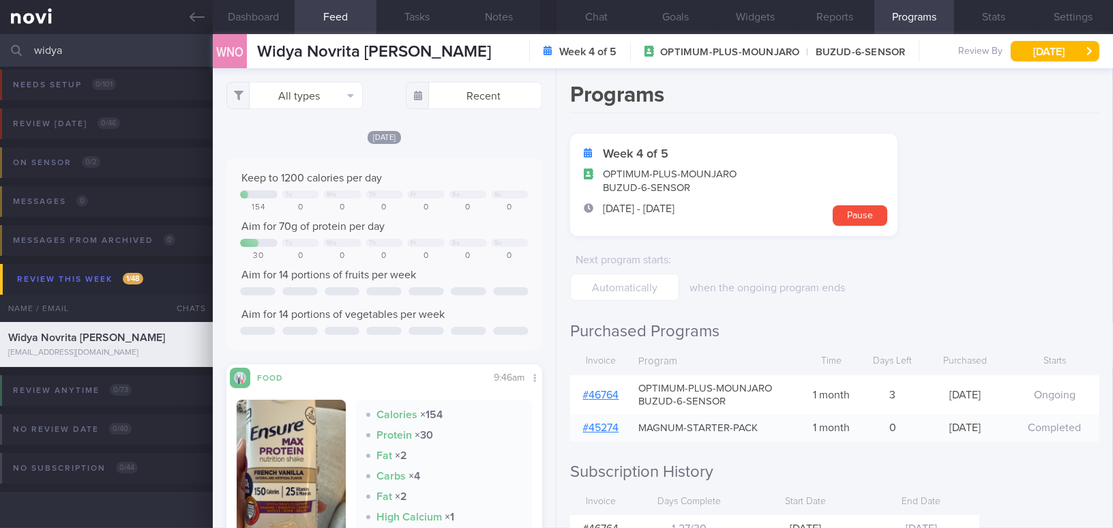
click at [600, 392] on link "# 46764" at bounding box center [601, 395] width 36 height 11
click at [592, 17] on button "Chat" at bounding box center [597, 17] width 80 height 34
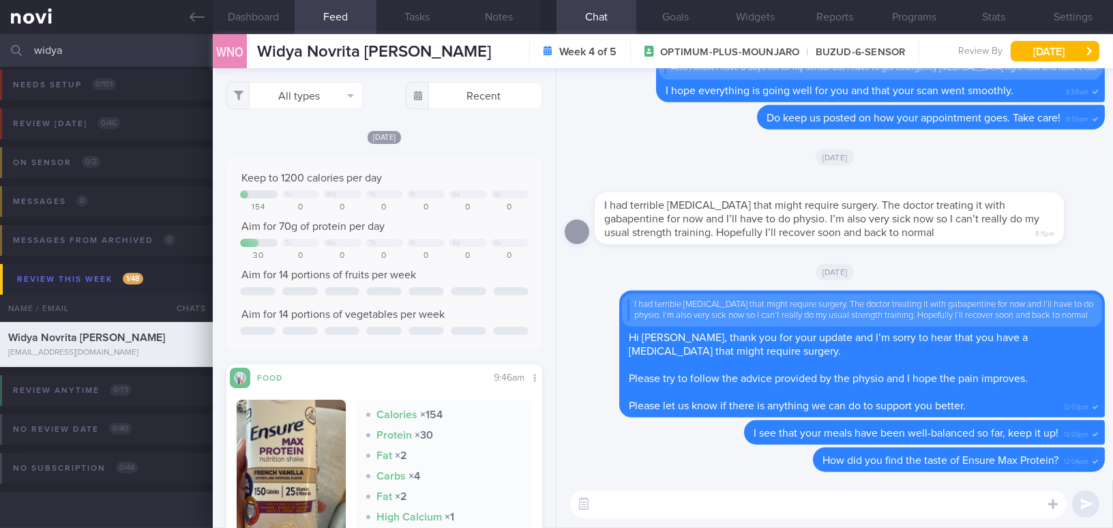
drag, startPoint x: 5, startPoint y: 48, endPoint x: -21, endPoint y: 47, distance: 26.6
click at [0, 47] on html "You are offline! Some functionality will be unavailable Patients New Users Coac…" at bounding box center [556, 264] width 1113 height 528
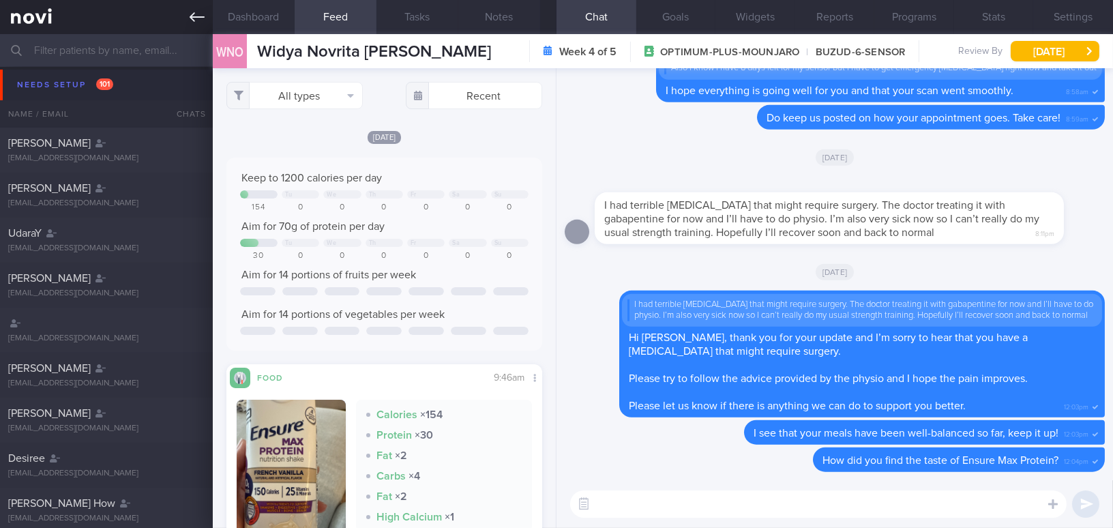
click at [185, 16] on link at bounding box center [106, 17] width 213 height 34
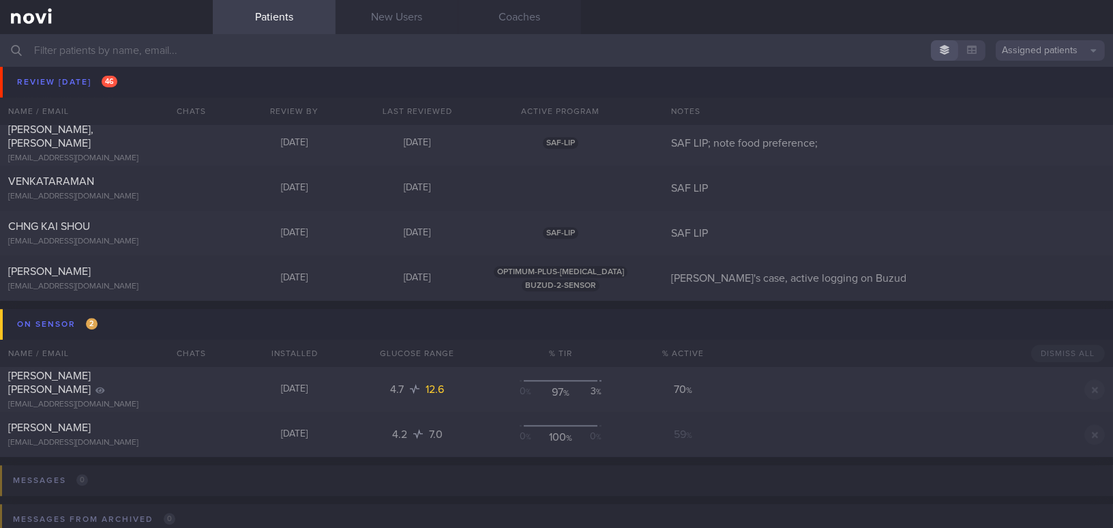
scroll to position [6519, 0]
click at [68, 275] on div "SITI NAMIRA BINTE ABDUL WAHAB" at bounding box center [104, 270] width 193 height 14
select select "8"
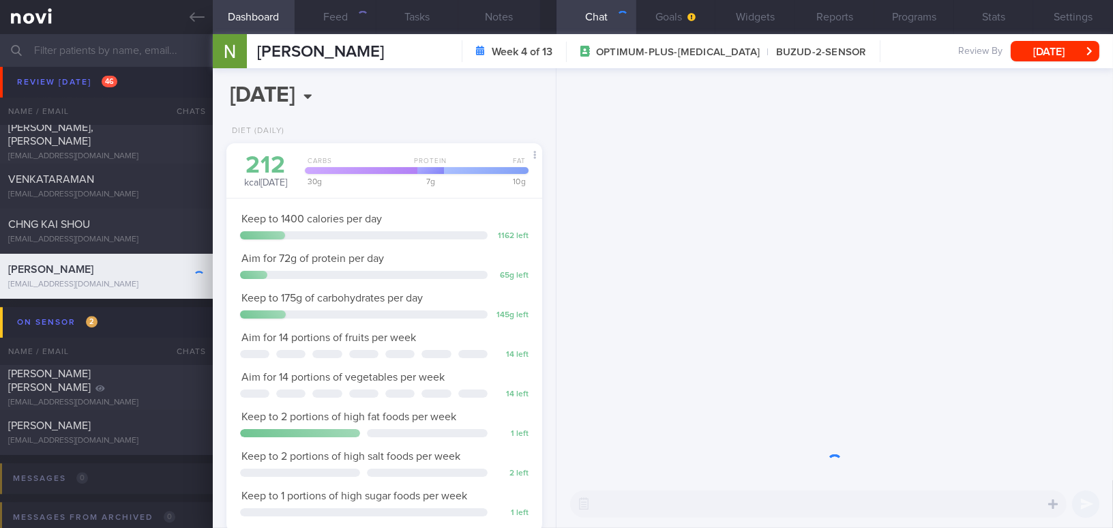
scroll to position [160, 282]
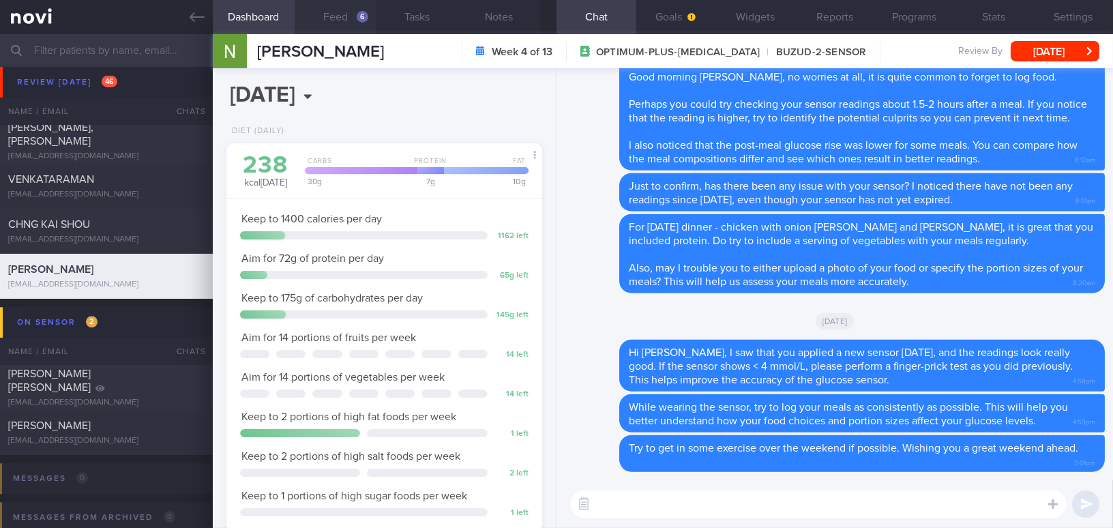
click at [342, 14] on button "Feed 6" at bounding box center [336, 17] width 82 height 34
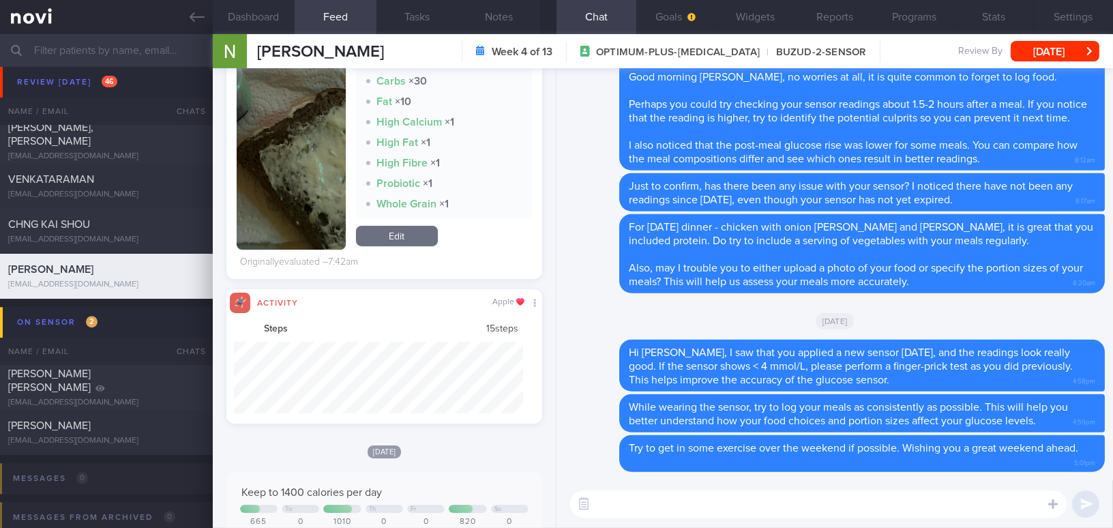
scroll to position [682, 0]
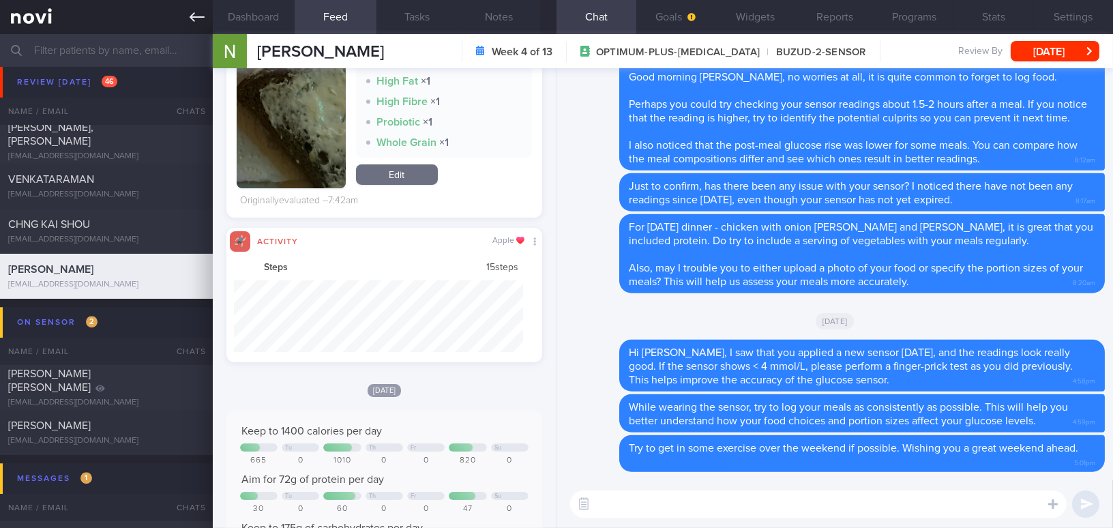
click at [186, 11] on link at bounding box center [106, 17] width 213 height 34
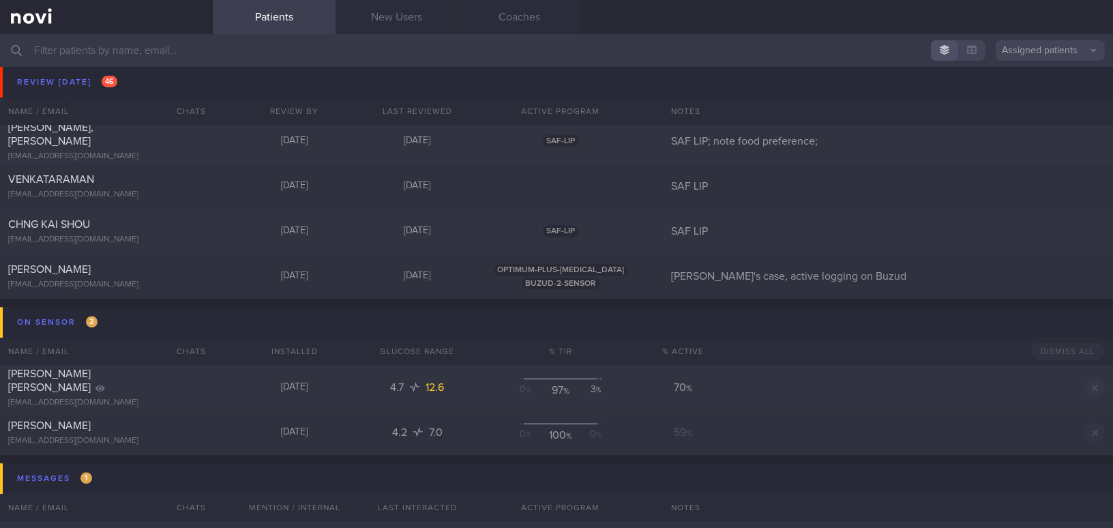
click at [167, 53] on input "text" at bounding box center [556, 50] width 1113 height 33
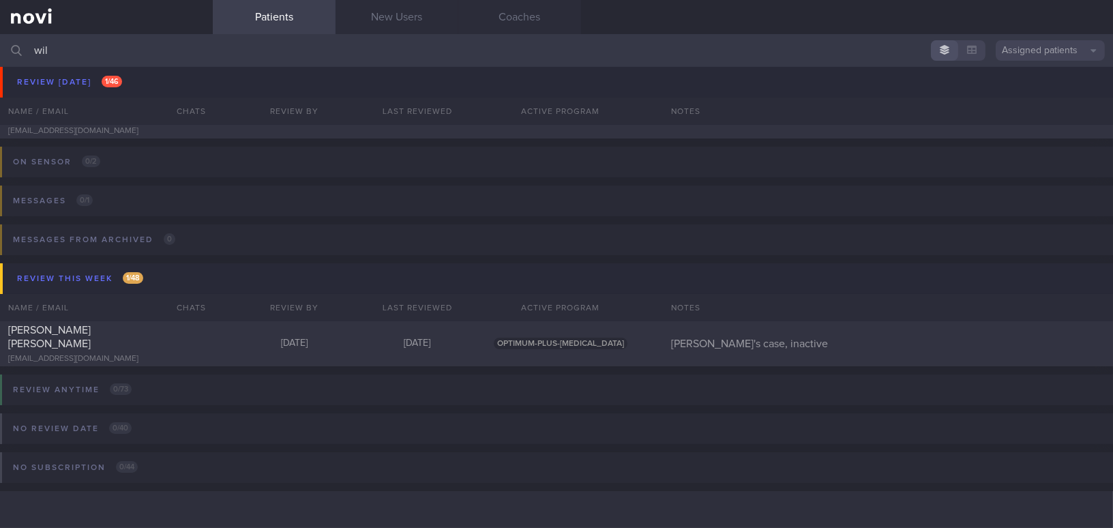
scroll to position [78, 0]
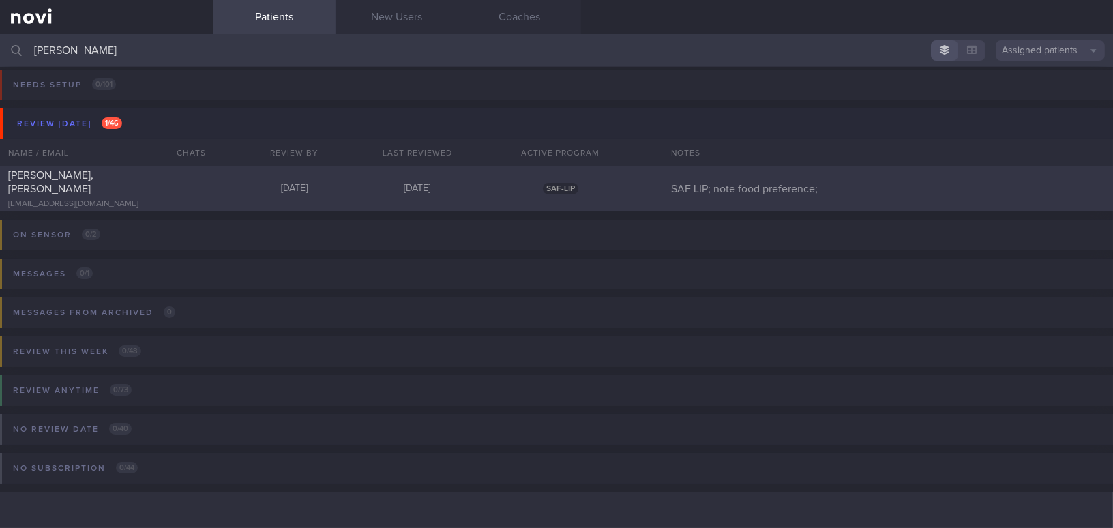
type input "[PERSON_NAME]"
click at [93, 183] on span "[PERSON_NAME], [PERSON_NAME]" at bounding box center [50, 182] width 85 height 25
select select "8"
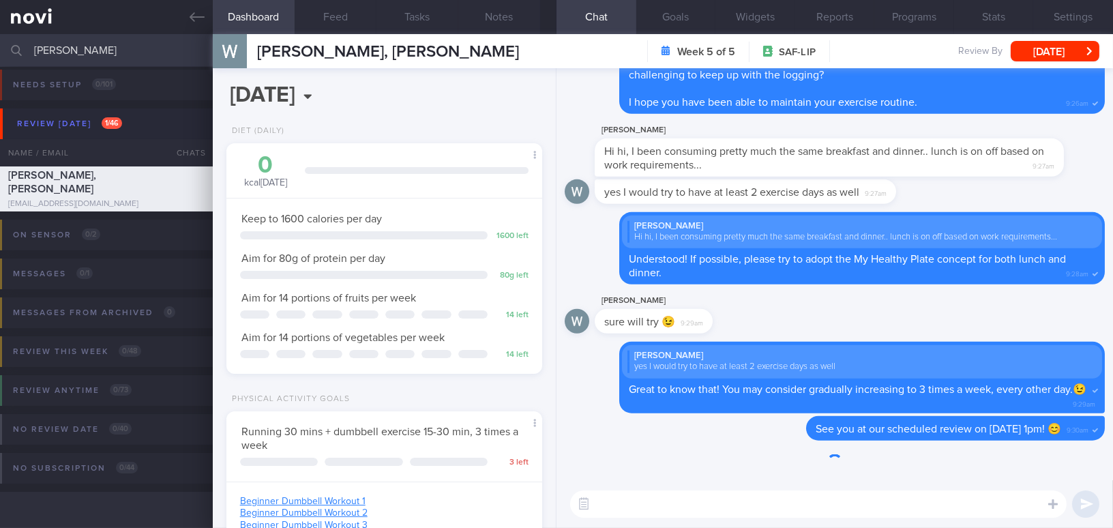
scroll to position [160, 282]
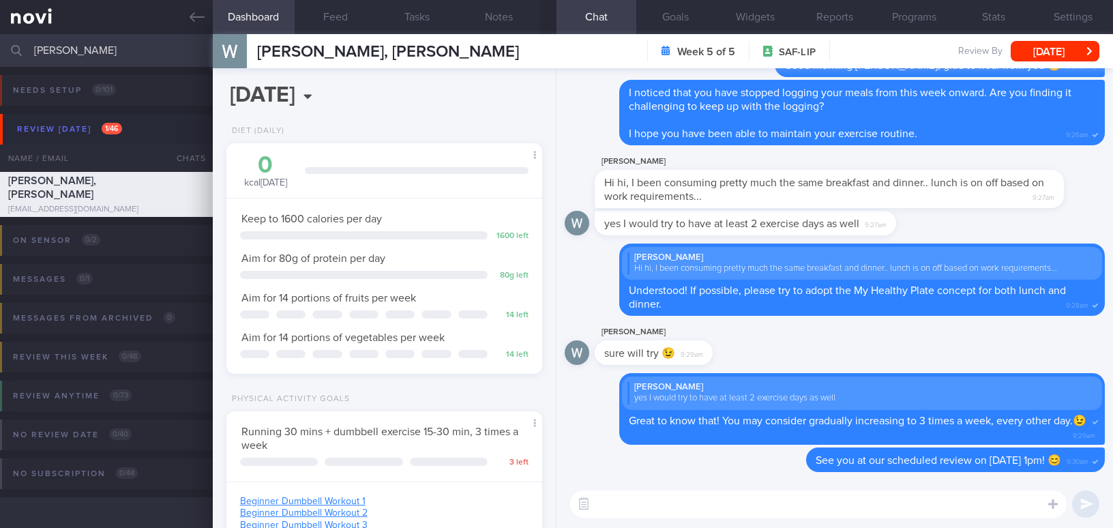
select select "8"
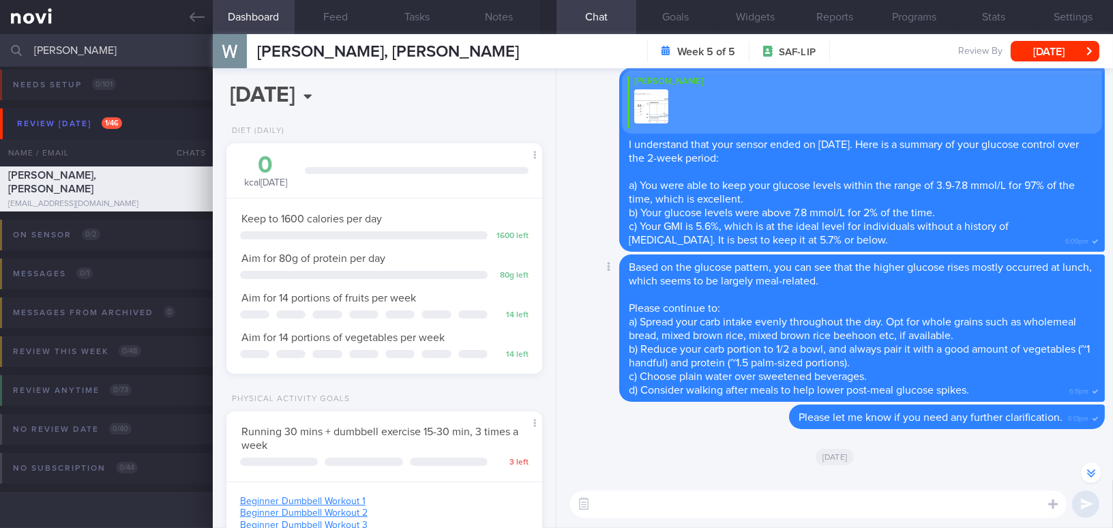
scroll to position [-558, 0]
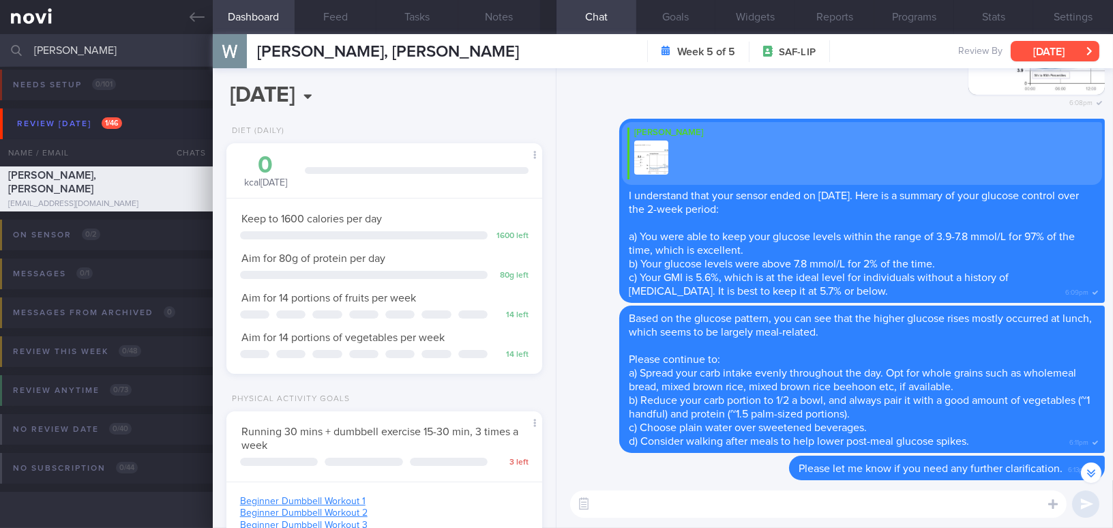
click at [1041, 52] on button "[DATE]" at bounding box center [1055, 51] width 89 height 20
click at [585, 186] on div "Delete [PERSON_NAME] I understand that your sensor ended on [DATE]. Here is a s…" at bounding box center [835, 211] width 540 height 184
click at [184, 12] on link at bounding box center [106, 17] width 213 height 34
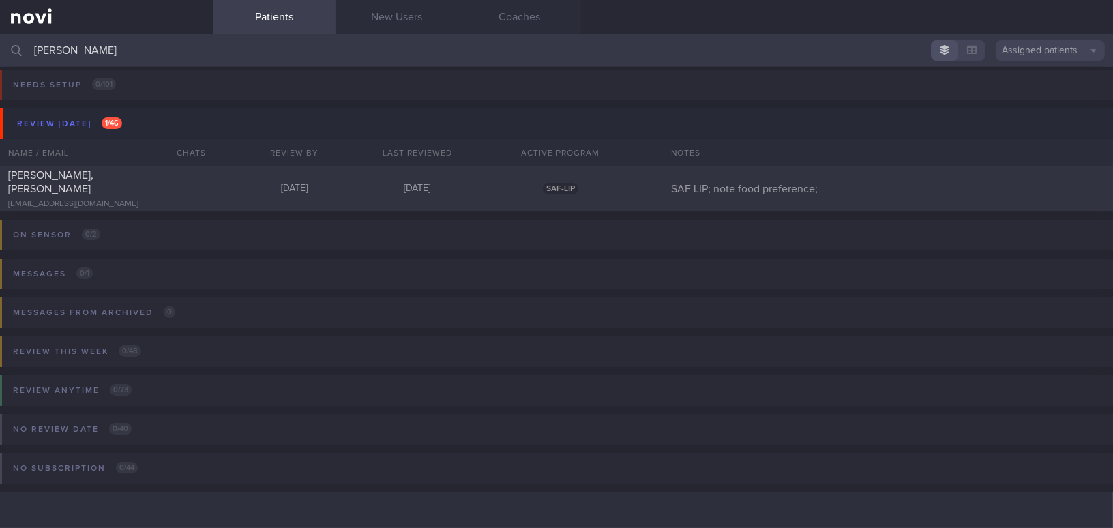
drag, startPoint x: 48, startPoint y: 48, endPoint x: -32, endPoint y: 47, distance: 80.5
click at [0, 47] on html "You are offline! Some functionality will be unavailable Patients New Users Coac…" at bounding box center [556, 264] width 1113 height 528
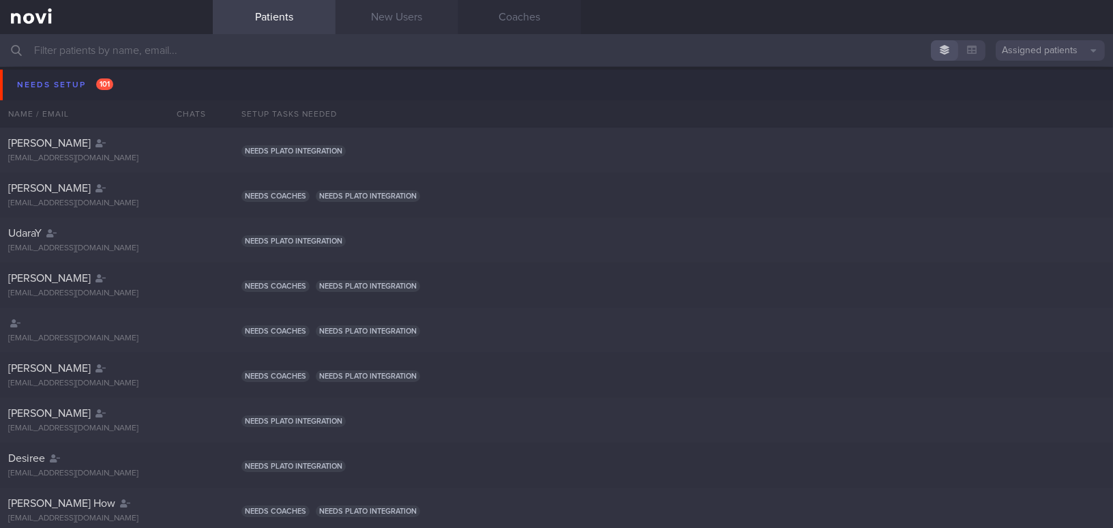
click at [410, 15] on link "New Users" at bounding box center [397, 17] width 123 height 34
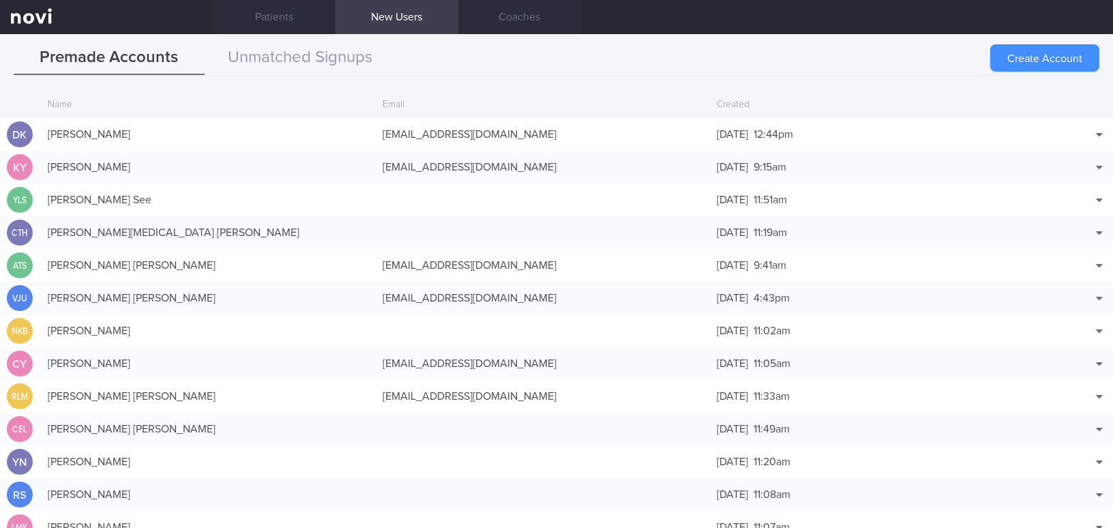
click at [1011, 61] on button "Create Account" at bounding box center [1045, 57] width 109 height 27
click at [1022, 50] on div "Create Account" at bounding box center [1045, 57] width 109 height 27
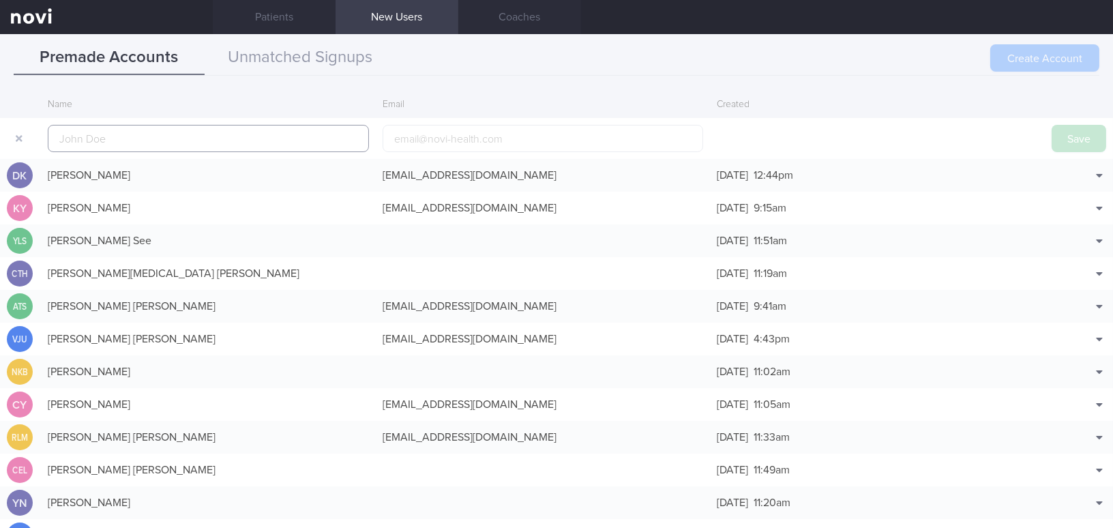
scroll to position [32, 0]
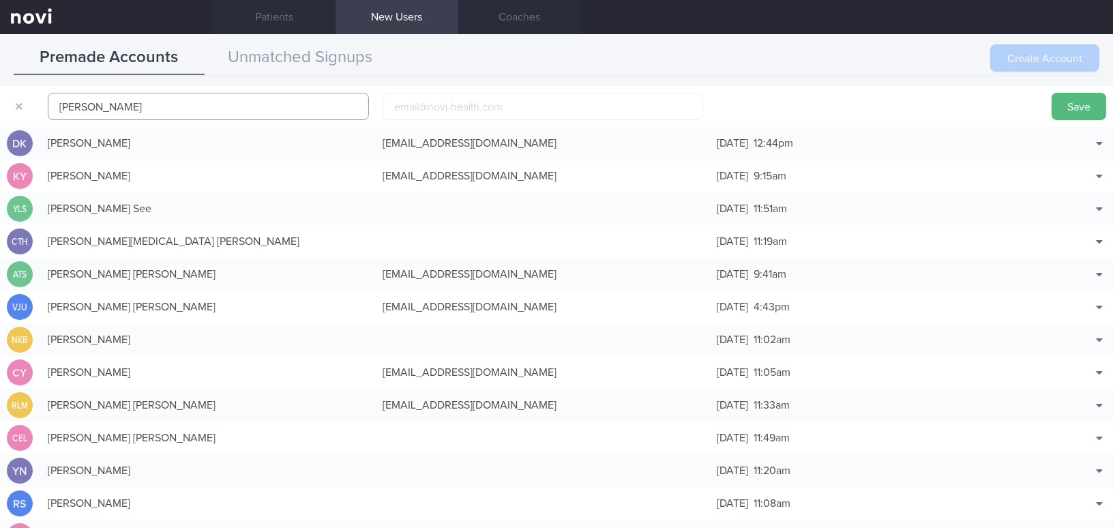
type input "[PERSON_NAME]"
click at [471, 104] on input "email" at bounding box center [543, 106] width 321 height 27
paste input "[EMAIL_ADDRESS][DOMAIN_NAME]"
type input "[EMAIL_ADDRESS][DOMAIN_NAME]"
click at [1075, 108] on button "Save" at bounding box center [1079, 106] width 55 height 27
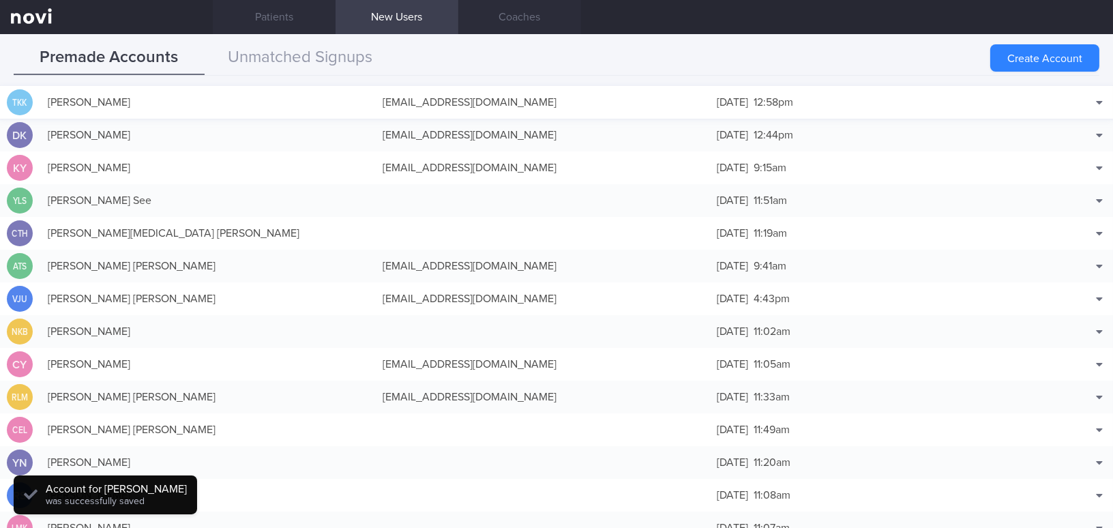
click at [418, 94] on div "[EMAIL_ADDRESS][DOMAIN_NAME]" at bounding box center [543, 102] width 335 height 27
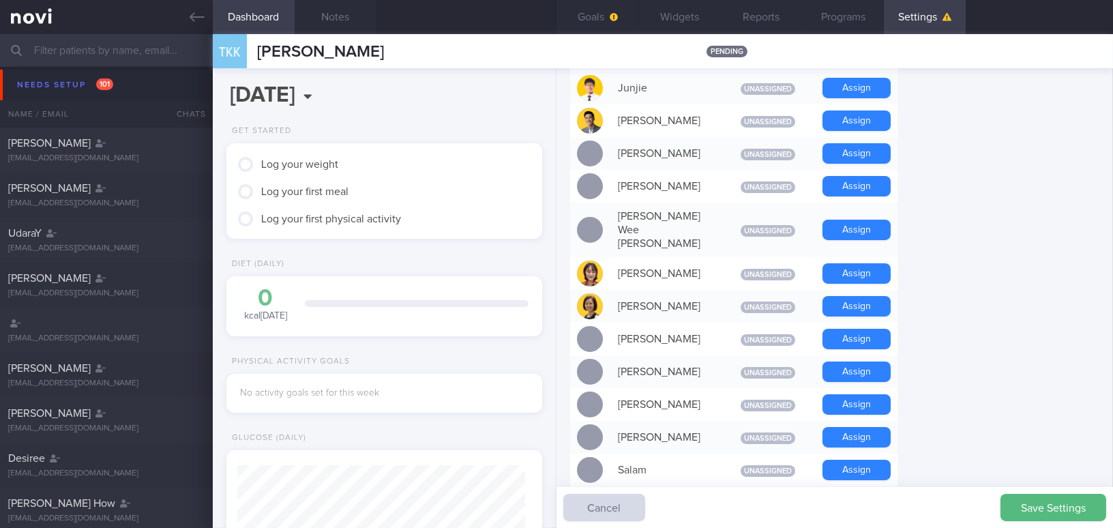
scroll to position [806, 0]
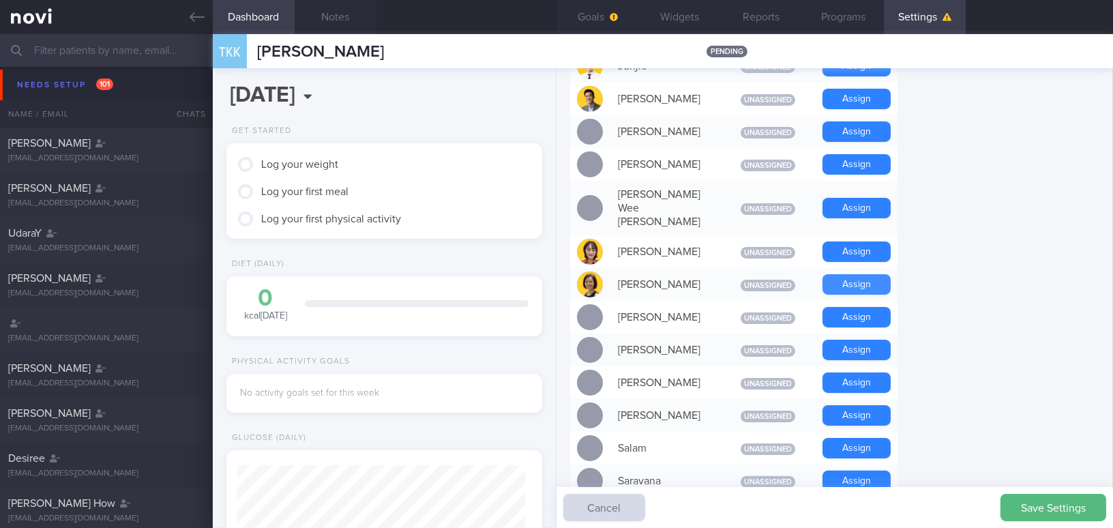
click at [878, 274] on button "Assign" at bounding box center [857, 284] width 68 height 20
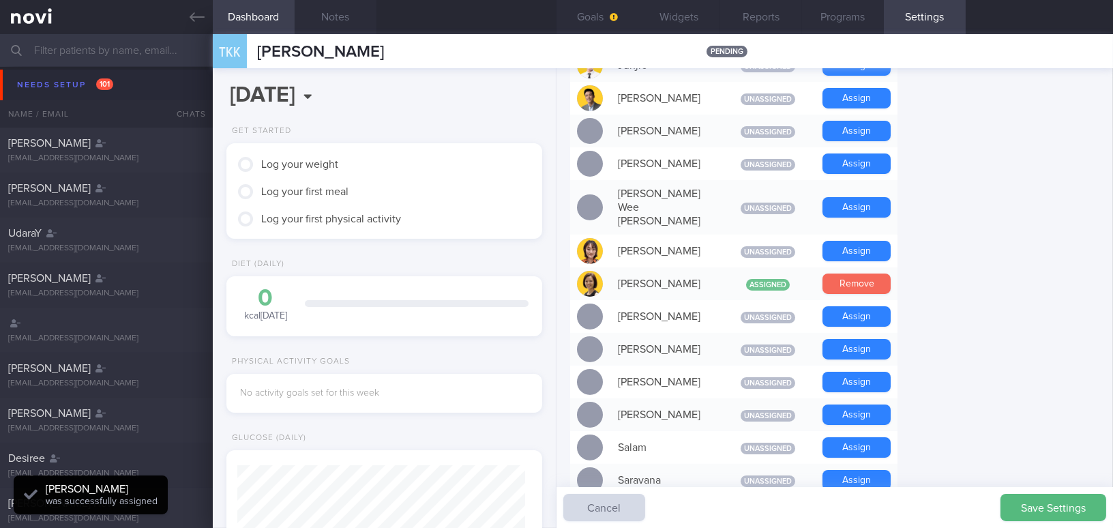
scroll to position [144, 287]
click at [599, 14] on button "Goals" at bounding box center [598, 17] width 82 height 34
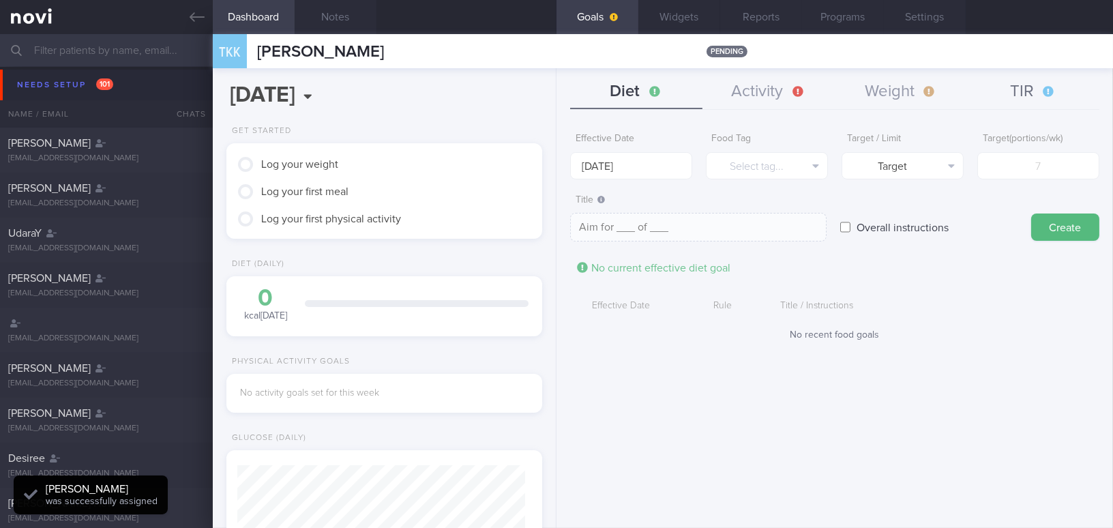
click at [1017, 88] on button "TIR" at bounding box center [1033, 92] width 132 height 34
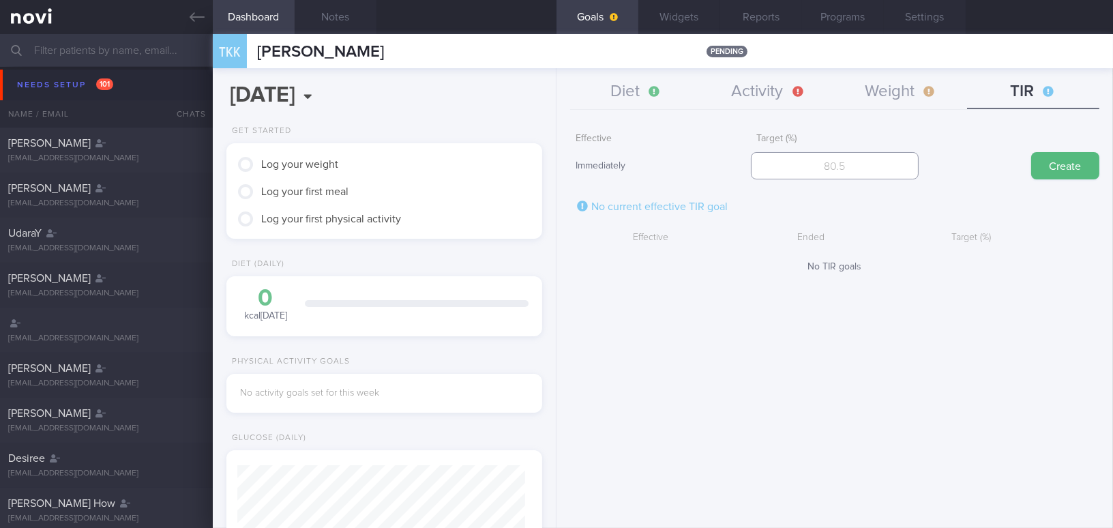
click at [823, 167] on input "number" at bounding box center [834, 165] width 167 height 27
type input "95"
click at [1077, 175] on button "Create" at bounding box center [1066, 165] width 68 height 27
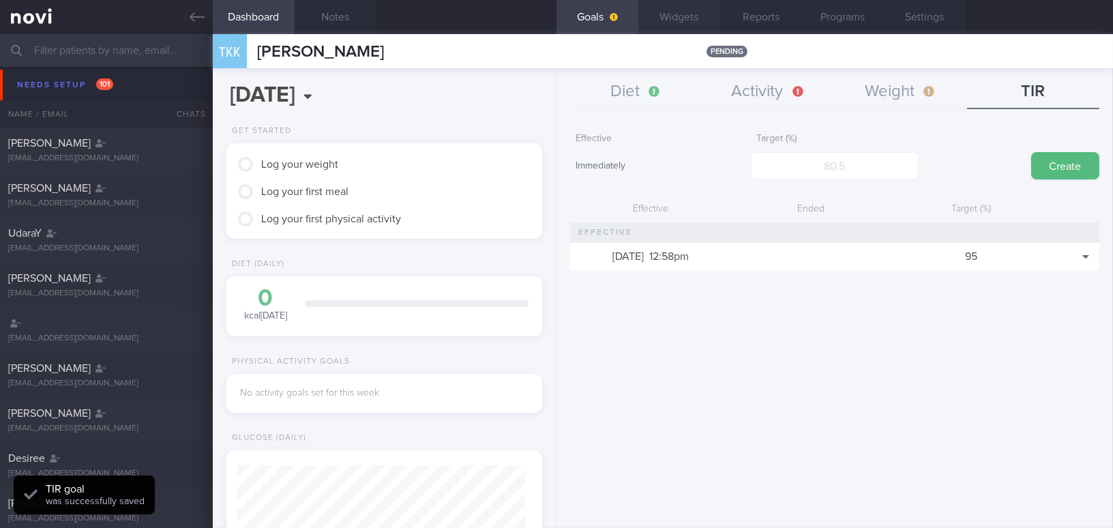
click at [689, 12] on button "Widgets" at bounding box center [680, 17] width 82 height 34
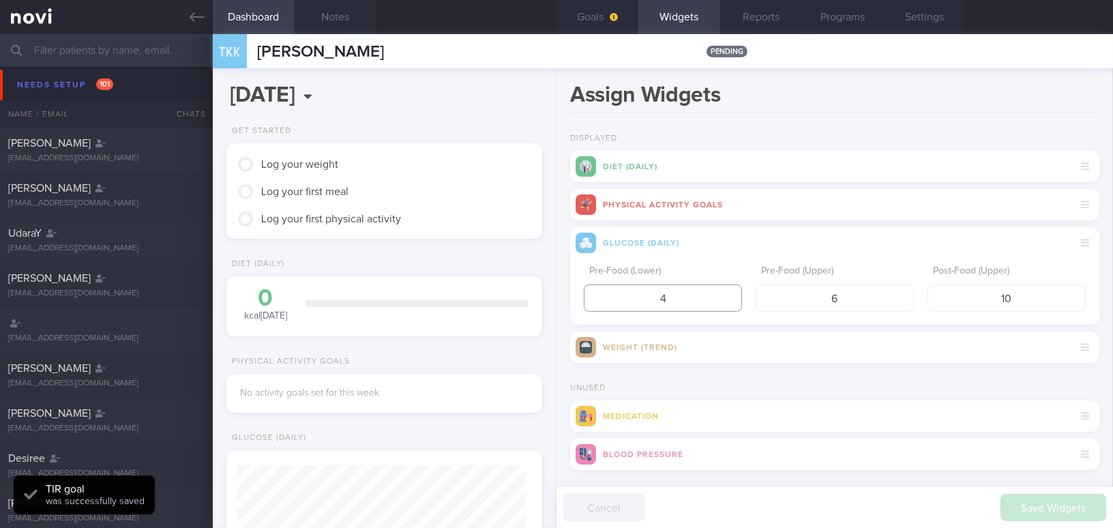
drag, startPoint x: 676, startPoint y: 299, endPoint x: 621, endPoint y: 302, distance: 55.3
click at [621, 302] on input "4" at bounding box center [663, 297] width 158 height 27
type input "3.9"
drag, startPoint x: 858, startPoint y: 287, endPoint x: 808, endPoint y: 299, distance: 50.5
click at [808, 299] on input "6" at bounding box center [835, 297] width 158 height 27
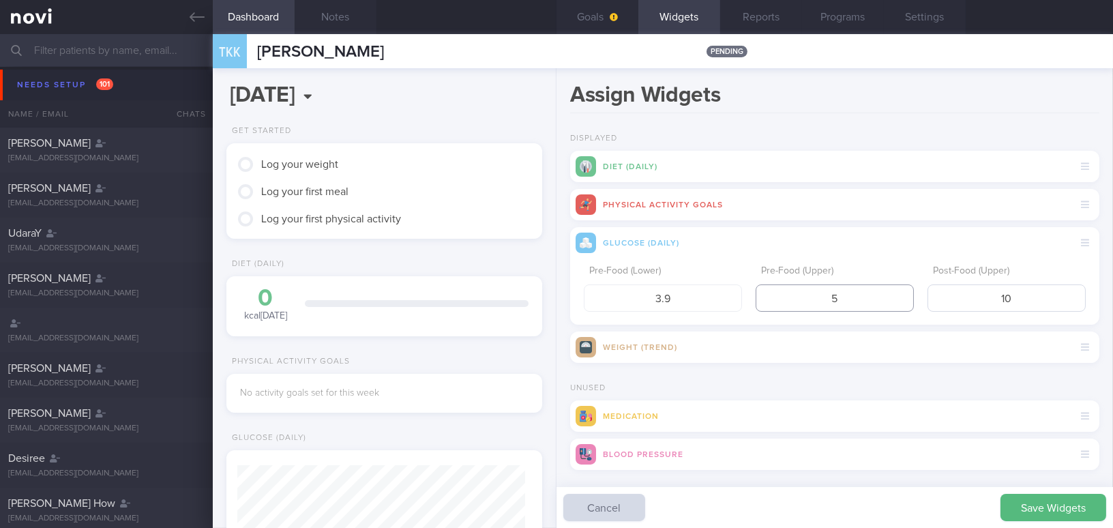
type input "5"
drag, startPoint x: 1021, startPoint y: 291, endPoint x: 941, endPoint y: 299, distance: 79.6
click at [941, 299] on input "10" at bounding box center [1007, 297] width 158 height 27
type input "7.8"
click at [1056, 510] on button "Save Widgets" at bounding box center [1054, 507] width 106 height 27
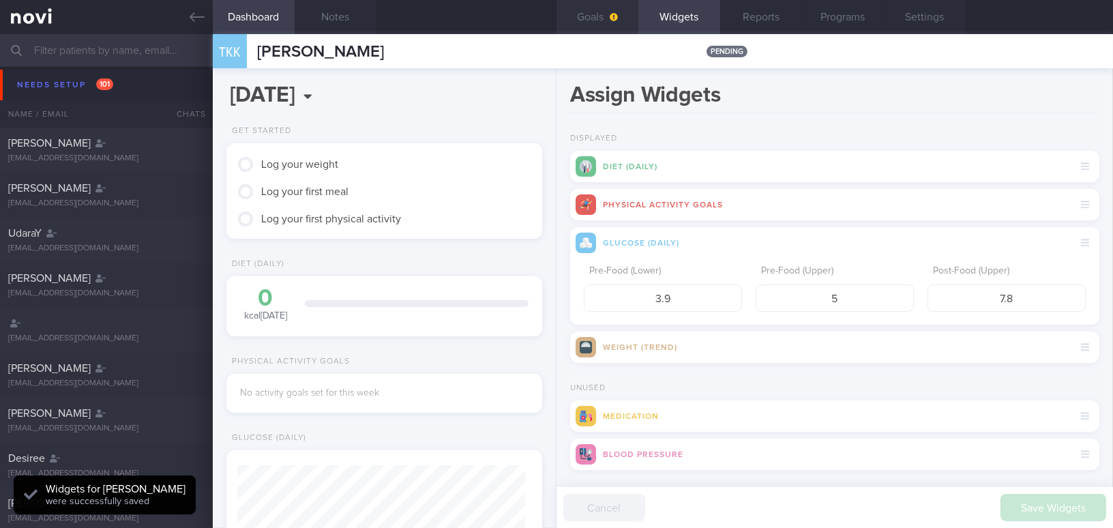
scroll to position [144, 287]
click at [589, 17] on button "Goals" at bounding box center [598, 17] width 82 height 34
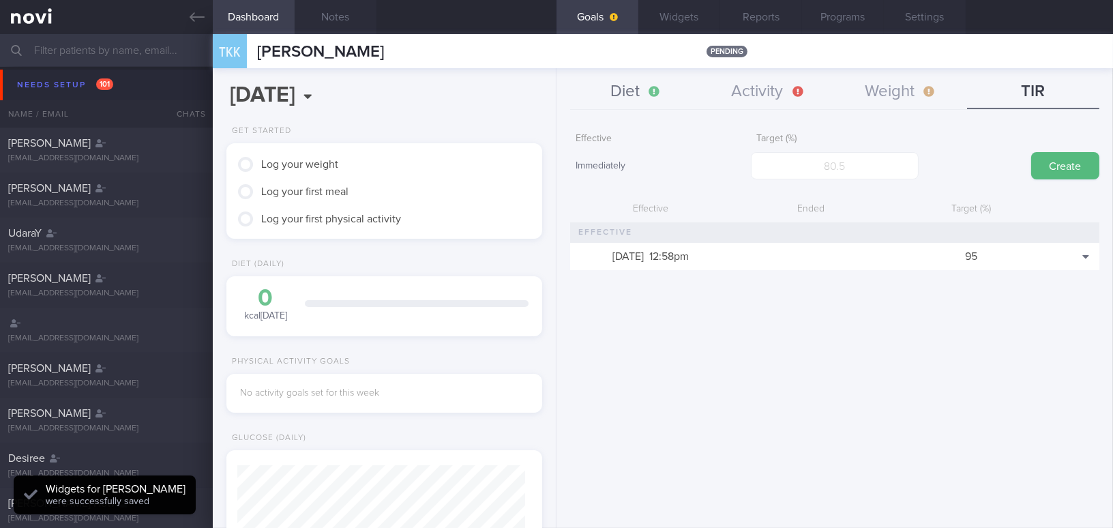
click at [636, 93] on button "Diet" at bounding box center [636, 92] width 132 height 34
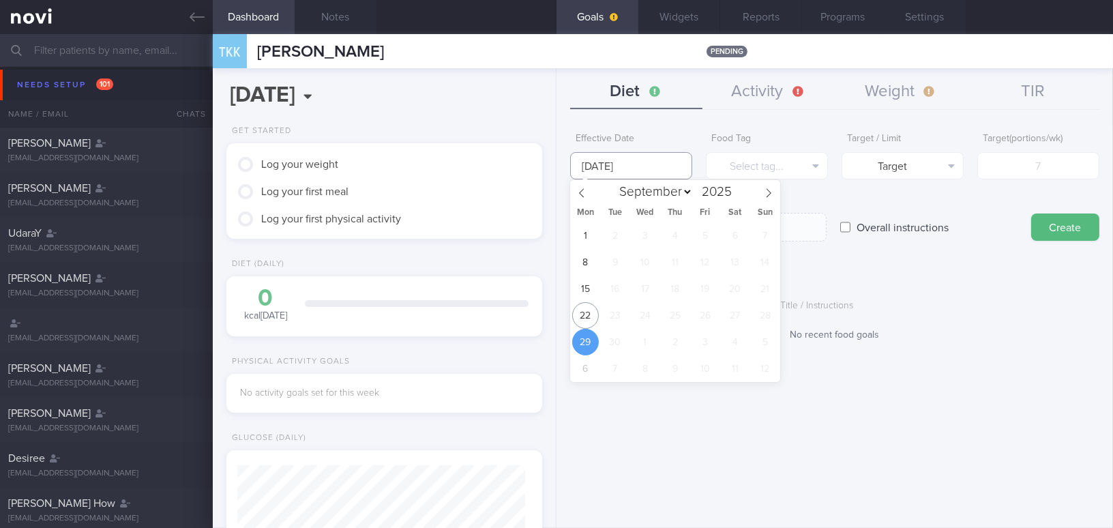
click at [605, 158] on input "[DATE]" at bounding box center [631, 165] width 122 height 27
click at [588, 314] on span "22" at bounding box center [585, 315] width 27 height 27
type input "[DATE]"
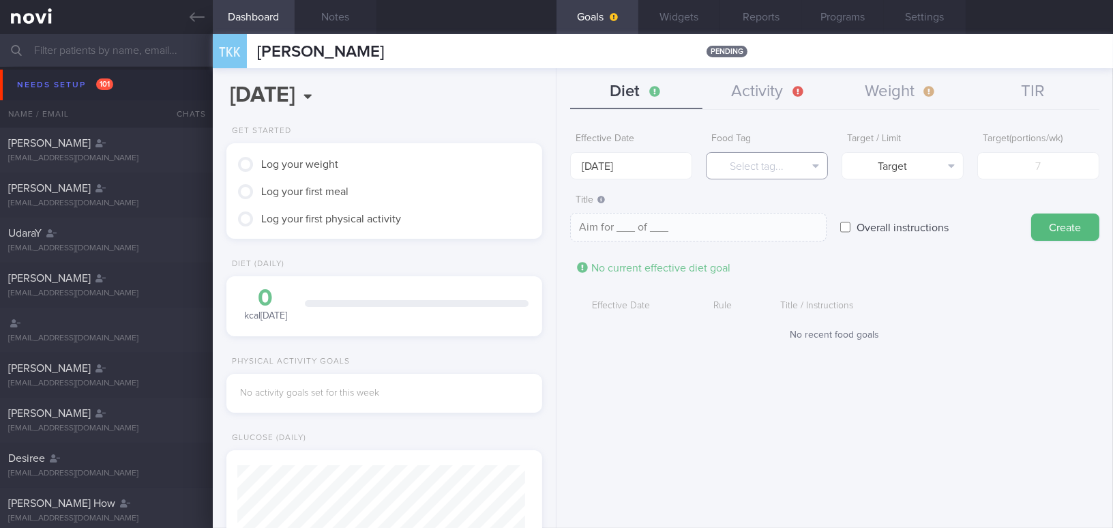
click at [751, 166] on button "Select tag..." at bounding box center [767, 165] width 122 height 27
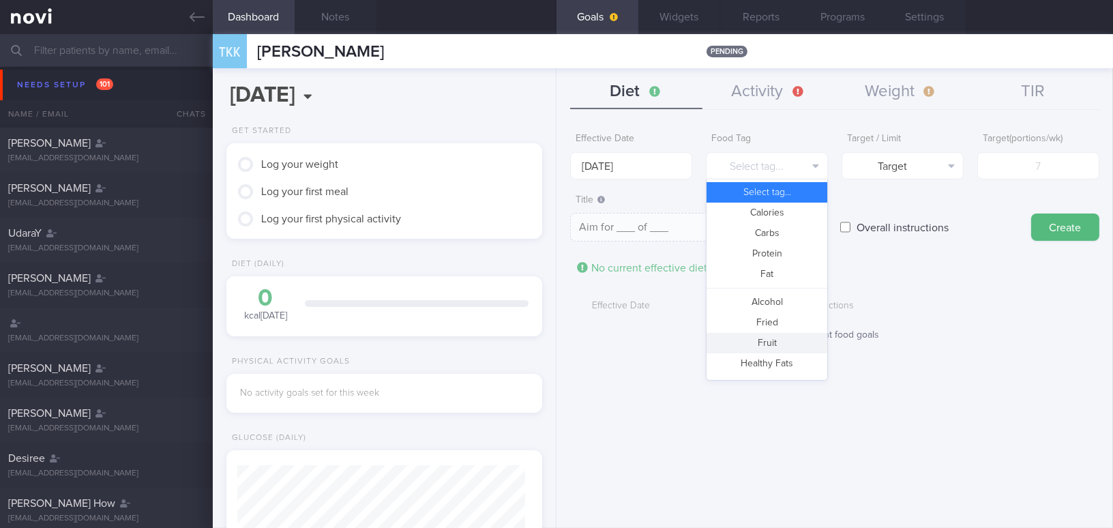
click at [757, 345] on button "Fruit" at bounding box center [767, 343] width 121 height 20
type textarea "Aim for __ portions of fruits per week"
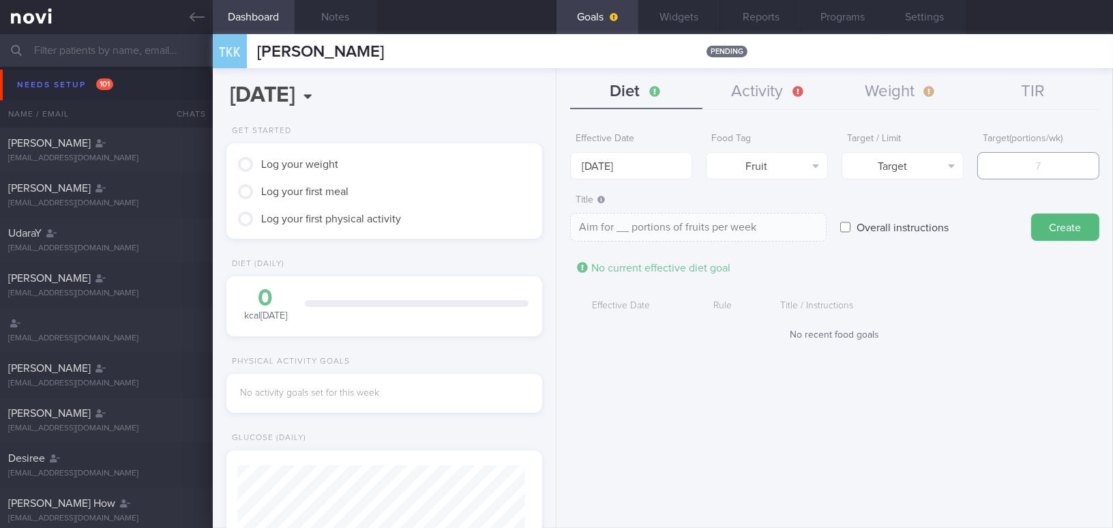
click at [1034, 167] on input "number" at bounding box center [1039, 165] width 122 height 27
type input "1"
type textarea "Aim for 1 portions of fruits per week"
type input "14"
type textarea "Aim for 14 portions of fruits per week"
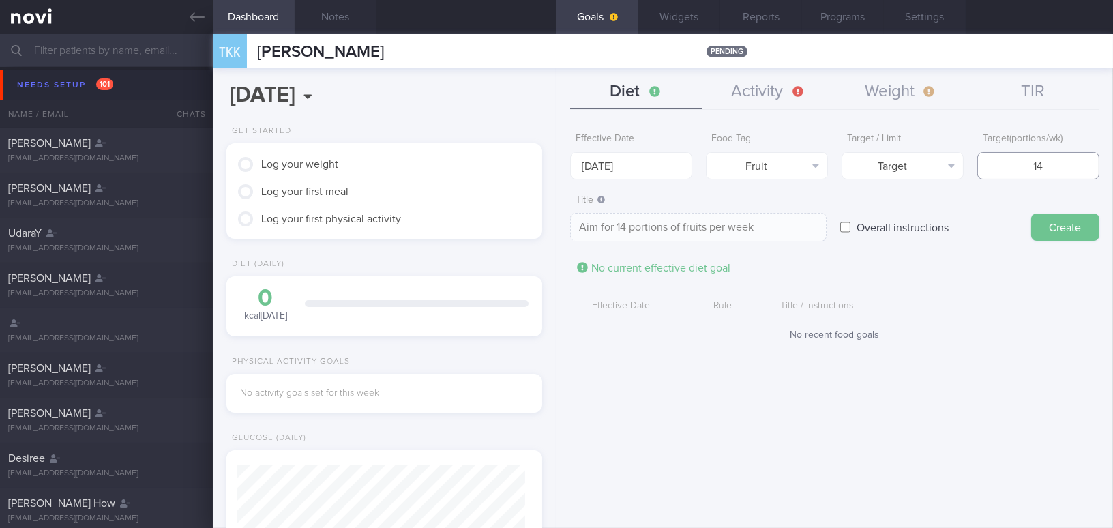
type input "14"
click at [1055, 231] on button "Create" at bounding box center [1066, 227] width 68 height 27
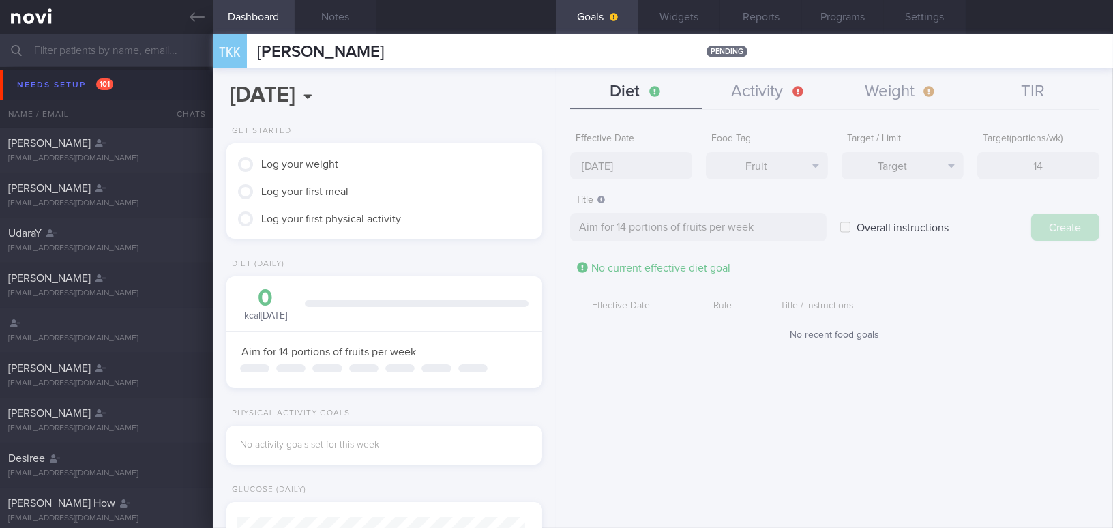
type input "[DATE]"
type textarea "Aim for ___ of ___"
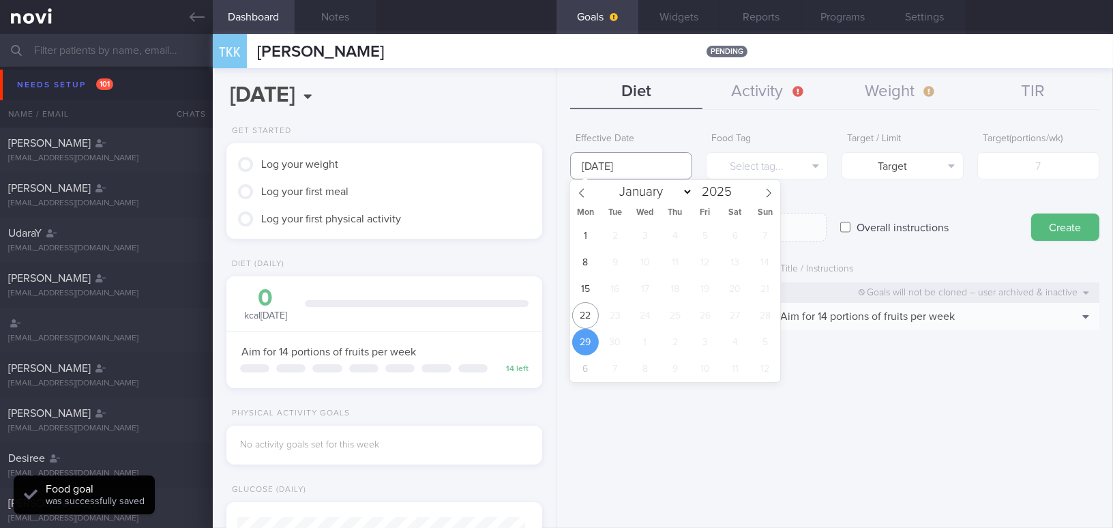
click at [613, 164] on input "[DATE]" at bounding box center [631, 165] width 122 height 27
click at [586, 314] on span "22" at bounding box center [585, 315] width 27 height 27
type input "[DATE]"
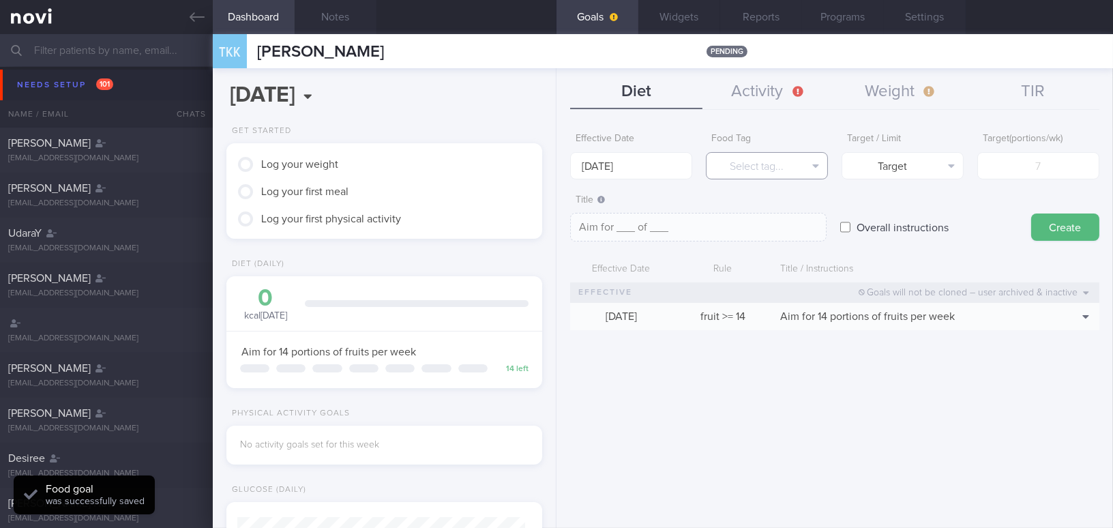
click at [749, 169] on button "Select tag..." at bounding box center [767, 165] width 122 height 27
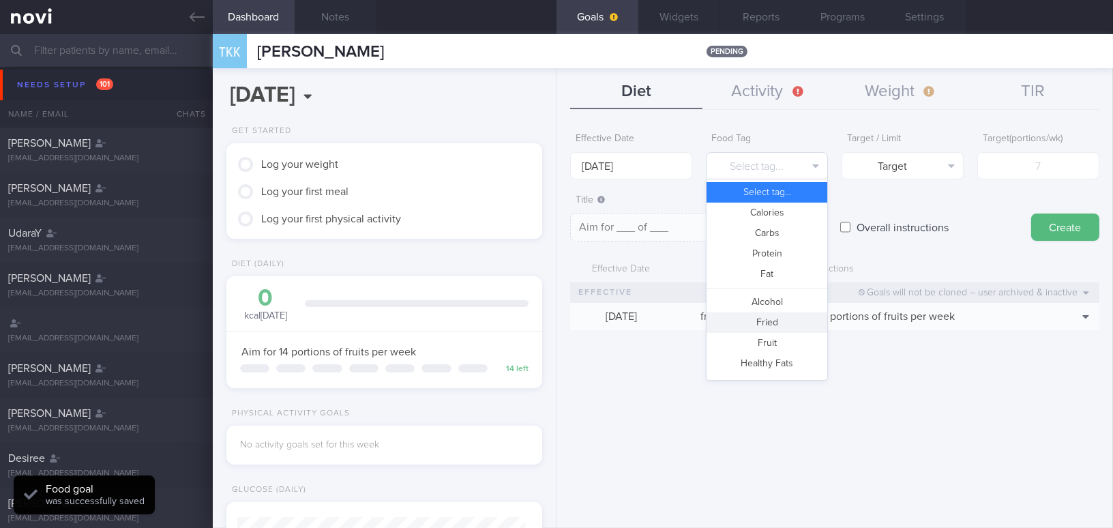
scroll to position [362, 0]
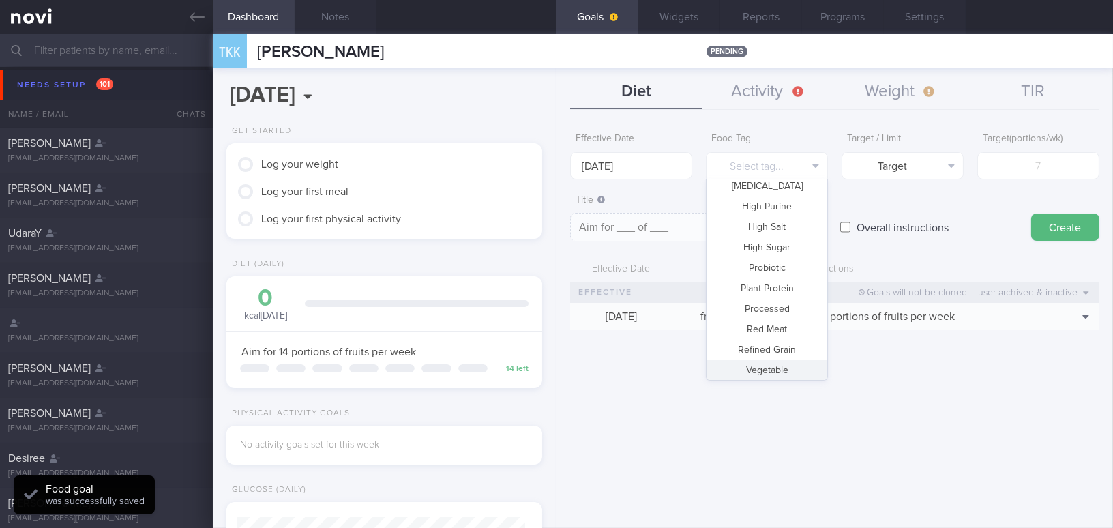
click at [781, 368] on button "Vegetable" at bounding box center [767, 370] width 121 height 20
type textarea "Aim for __ portions of vegetables per week"
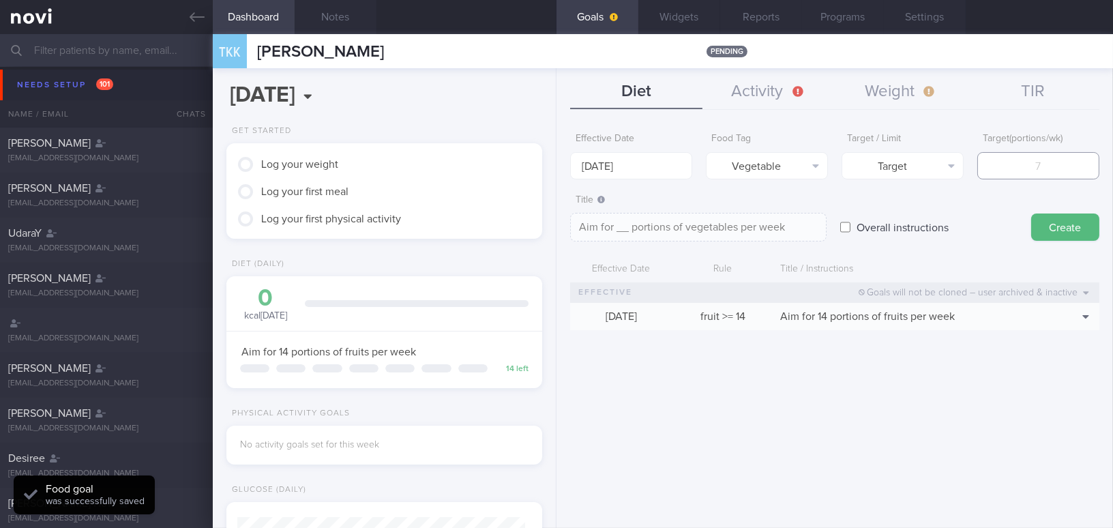
click at [1049, 160] on input "number" at bounding box center [1039, 165] width 122 height 27
type input "1"
type textarea "Aim for 1 portions of vegetables per week"
type input "14"
type textarea "Aim for 14 portions of vegetables per week"
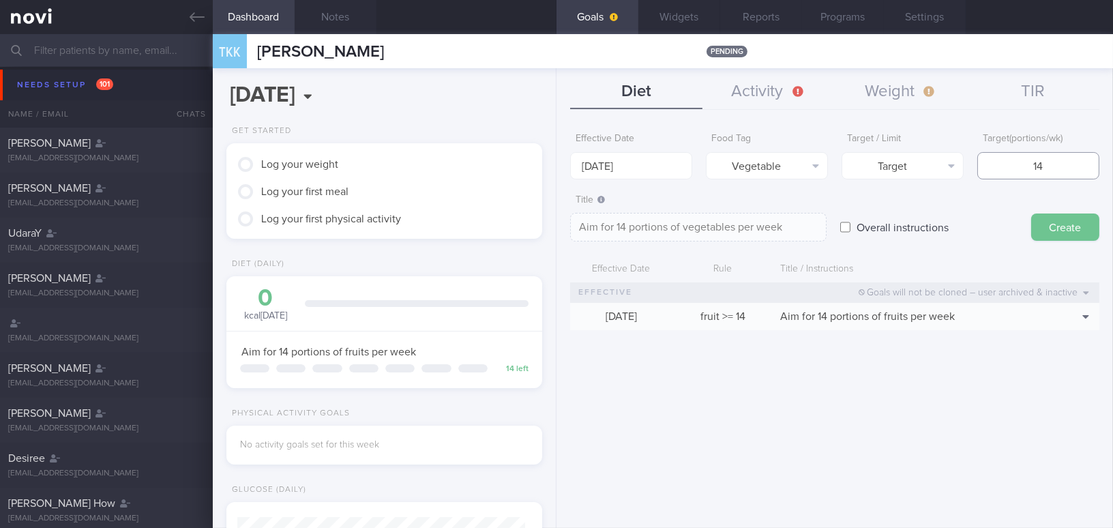
type input "14"
click at [1065, 225] on button "Create" at bounding box center [1066, 227] width 68 height 27
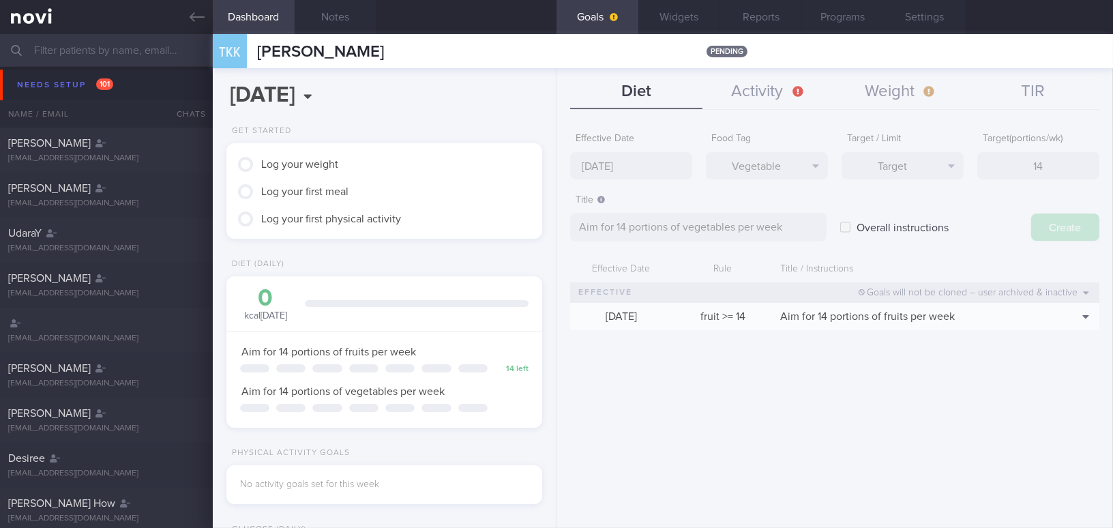
type input "[DATE]"
type textarea "Aim for ___ of ___"
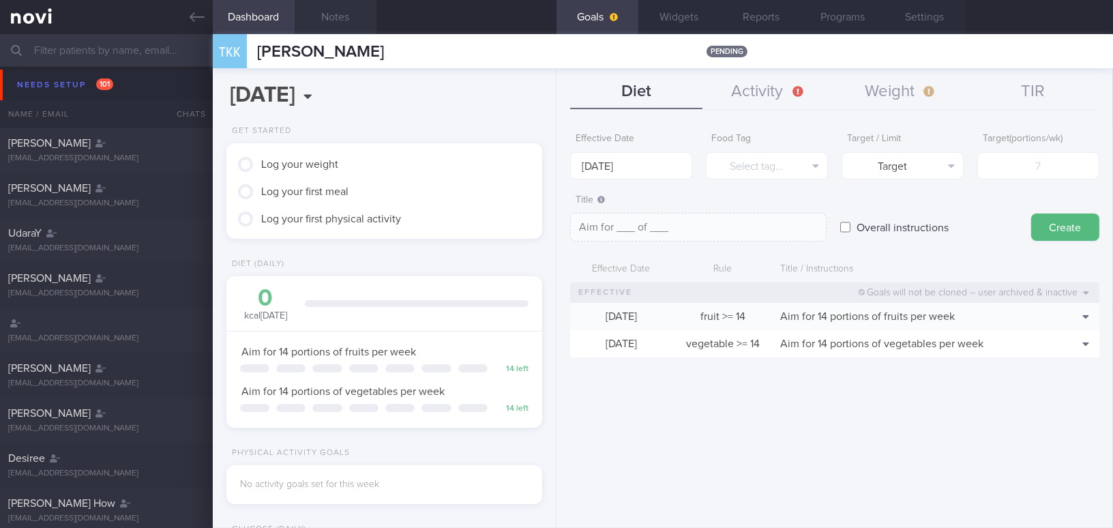
click at [335, 12] on button "Notes" at bounding box center [336, 17] width 82 height 34
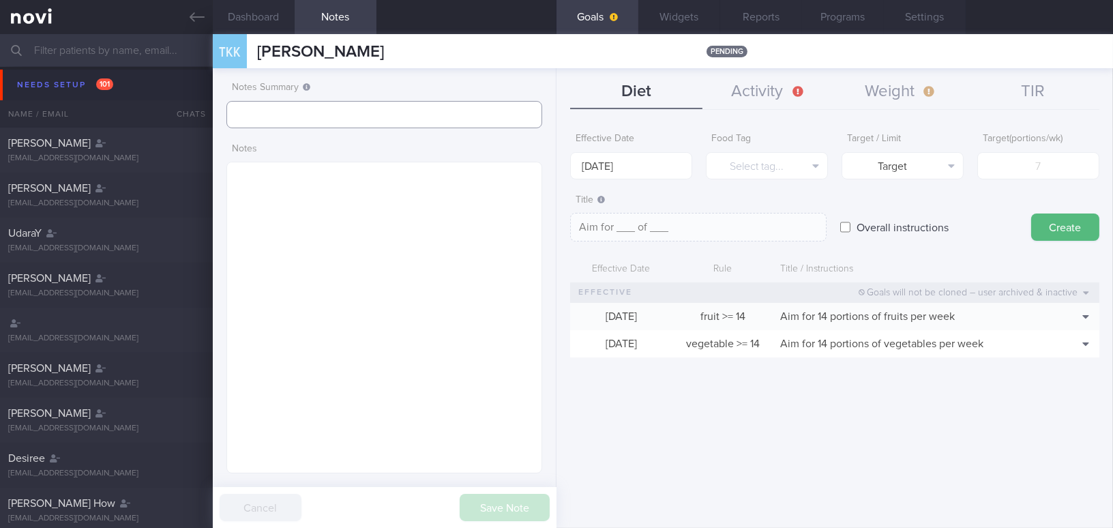
click at [330, 119] on input "text" at bounding box center [385, 114] width 316 height 27
type input "SAF LIP"
click at [491, 505] on button "Save Note" at bounding box center [505, 507] width 90 height 27
click at [675, 433] on div "Effective Date [DATE] Food Tag Select tag... Select tag... Calories Carbs Prote…" at bounding box center [835, 322] width 557 height 412
click at [192, 16] on icon at bounding box center [197, 17] width 15 height 10
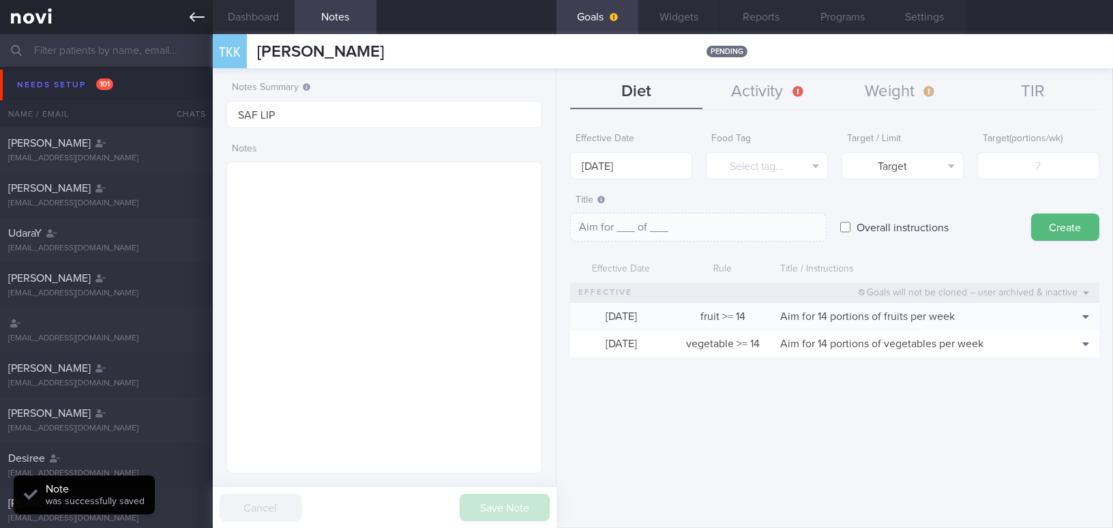
click at [192, 16] on icon at bounding box center [197, 17] width 15 height 10
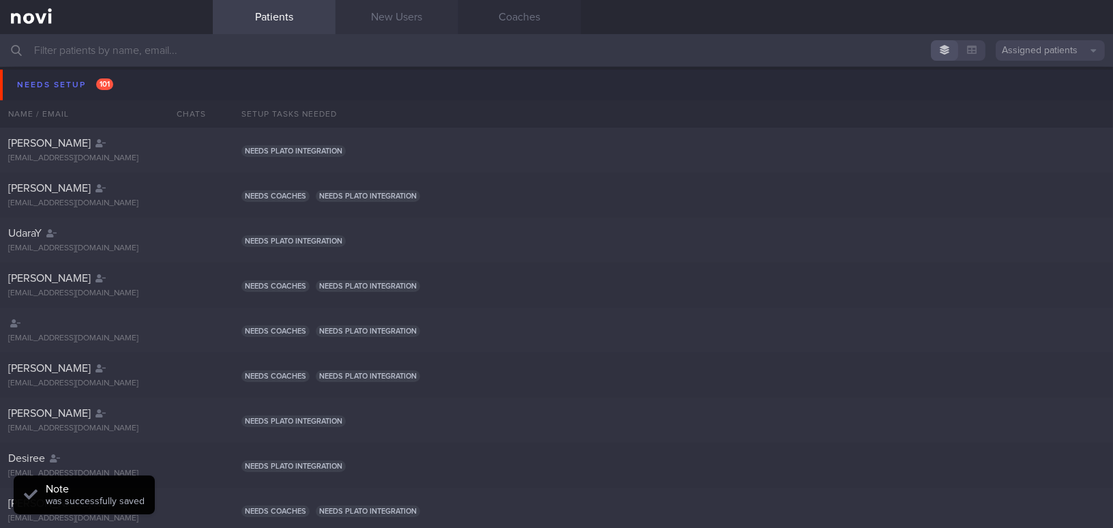
click at [377, 11] on link "New Users" at bounding box center [397, 17] width 123 height 34
click at [381, 18] on link "New Users" at bounding box center [397, 17] width 123 height 34
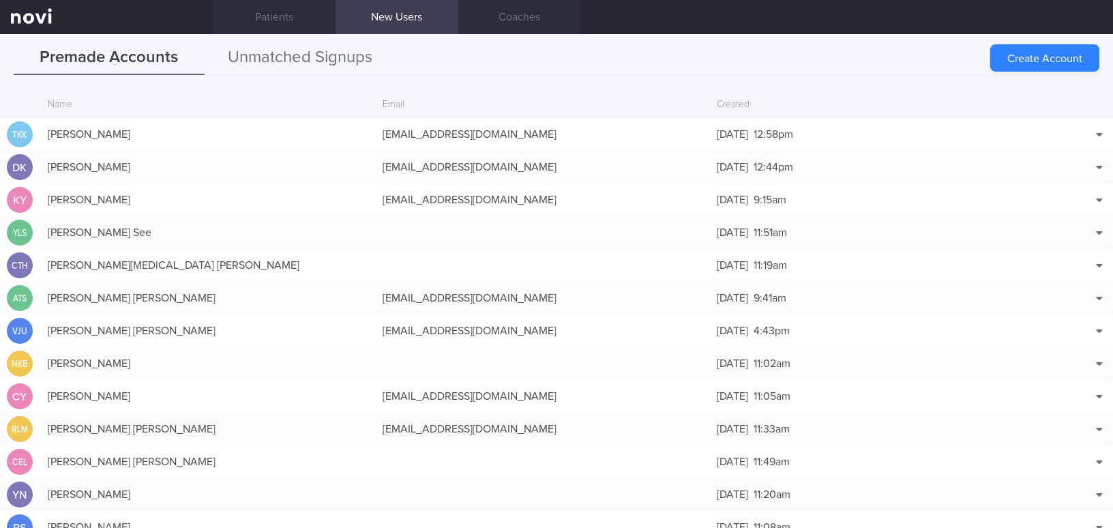
click at [294, 54] on button "Unmatched Signups" at bounding box center [300, 58] width 191 height 34
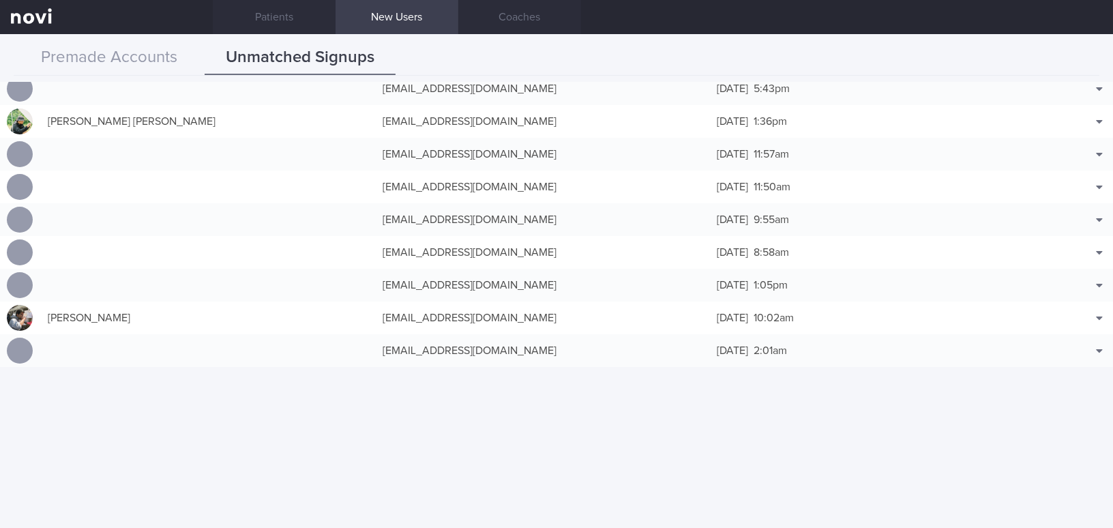
scroll to position [682, 0]
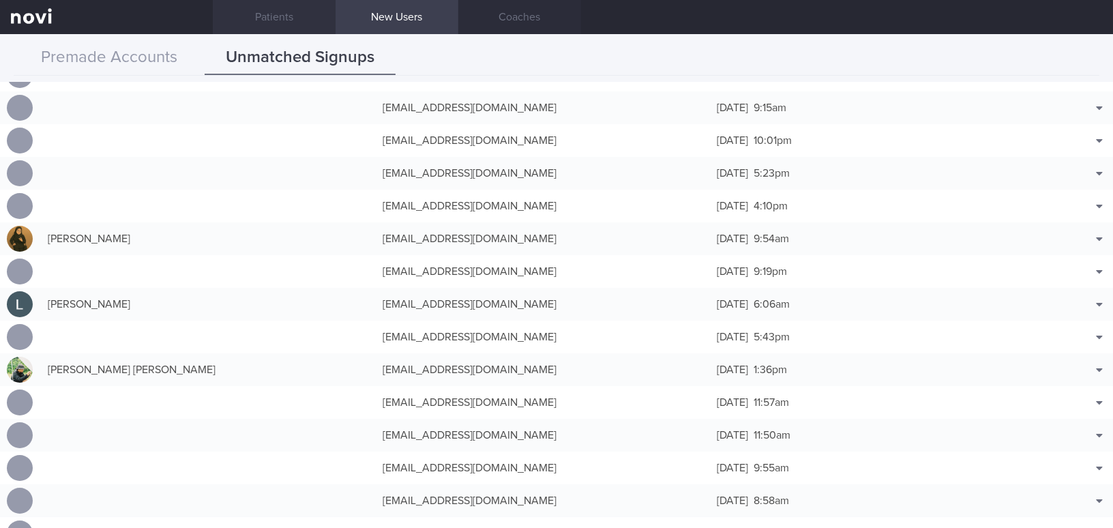
click at [261, 13] on link "Patients" at bounding box center [274, 17] width 123 height 34
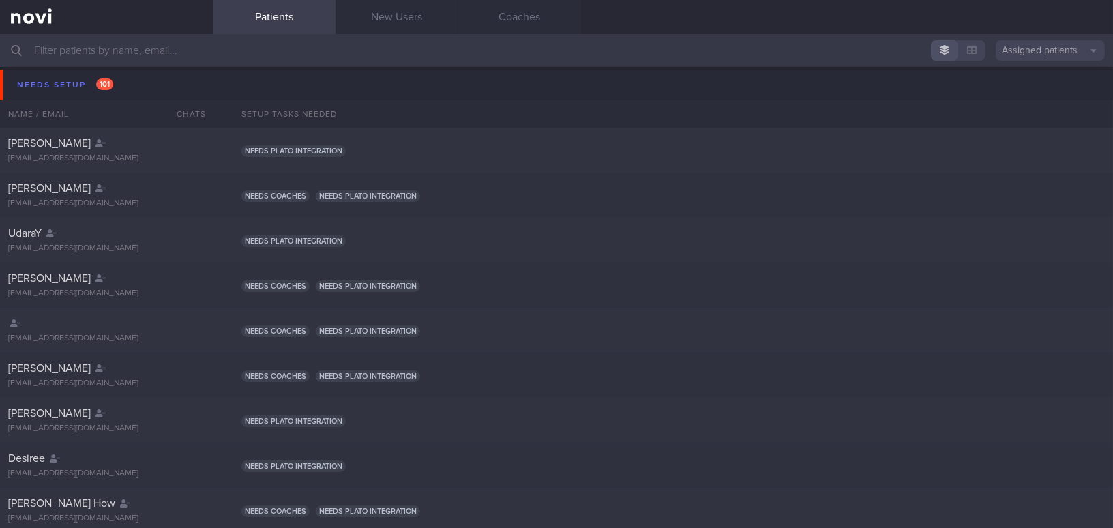
click at [187, 53] on input "text" at bounding box center [556, 50] width 1113 height 33
